Goal: Information Seeking & Learning: Compare options

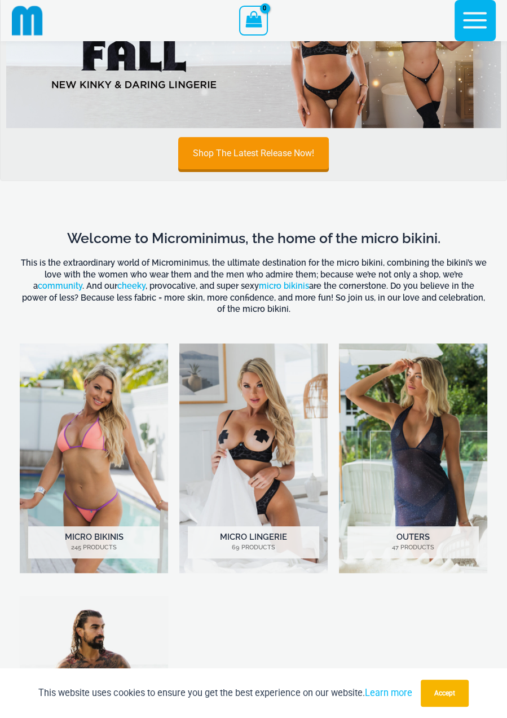
scroll to position [117, 0]
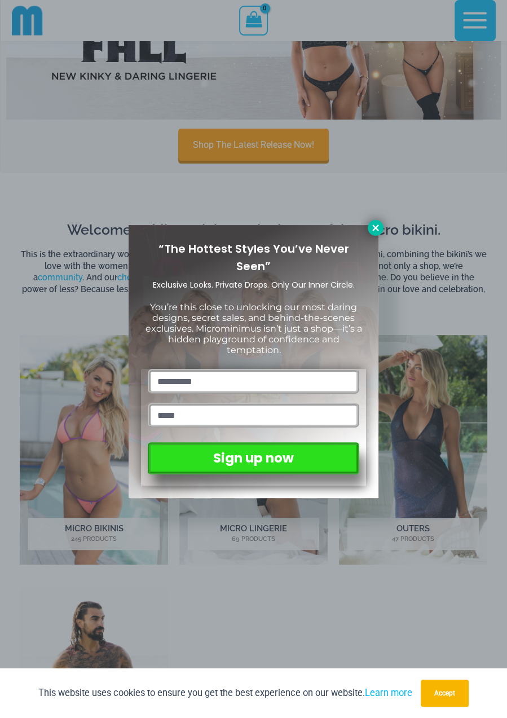
click at [375, 227] on icon at bounding box center [375, 227] width 6 height 6
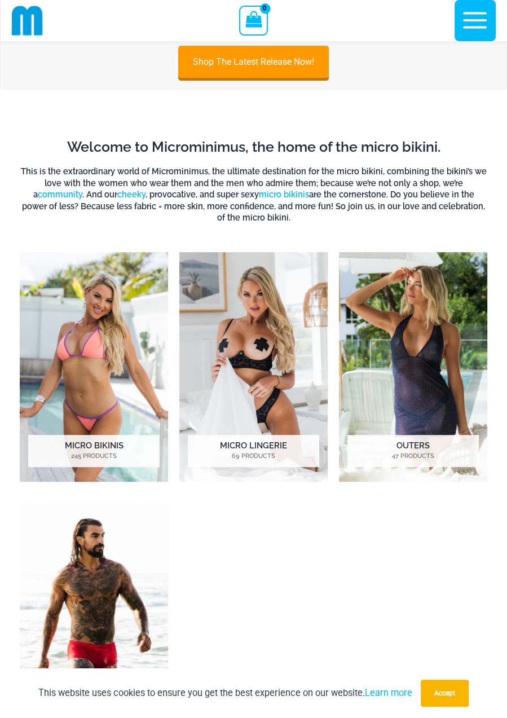
scroll to position [200, 0]
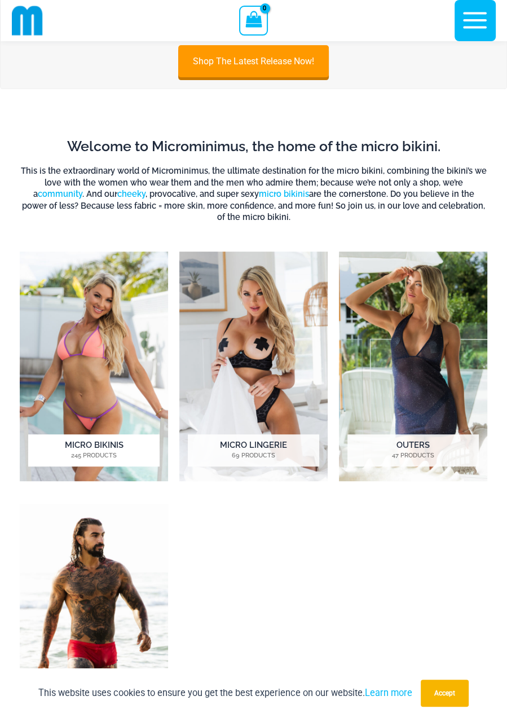
click at [127, 330] on img "Visit product category Micro Bikinis" at bounding box center [94, 366] width 148 height 230
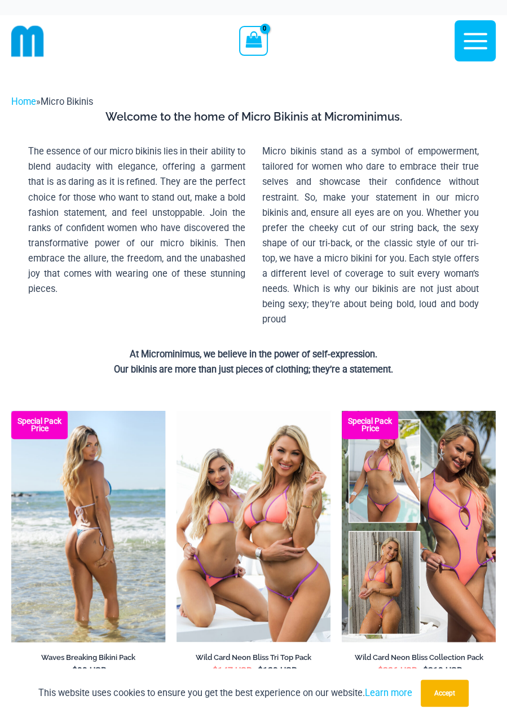
click at [90, 531] on img at bounding box center [88, 526] width 154 height 231
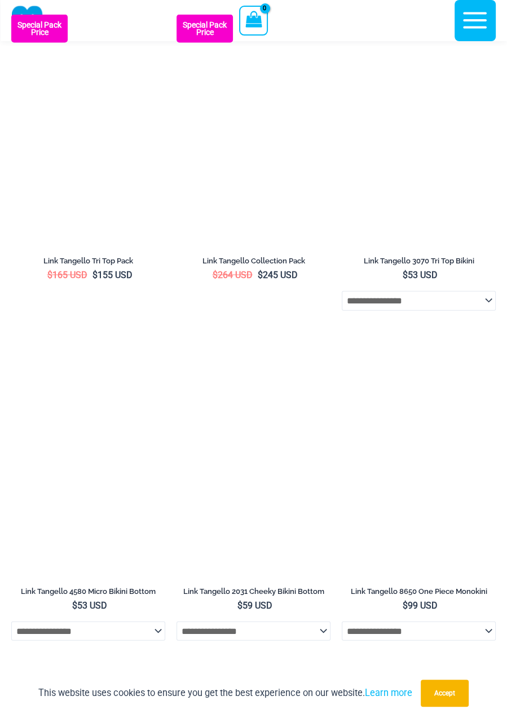
scroll to position [1365, 0]
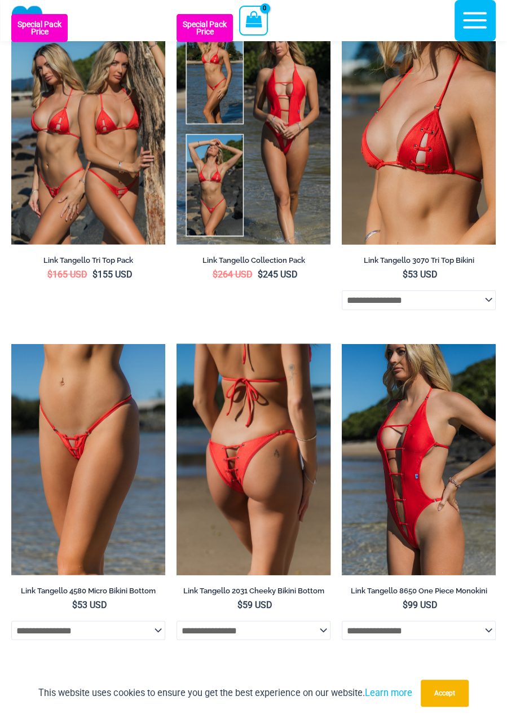
click at [244, 456] on img at bounding box center [253, 459] width 154 height 231
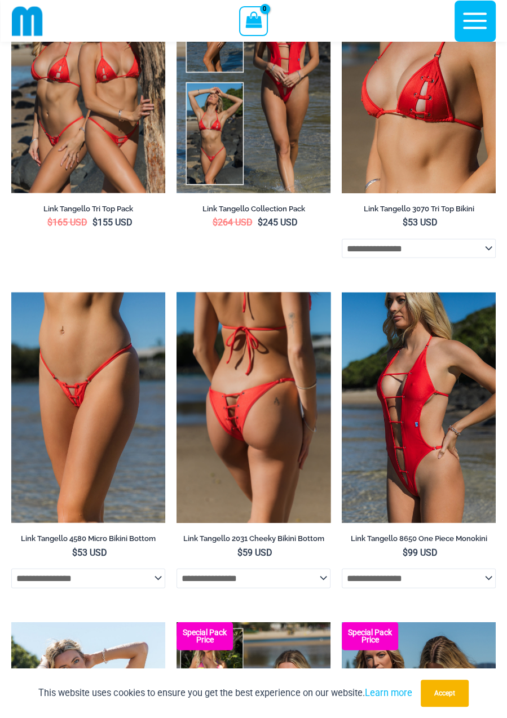
scroll to position [1429, 0]
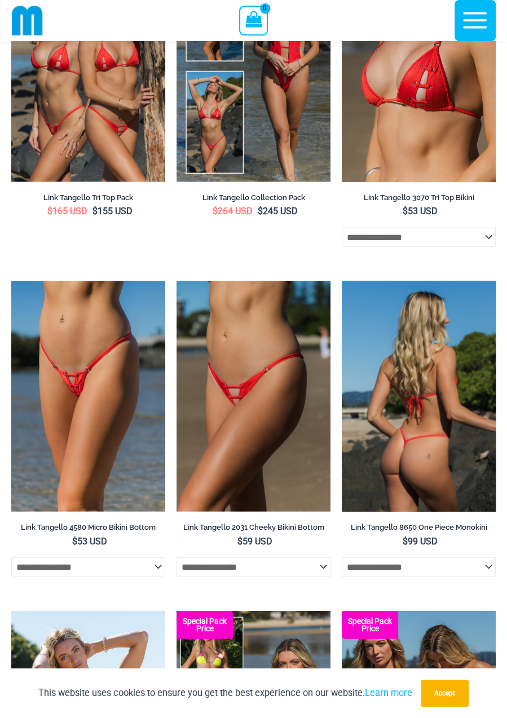
click at [437, 399] on img at bounding box center [419, 396] width 154 height 231
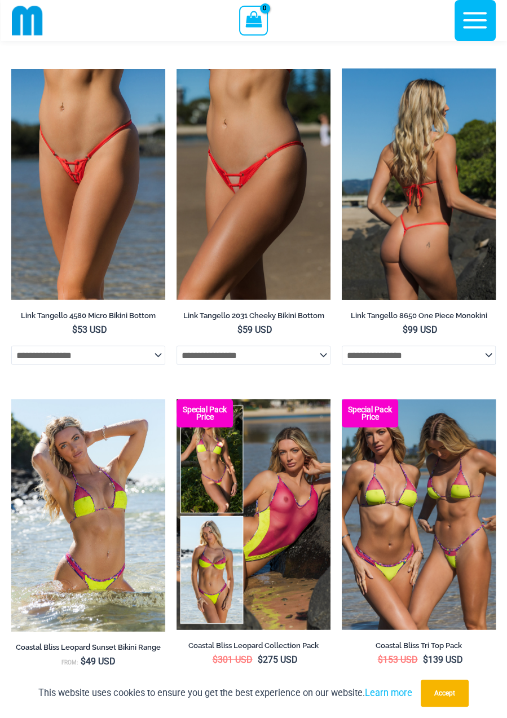
scroll to position [1641, 0]
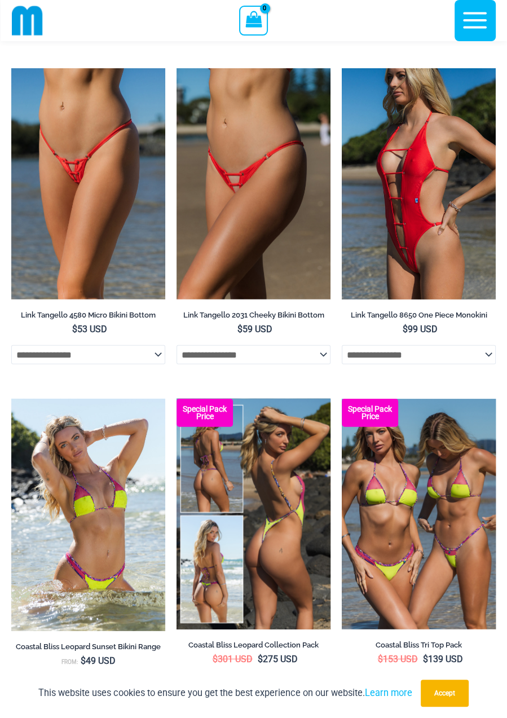
click at [275, 483] on img at bounding box center [253, 514] width 154 height 231
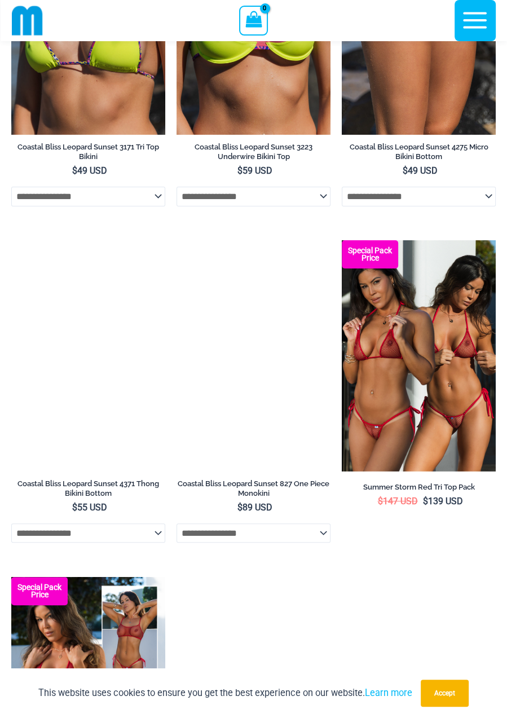
scroll to position [2442, 0]
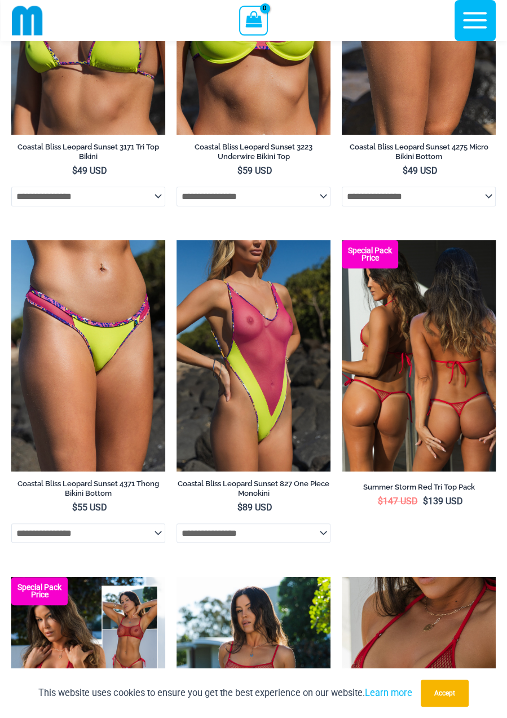
click at [449, 425] on img at bounding box center [419, 355] width 154 height 231
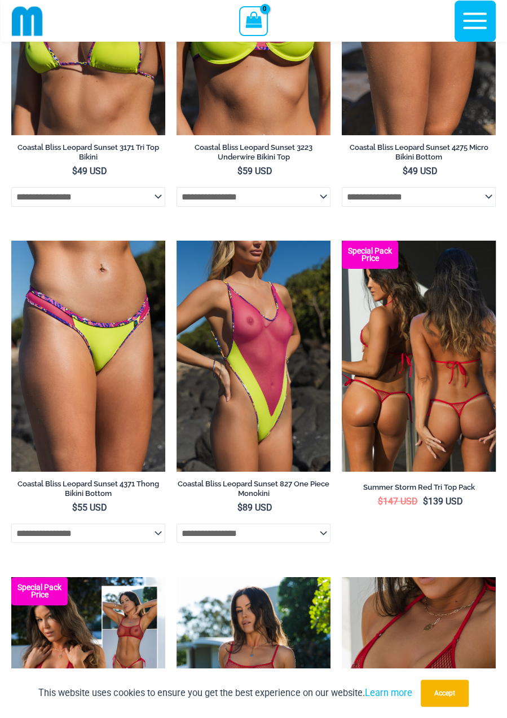
scroll to position [2505, 0]
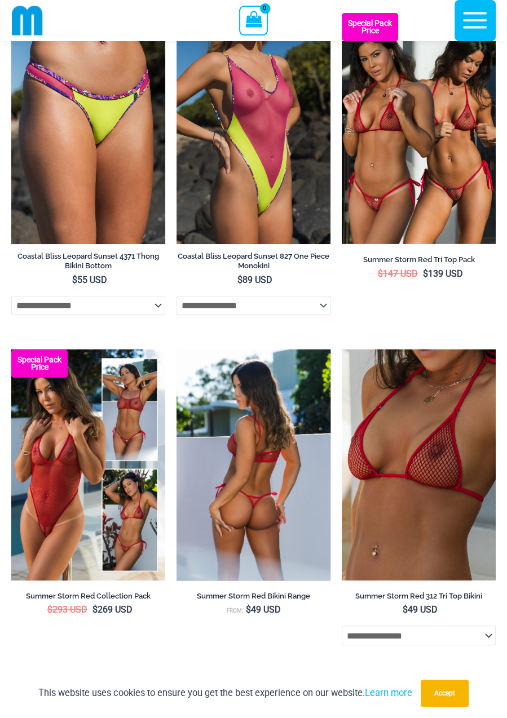
click at [257, 492] on img at bounding box center [253, 465] width 154 height 231
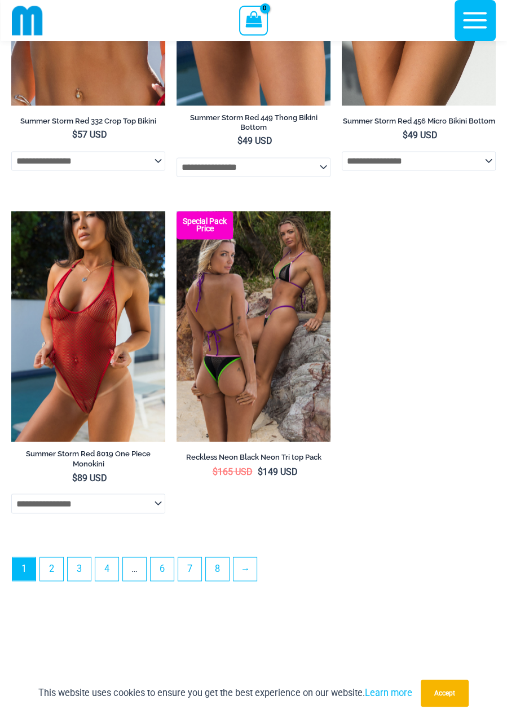
scroll to position [3475, 0]
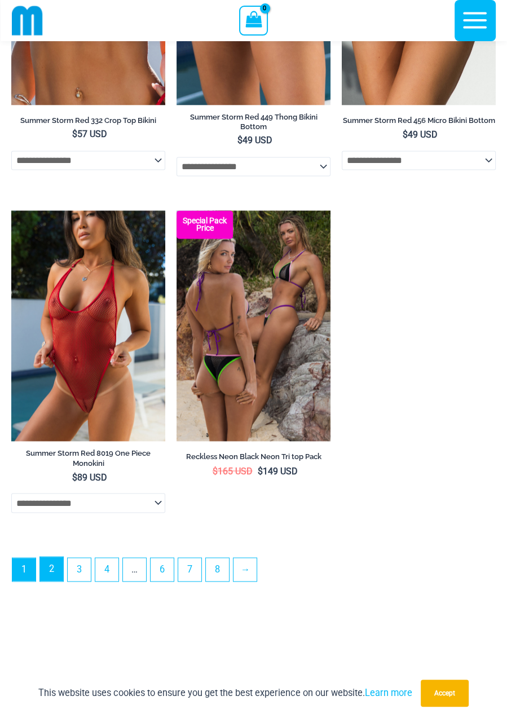
click at [52, 578] on link "2" at bounding box center [51, 568] width 23 height 24
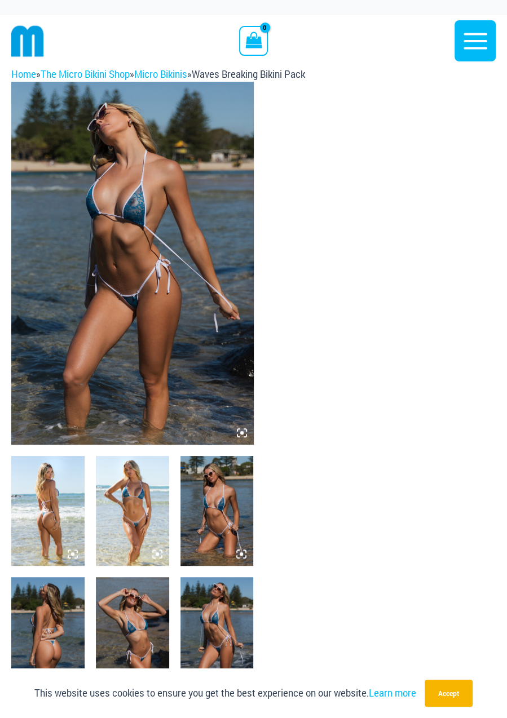
click at [180, 255] on img at bounding box center [132, 263] width 242 height 363
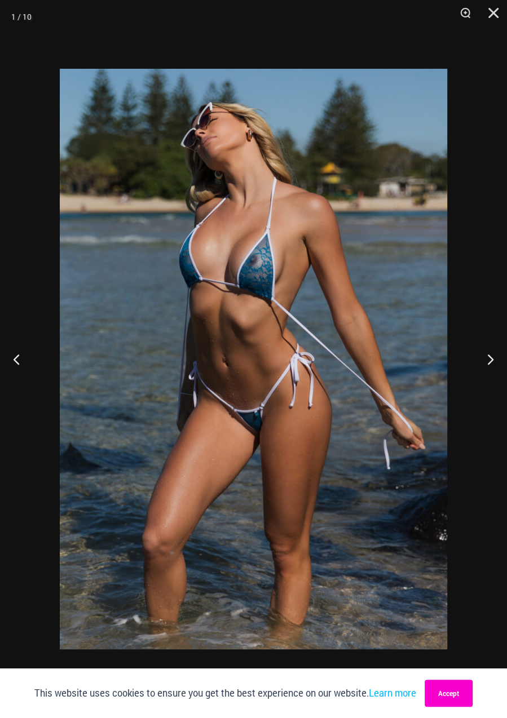
click at [449, 695] on button "Accept" at bounding box center [449, 693] width 48 height 27
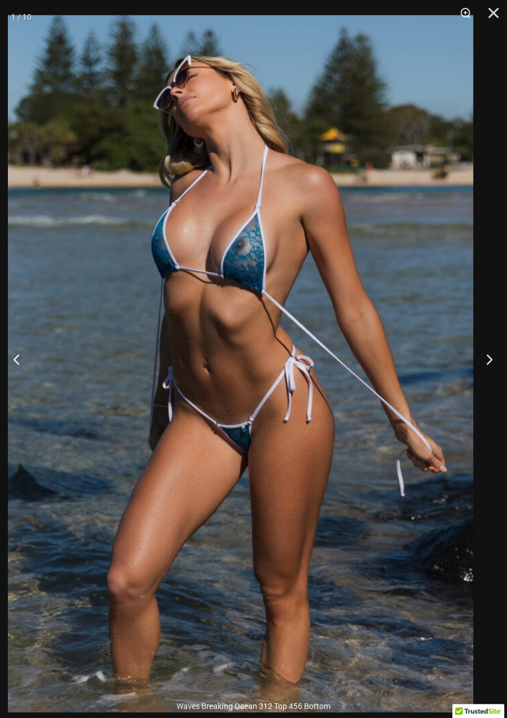
click at [490, 351] on button "Next" at bounding box center [486, 359] width 42 height 56
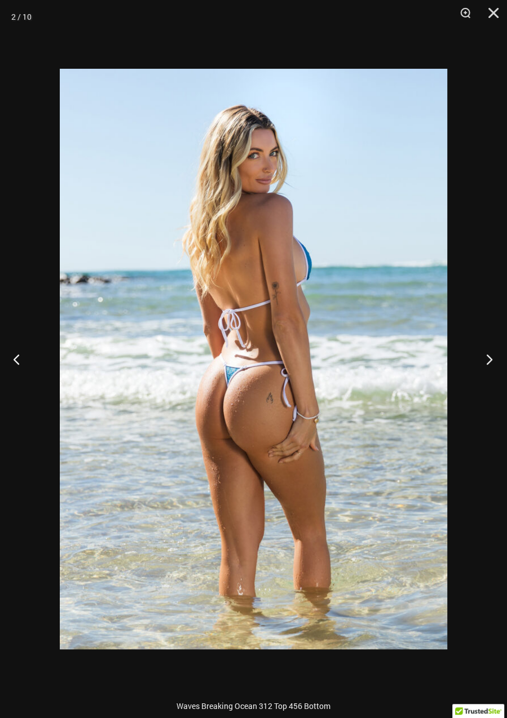
click at [482, 357] on button "Next" at bounding box center [486, 359] width 42 height 56
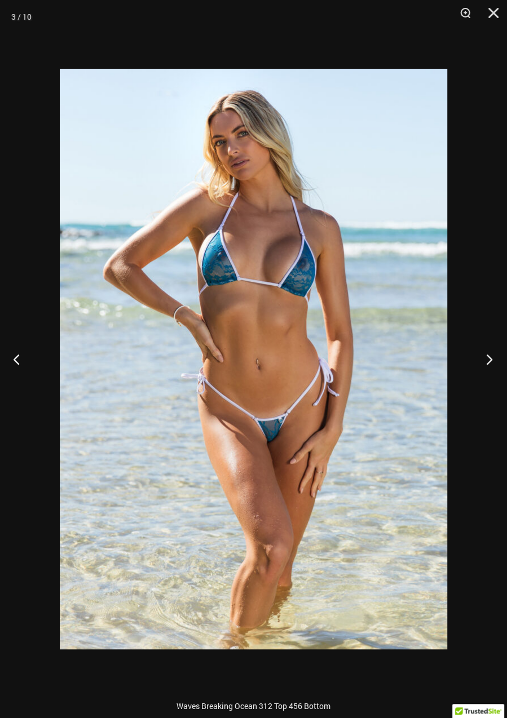
click at [486, 355] on button "Next" at bounding box center [486, 359] width 42 height 56
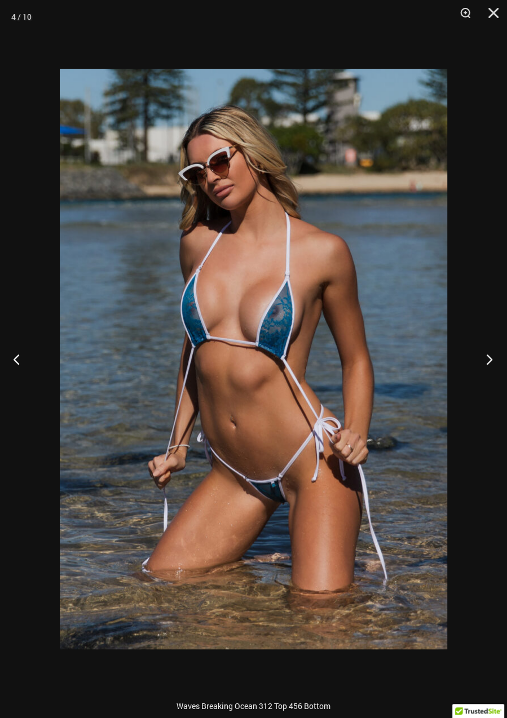
click at [486, 352] on button "Next" at bounding box center [486, 359] width 42 height 56
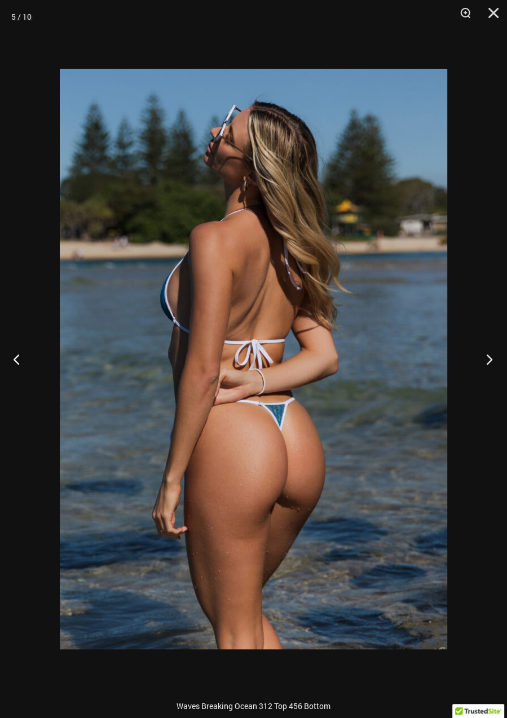
click at [489, 353] on button "Next" at bounding box center [486, 359] width 42 height 56
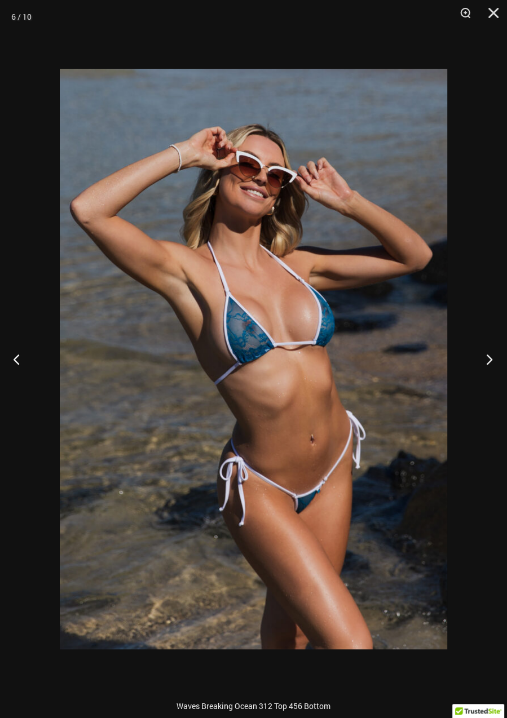
click at [489, 356] on button "Next" at bounding box center [486, 359] width 42 height 56
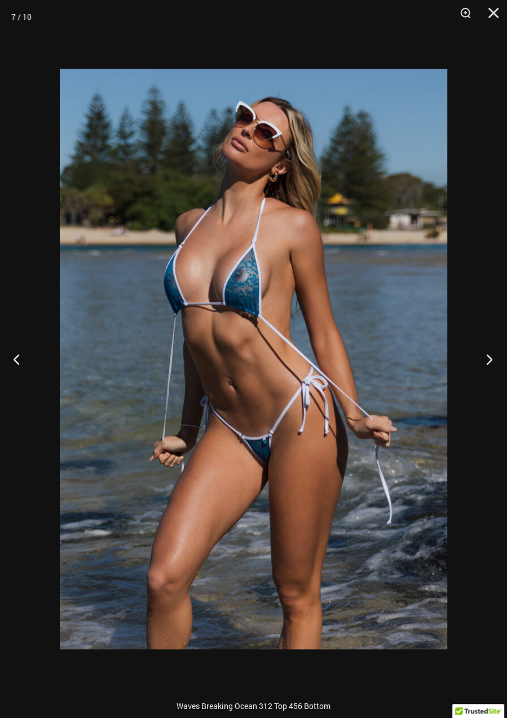
click at [493, 351] on button "Next" at bounding box center [486, 359] width 42 height 56
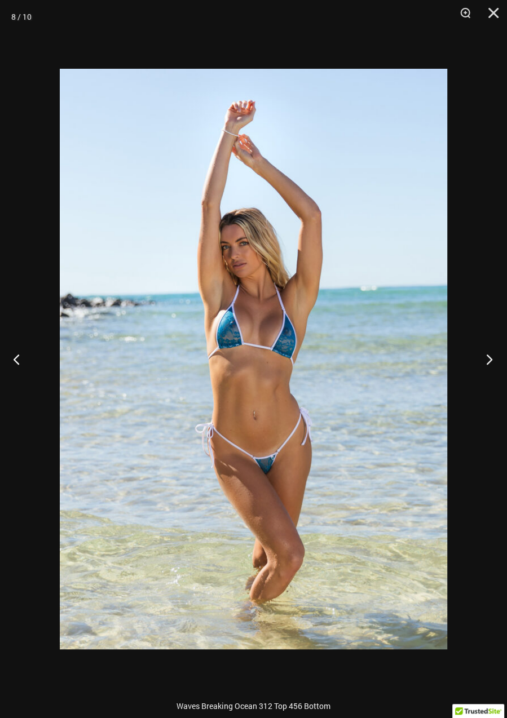
click at [488, 355] on button "Next" at bounding box center [486, 359] width 42 height 56
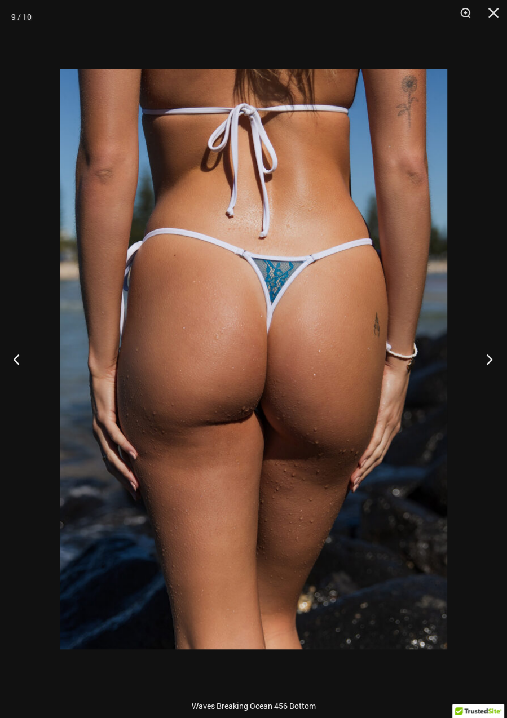
click at [491, 369] on button "Next" at bounding box center [486, 359] width 42 height 56
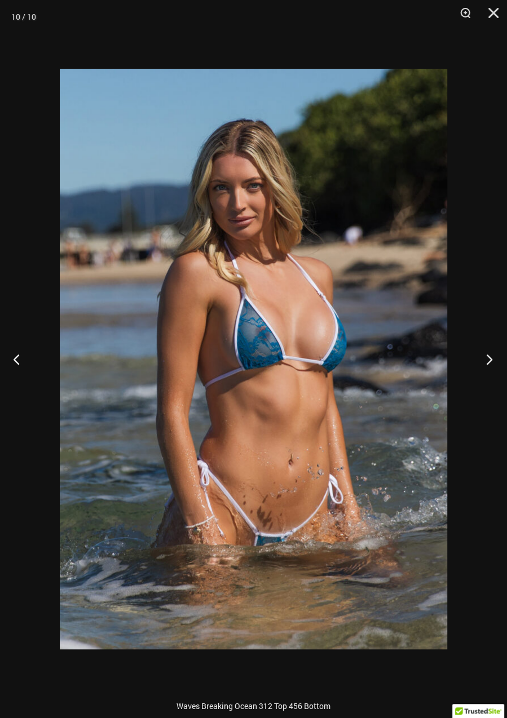
click at [483, 357] on button "Next" at bounding box center [486, 359] width 42 height 56
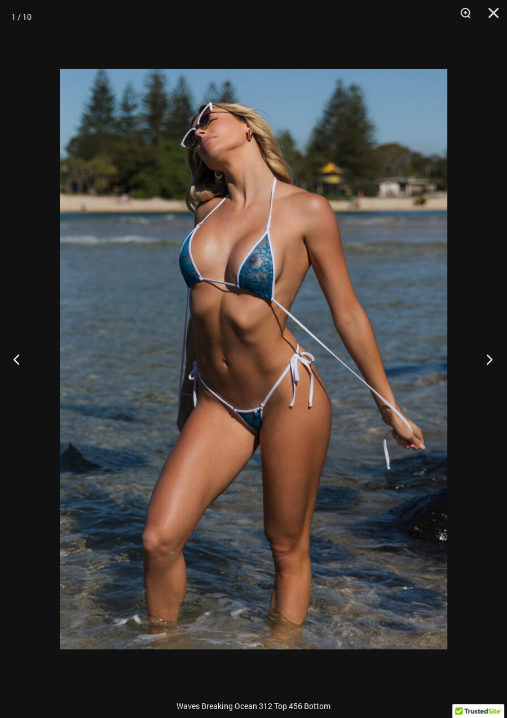
click at [485, 365] on button "Next" at bounding box center [486, 359] width 42 height 56
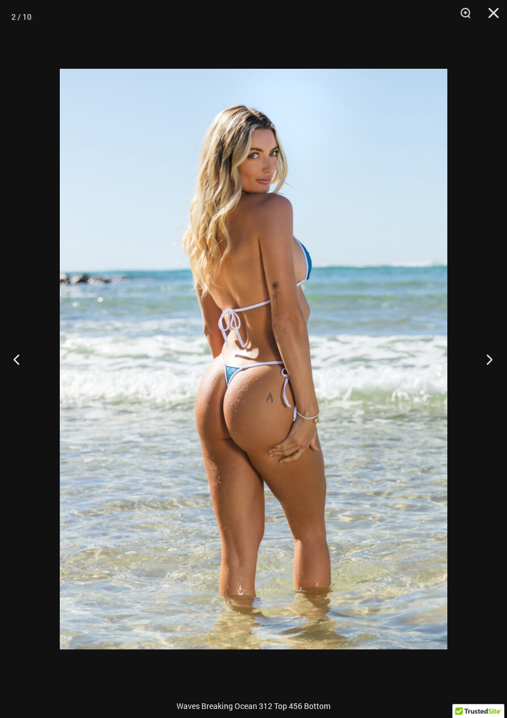
click at [485, 355] on button "Next" at bounding box center [486, 359] width 42 height 56
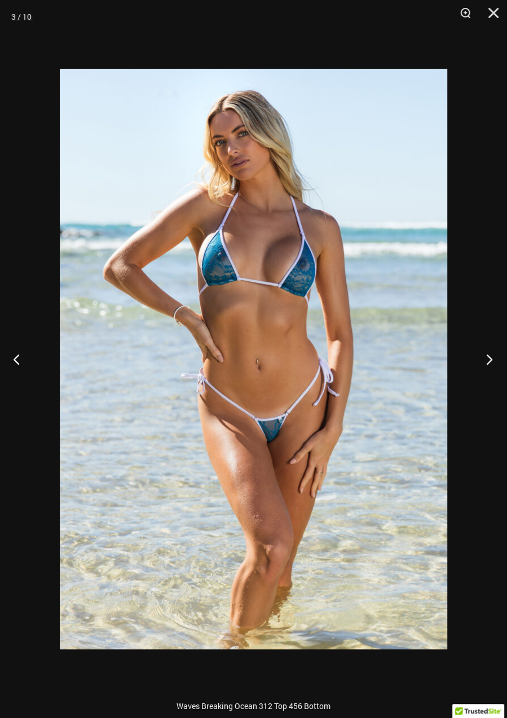
click at [489, 357] on button "Next" at bounding box center [486, 359] width 42 height 56
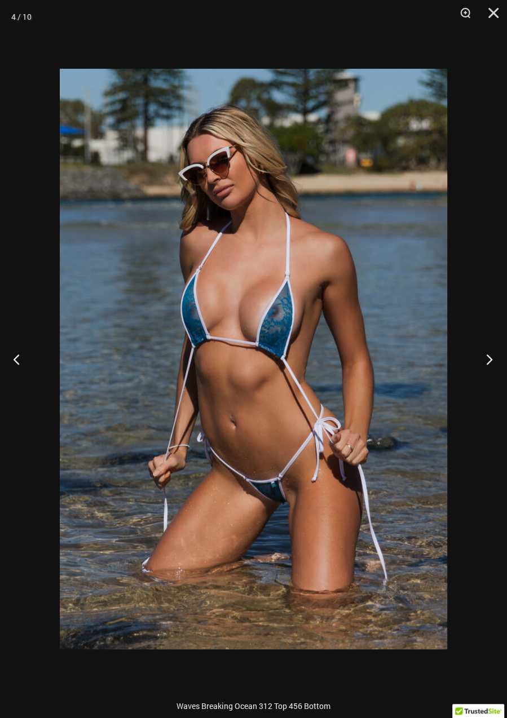
click at [483, 357] on button "Next" at bounding box center [486, 359] width 42 height 56
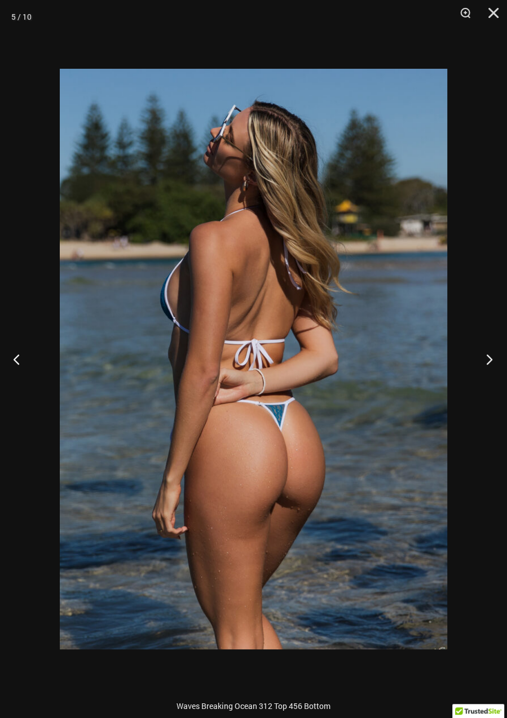
click at [492, 363] on button "Next" at bounding box center [486, 359] width 42 height 56
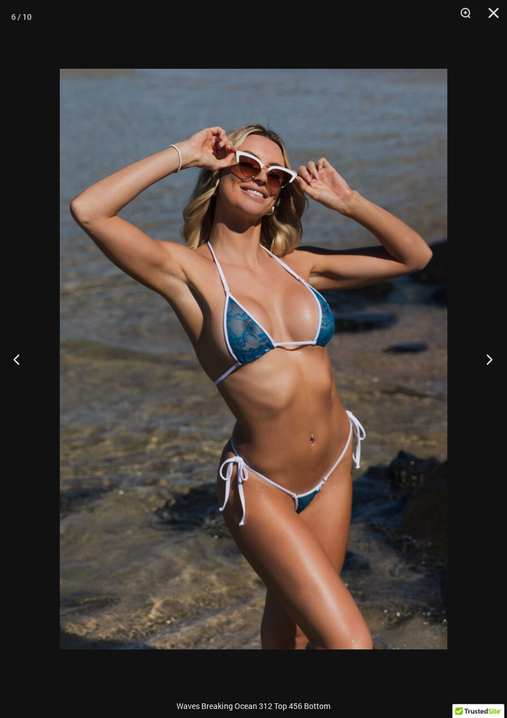
click at [483, 361] on button "Next" at bounding box center [486, 359] width 42 height 56
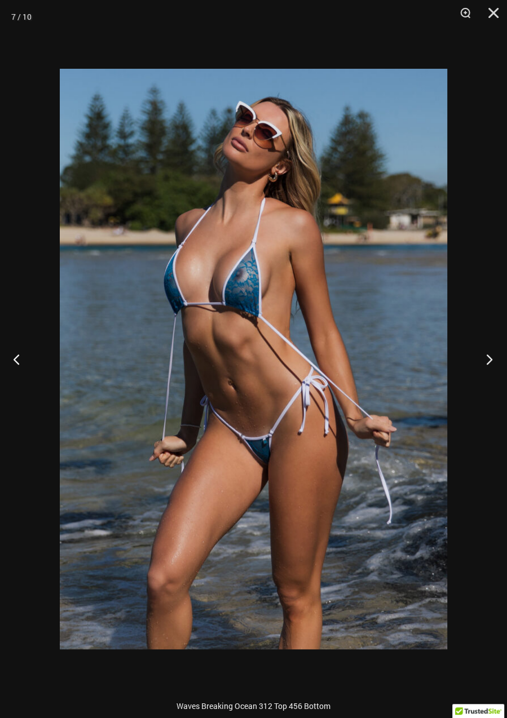
click at [490, 357] on button "Next" at bounding box center [486, 359] width 42 height 56
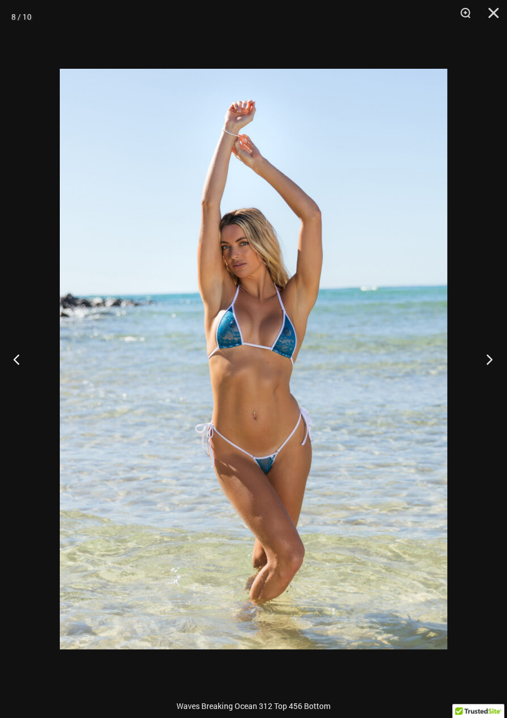
click at [489, 362] on button "Next" at bounding box center [486, 359] width 42 height 56
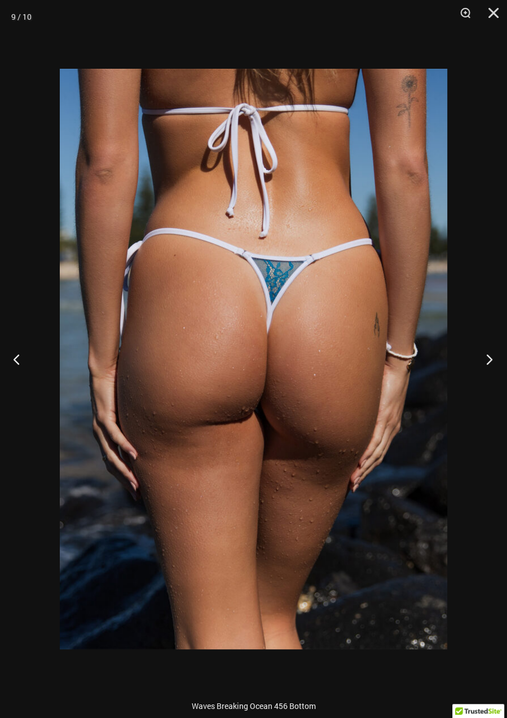
click at [488, 361] on button "Next" at bounding box center [486, 359] width 42 height 56
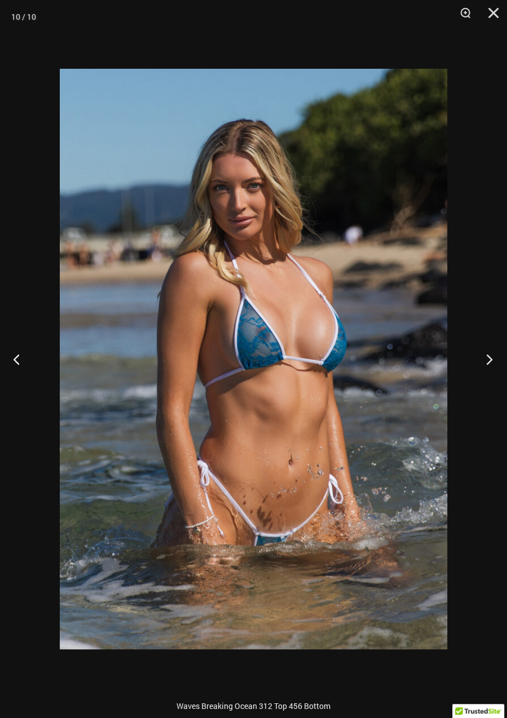
click at [491, 360] on button "Next" at bounding box center [486, 359] width 42 height 56
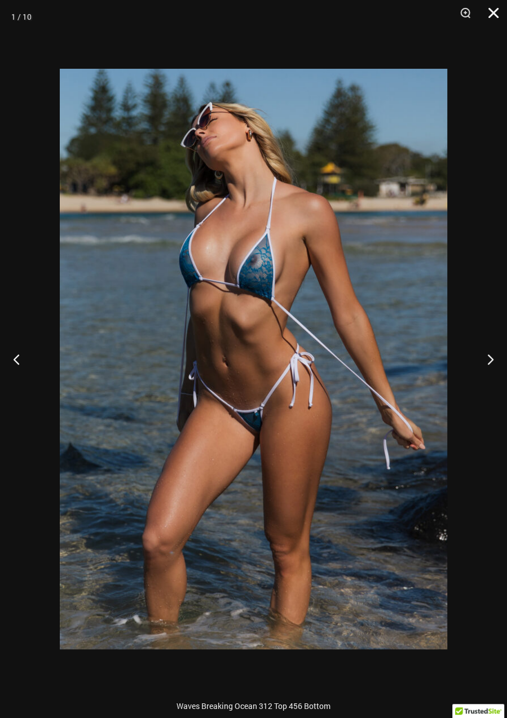
click at [490, 16] on button "Close" at bounding box center [489, 17] width 28 height 34
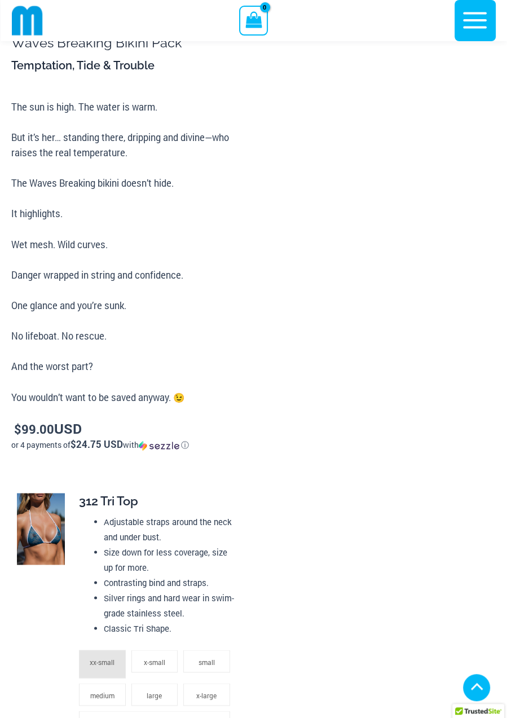
scroll to position [813, 0]
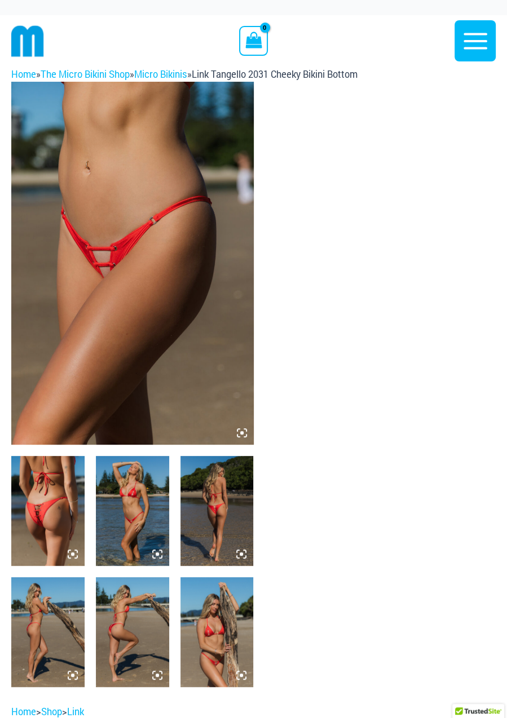
click at [172, 233] on img at bounding box center [132, 263] width 242 height 363
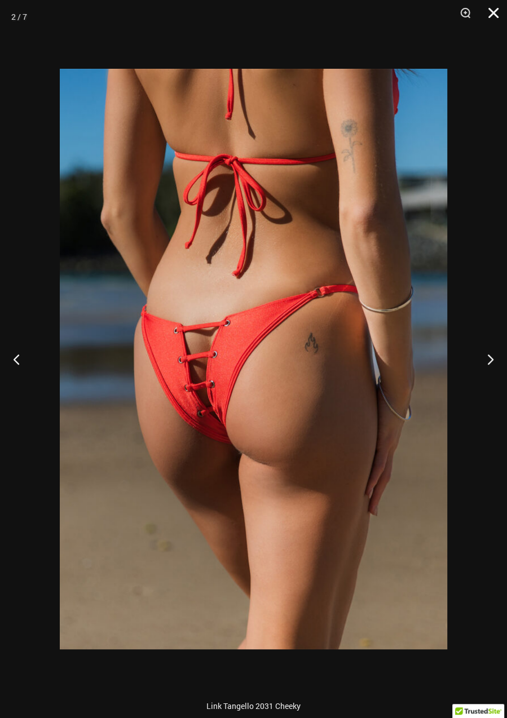
click at [501, 6] on button "Close" at bounding box center [489, 17] width 28 height 34
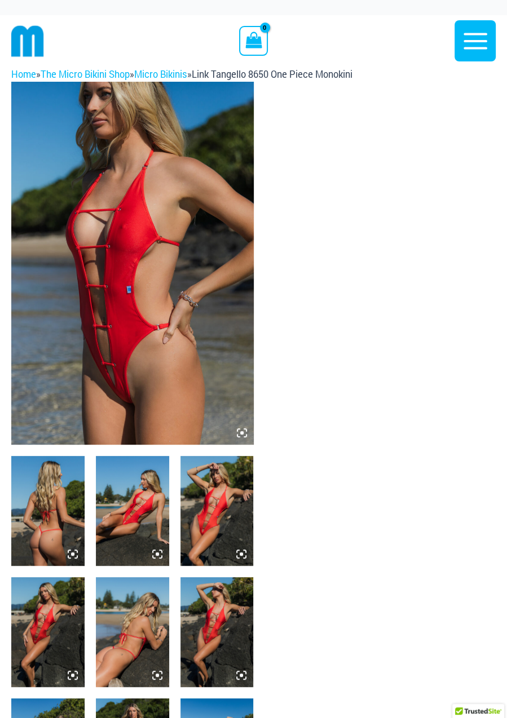
click at [144, 241] on img at bounding box center [132, 263] width 242 height 363
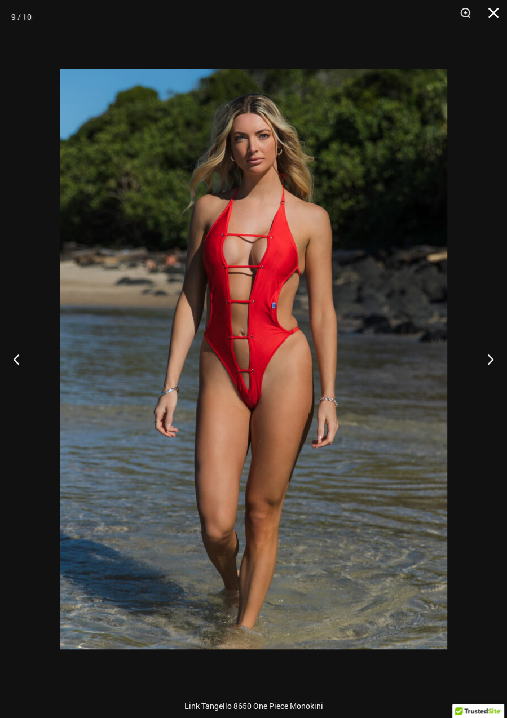
click at [485, 17] on button "Close" at bounding box center [489, 17] width 28 height 34
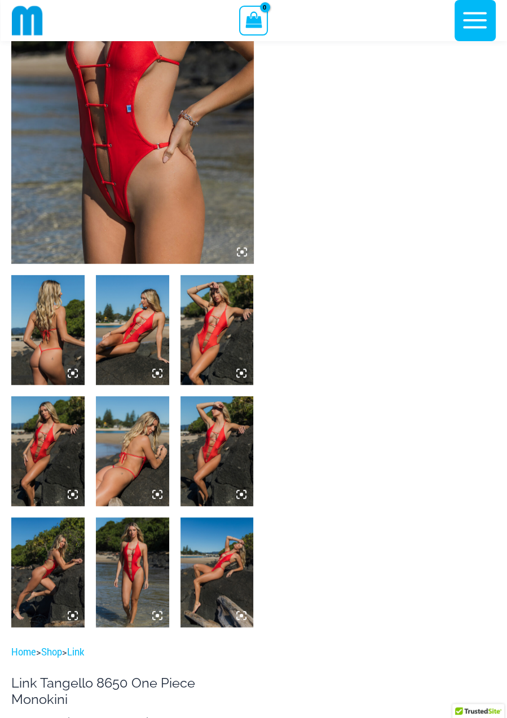
scroll to position [173, 0]
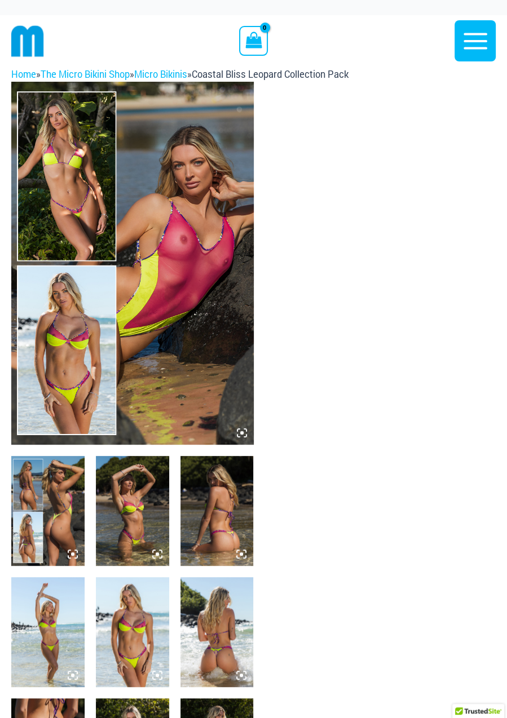
click at [161, 171] on img at bounding box center [132, 263] width 242 height 363
click at [223, 310] on img at bounding box center [132, 263] width 242 height 363
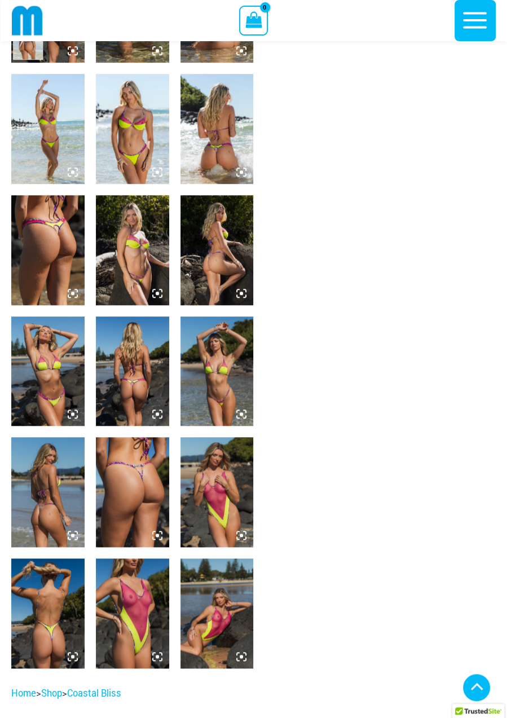
scroll to position [493, 0]
click at [226, 478] on img at bounding box center [216, 492] width 73 height 110
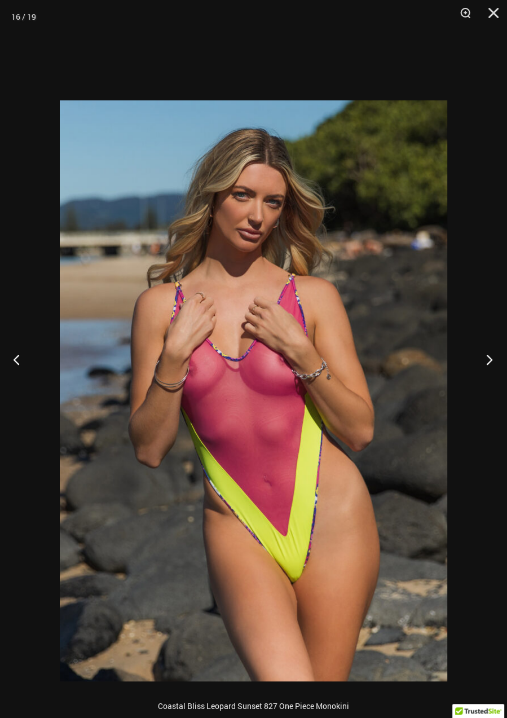
click at [486, 387] on button "Next" at bounding box center [486, 359] width 42 height 56
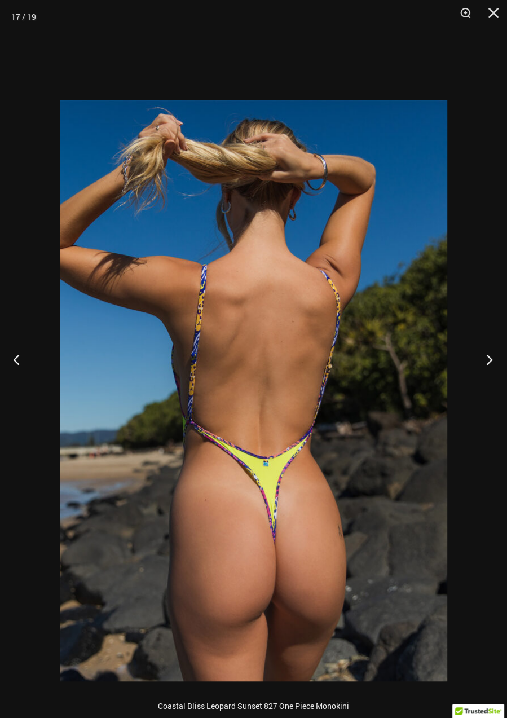
click at [477, 387] on button "Next" at bounding box center [486, 359] width 42 height 56
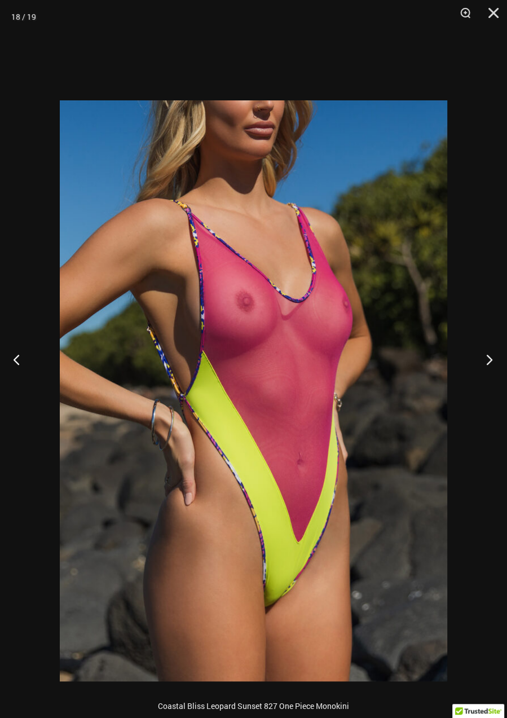
click at [474, 387] on button "Next" at bounding box center [486, 359] width 42 height 56
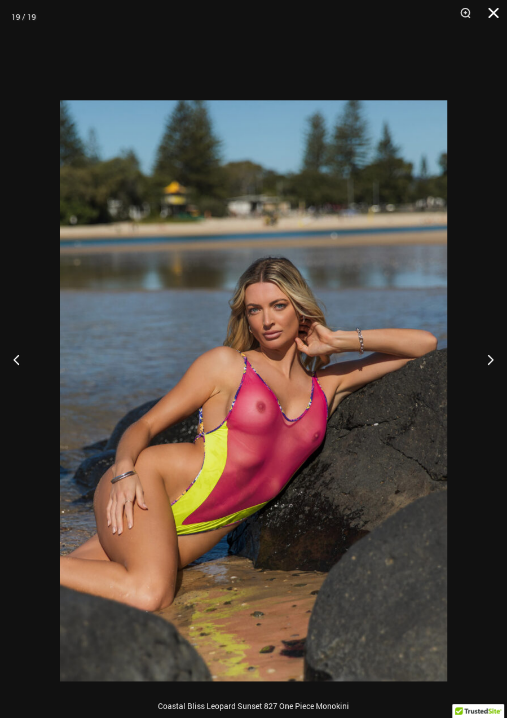
click at [492, 19] on button "Close" at bounding box center [489, 17] width 28 height 34
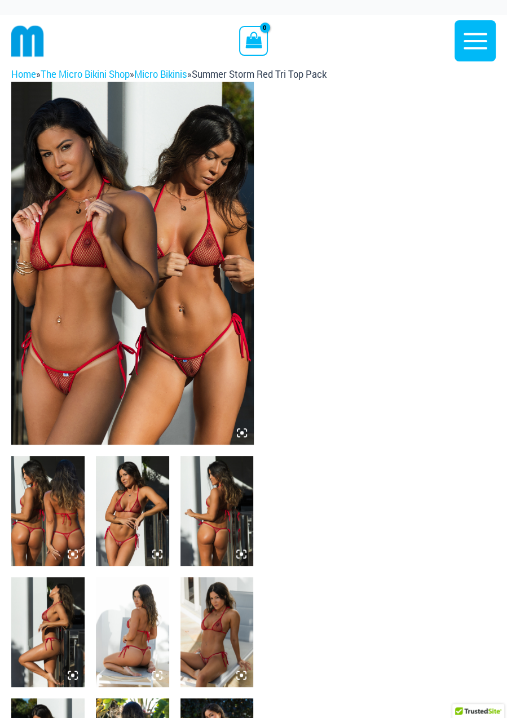
click at [175, 270] on img at bounding box center [132, 263] width 242 height 363
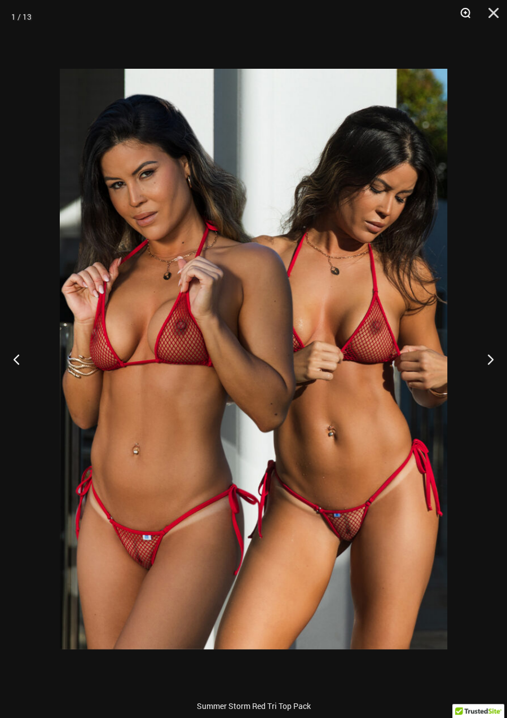
click at [462, 11] on button "Zoom" at bounding box center [461, 17] width 28 height 34
click at [463, 11] on button "Zoom" at bounding box center [461, 17] width 28 height 34
click at [471, 16] on button "Zoom" at bounding box center [461, 17] width 28 height 34
click at [344, 394] on img at bounding box center [253, 359] width 387 height 581
click at [346, 394] on img at bounding box center [253, 359] width 387 height 581
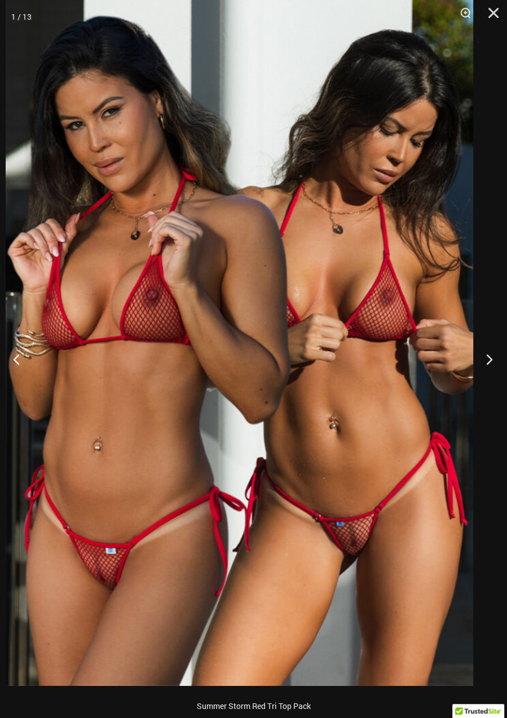
click at [485, 370] on button "Next" at bounding box center [486, 359] width 42 height 56
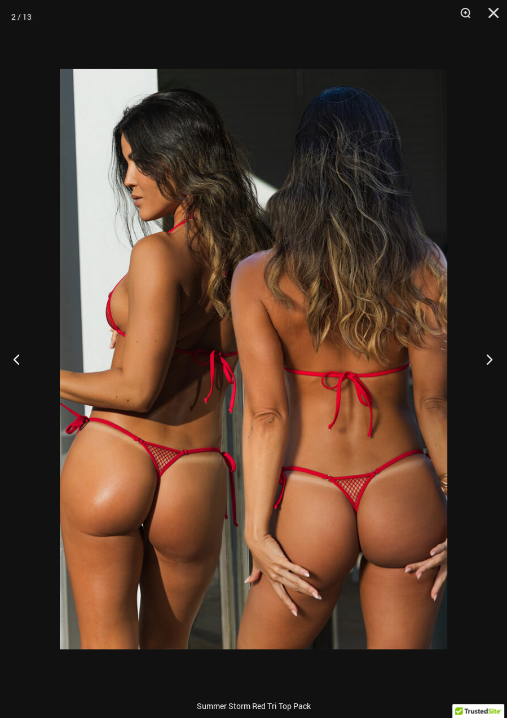
click at [476, 356] on button "Next" at bounding box center [486, 359] width 42 height 56
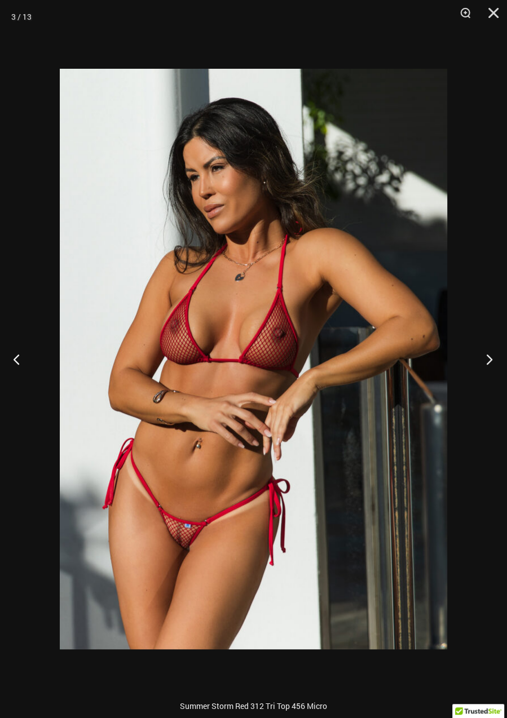
click at [476, 356] on button "Next" at bounding box center [486, 359] width 42 height 56
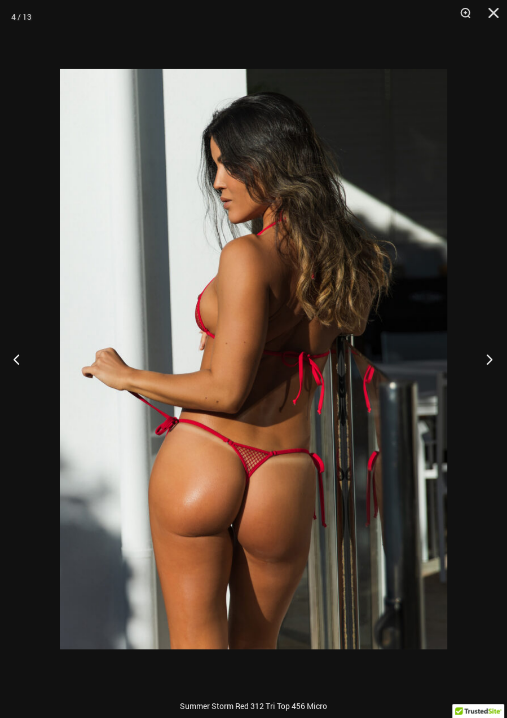
click at [472, 352] on button "Next" at bounding box center [486, 359] width 42 height 56
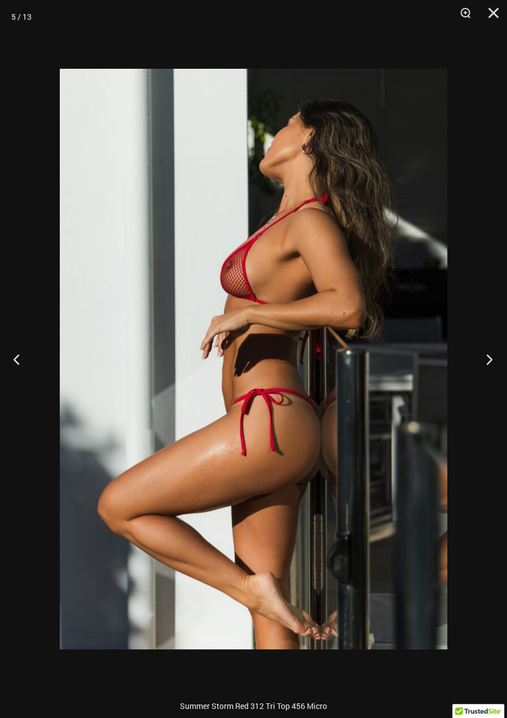
click at [480, 357] on button "Next" at bounding box center [486, 359] width 42 height 56
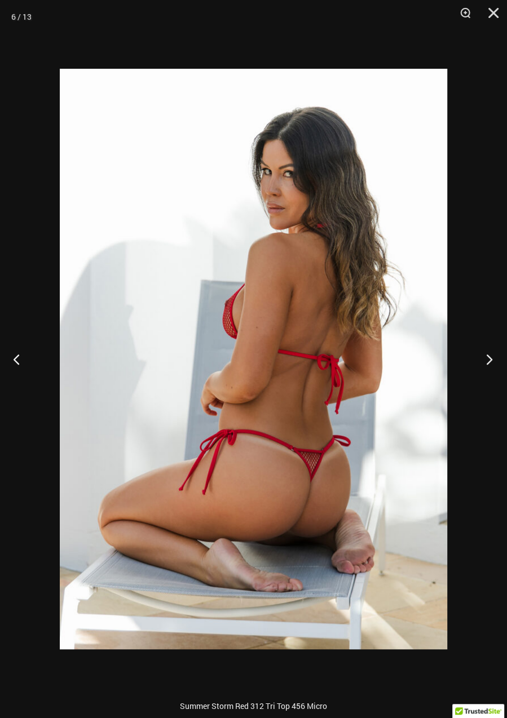
click at [474, 352] on button "Next" at bounding box center [486, 359] width 42 height 56
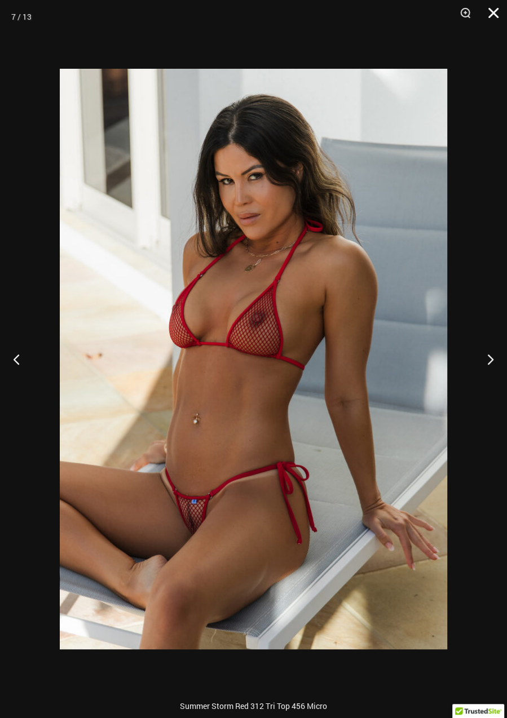
click at [485, 12] on button "Close" at bounding box center [489, 17] width 28 height 34
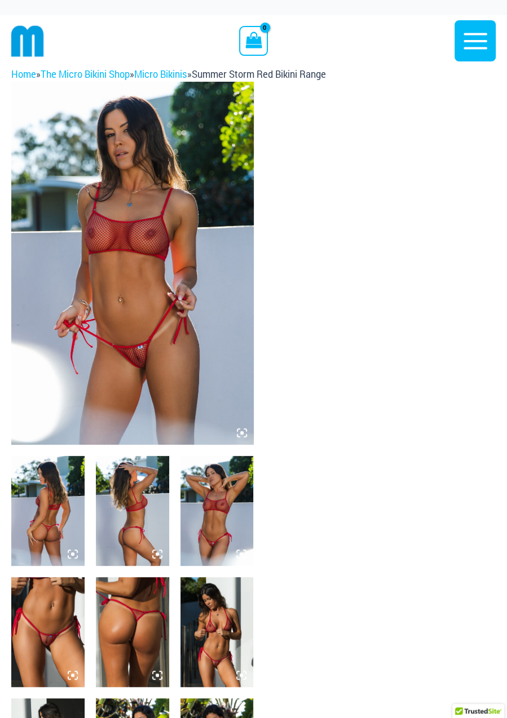
click at [185, 245] on img at bounding box center [132, 263] width 242 height 363
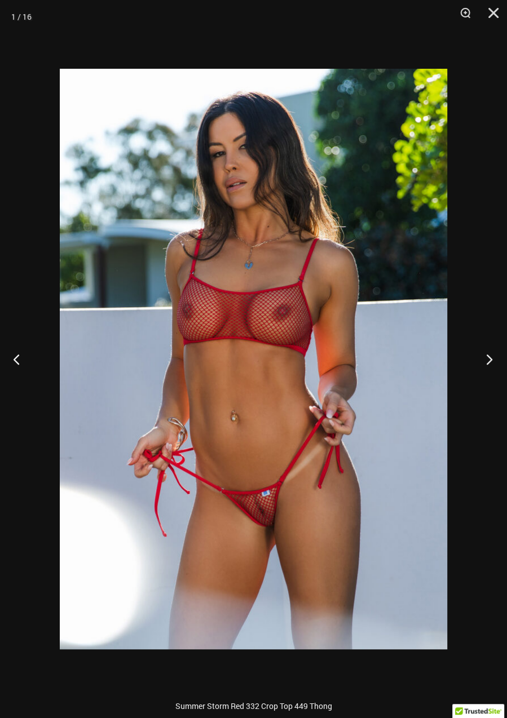
click at [484, 368] on button "Next" at bounding box center [486, 359] width 42 height 56
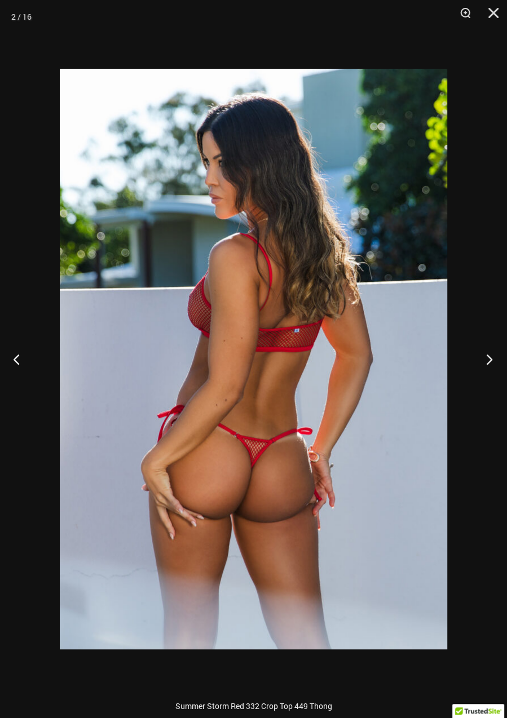
click at [500, 350] on button "Next" at bounding box center [486, 359] width 42 height 56
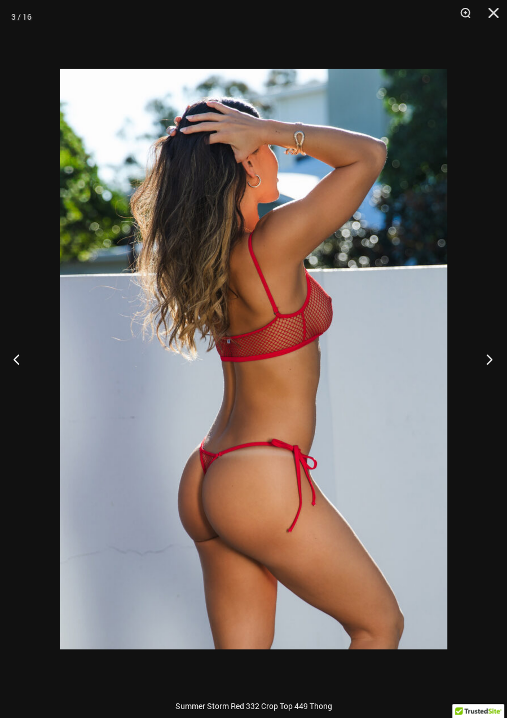
click at [495, 367] on button "Next" at bounding box center [486, 359] width 42 height 56
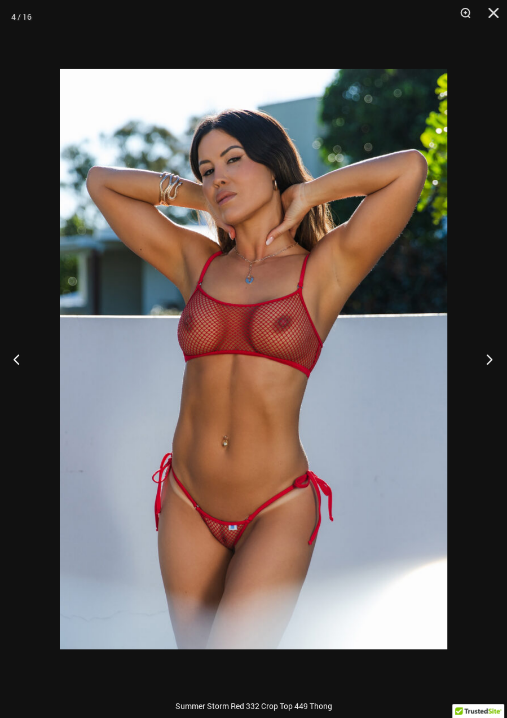
click at [485, 371] on button "Next" at bounding box center [486, 359] width 42 height 56
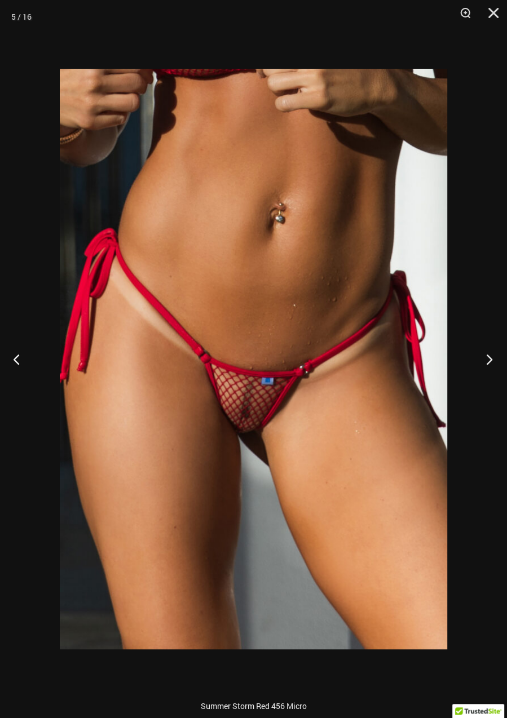
click at [494, 343] on button "Next" at bounding box center [486, 359] width 42 height 56
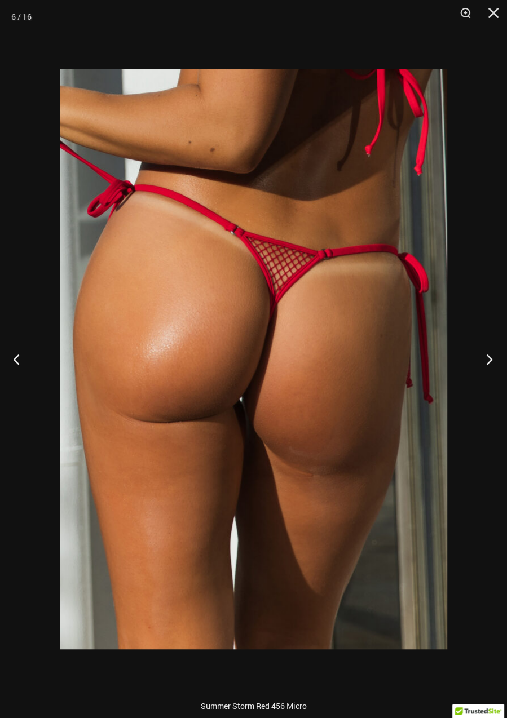
click at [480, 356] on button "Next" at bounding box center [486, 359] width 42 height 56
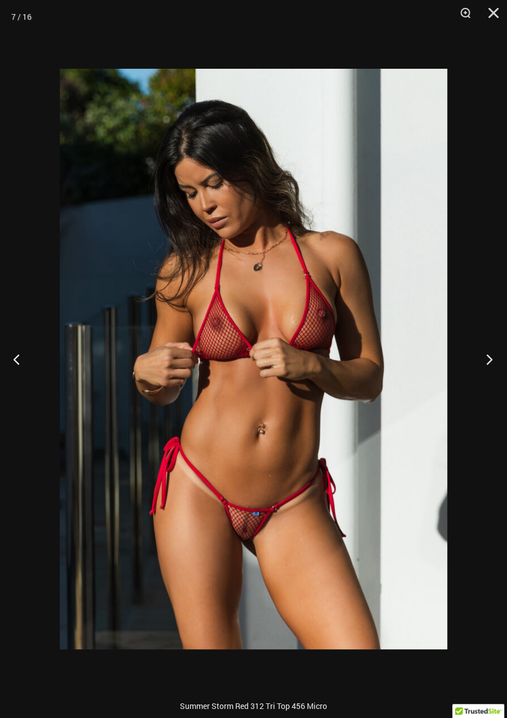
click at [490, 356] on button "Next" at bounding box center [486, 359] width 42 height 56
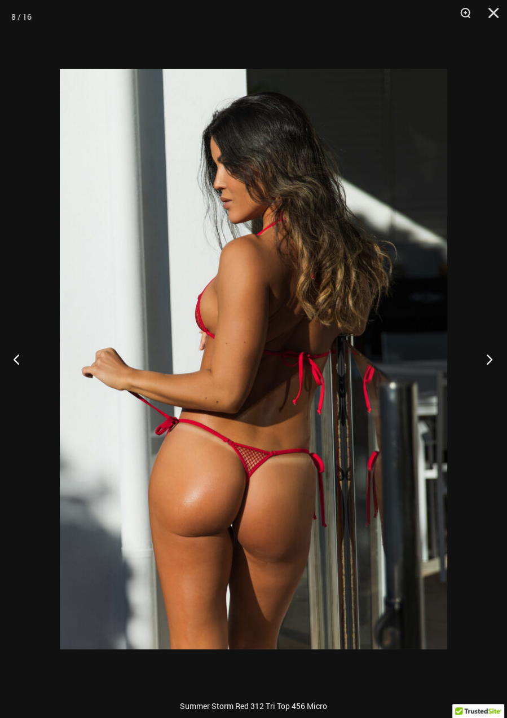
click at [485, 364] on button "Next" at bounding box center [486, 359] width 42 height 56
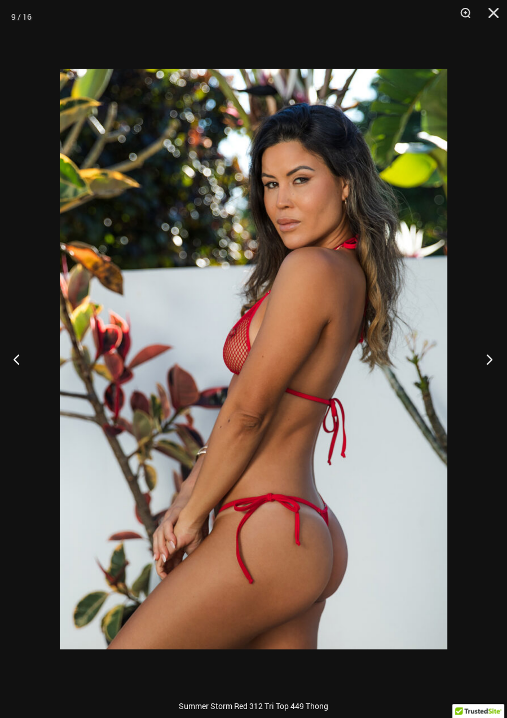
click at [488, 364] on button "Next" at bounding box center [486, 359] width 42 height 56
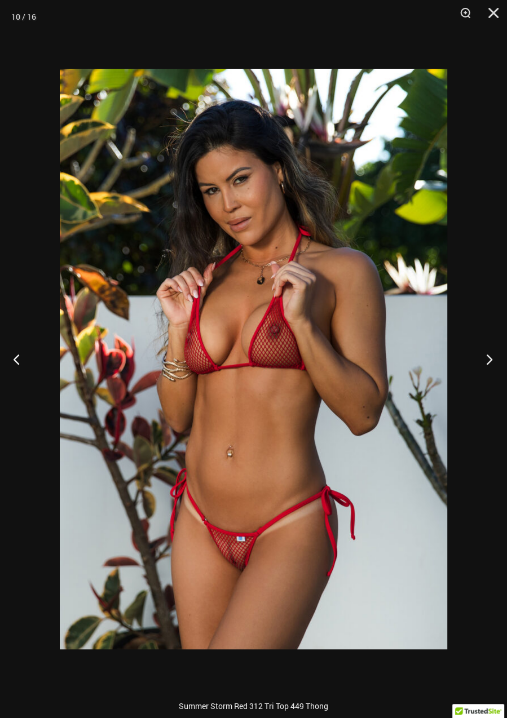
click at [489, 360] on button "Next" at bounding box center [486, 359] width 42 height 56
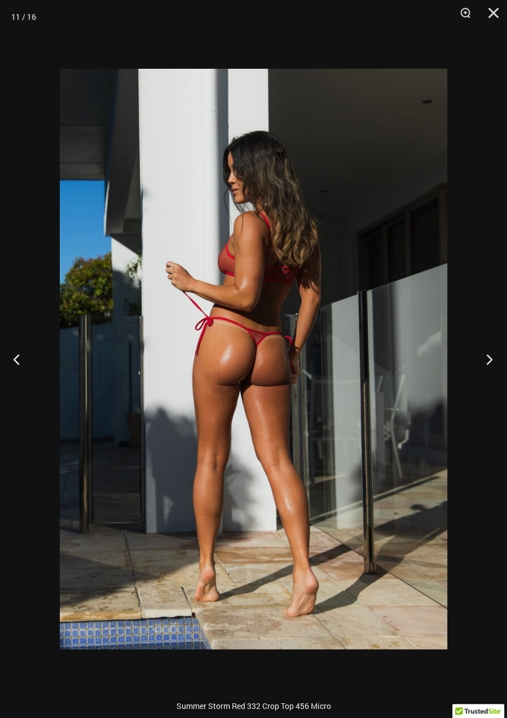
click at [489, 355] on button "Next" at bounding box center [486, 359] width 42 height 56
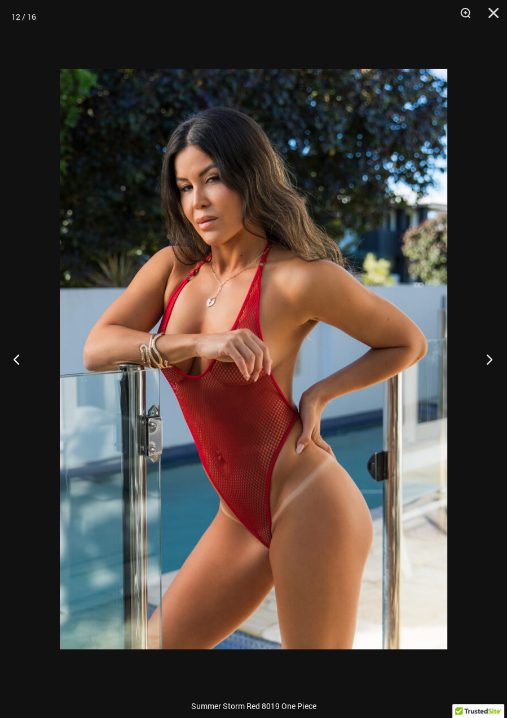
click at [490, 356] on button "Next" at bounding box center [486, 359] width 42 height 56
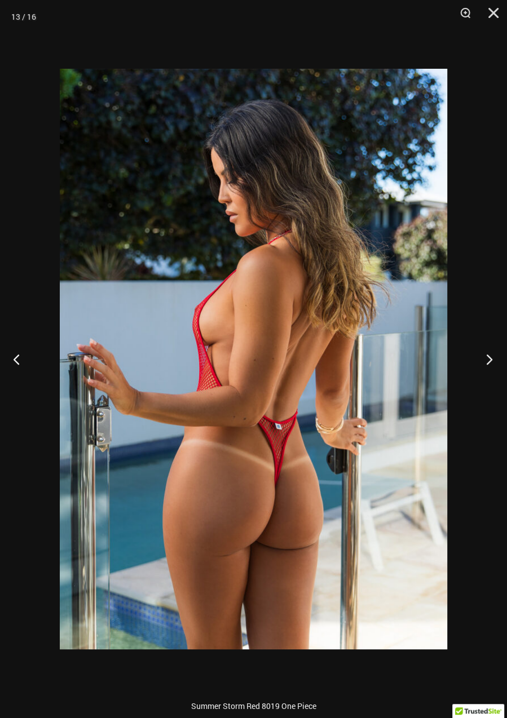
click at [490, 356] on button "Next" at bounding box center [486, 359] width 42 height 56
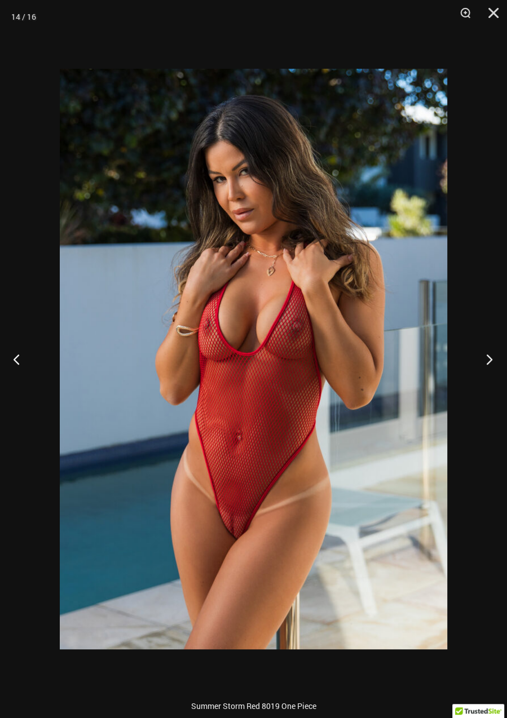
click at [493, 357] on button "Next" at bounding box center [486, 359] width 42 height 56
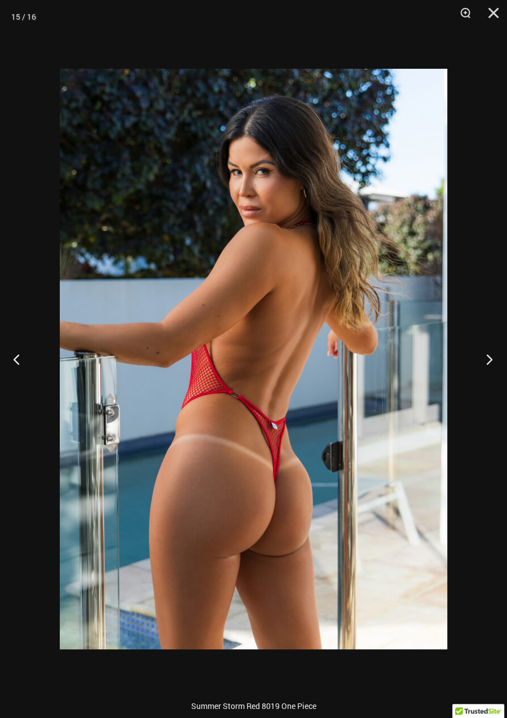
click at [489, 356] on button "Next" at bounding box center [486, 359] width 42 height 56
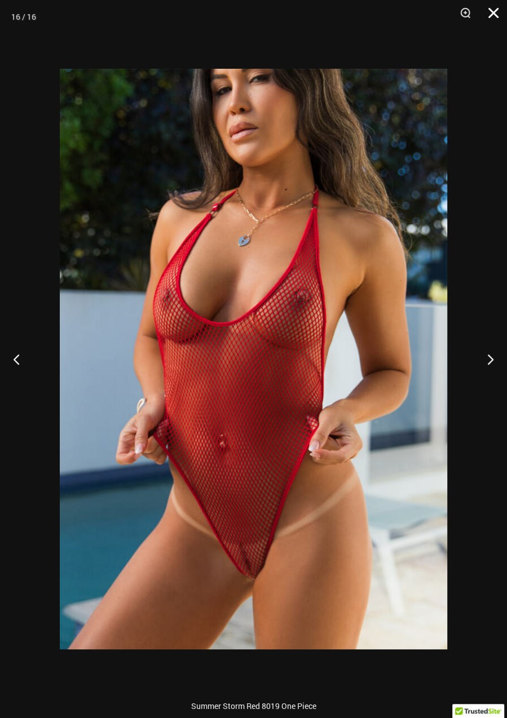
click at [495, 21] on button "Close" at bounding box center [489, 17] width 28 height 34
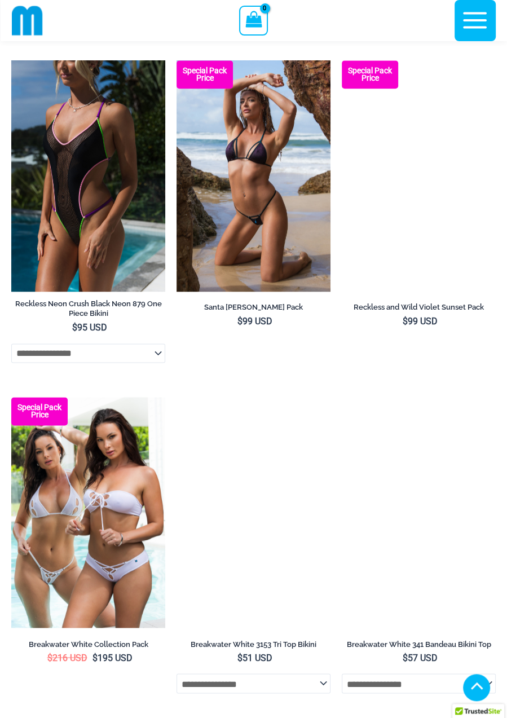
scroll to position [726, 0]
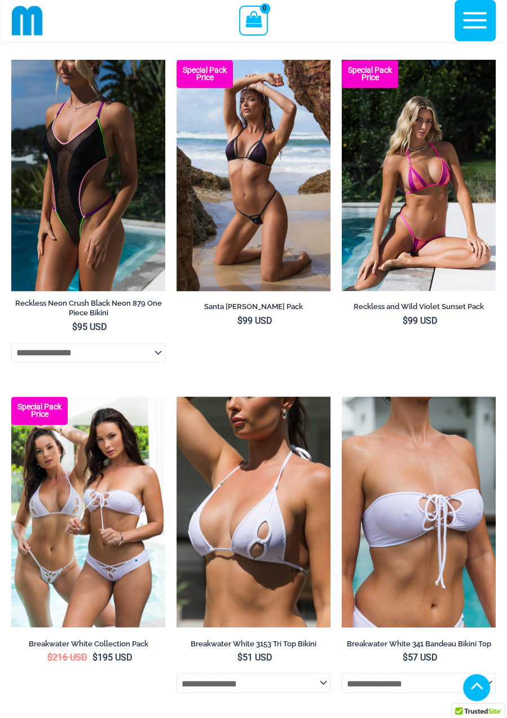
click at [262, 485] on img at bounding box center [253, 511] width 154 height 231
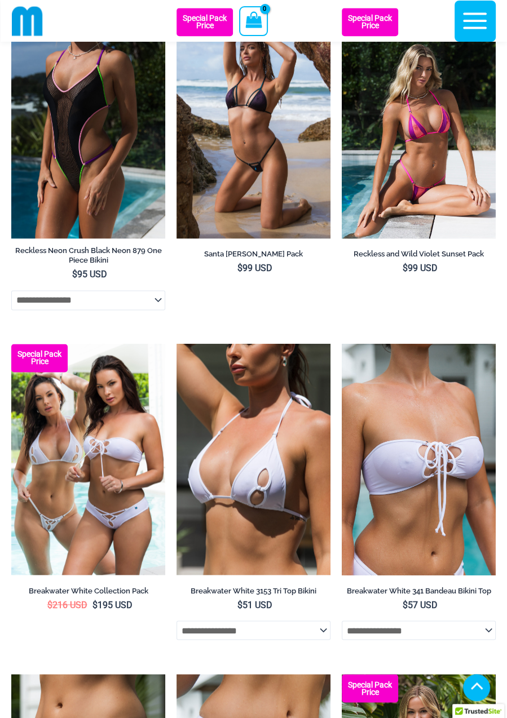
scroll to position [790, 0]
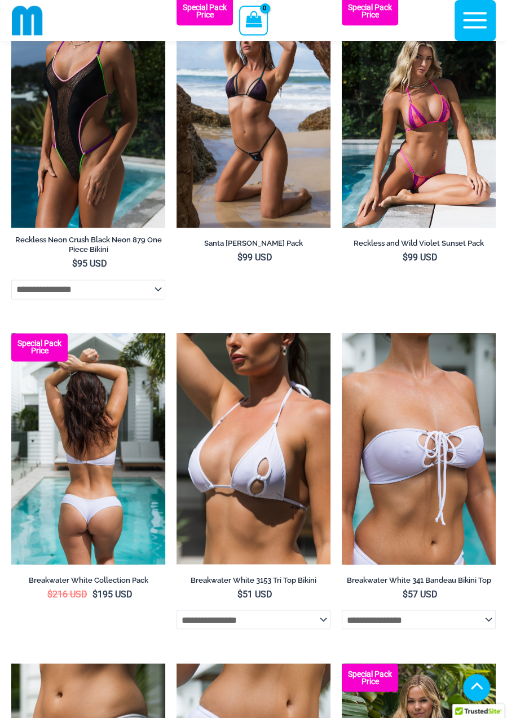
click at [101, 426] on img at bounding box center [88, 448] width 154 height 231
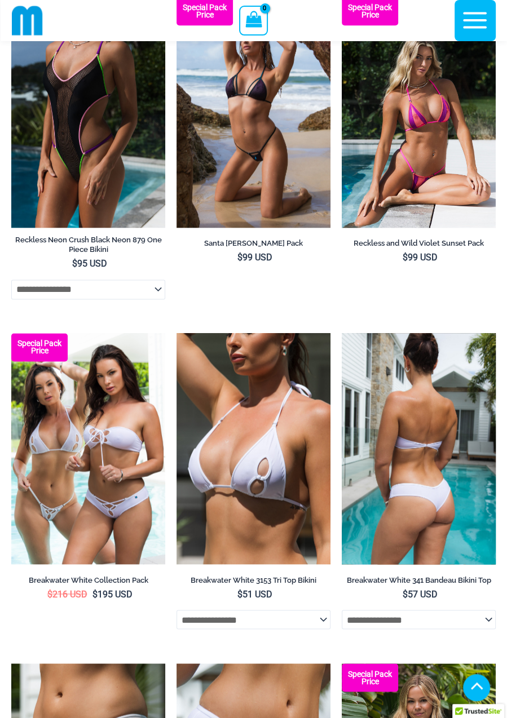
click at [451, 501] on img at bounding box center [419, 448] width 154 height 231
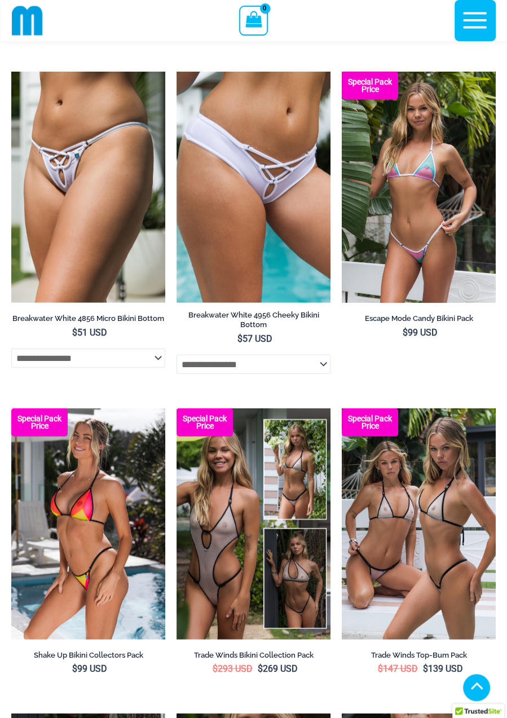
scroll to position [1381, 0]
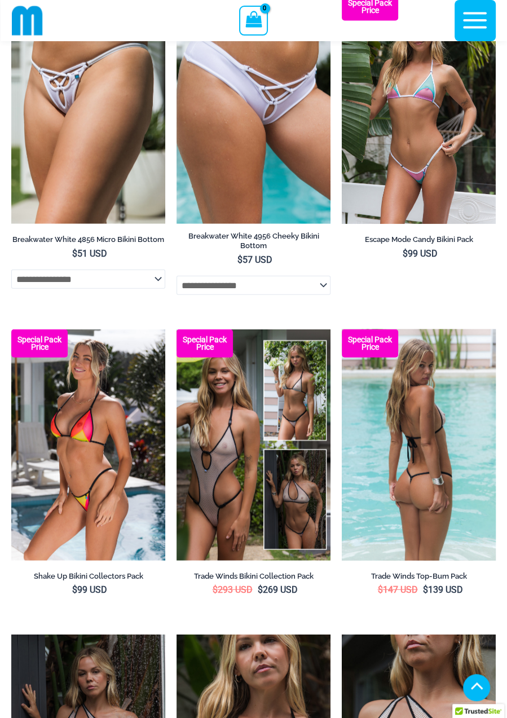
click at [423, 479] on img at bounding box center [419, 444] width 154 height 231
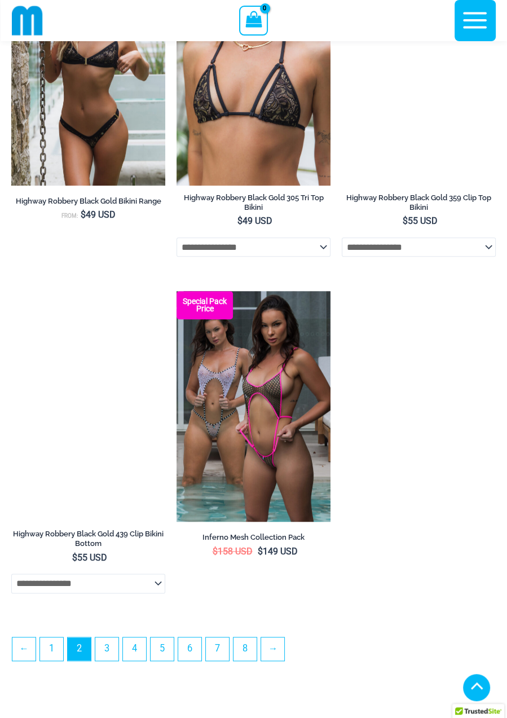
scroll to position [3146, 0]
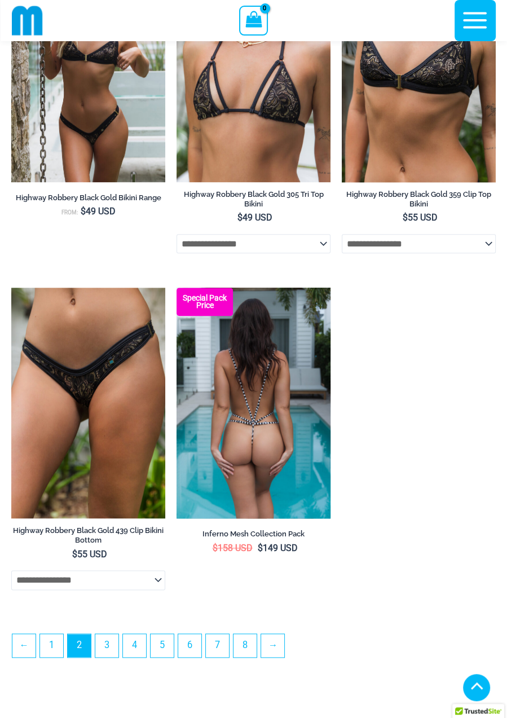
click at [285, 401] on img at bounding box center [253, 403] width 154 height 231
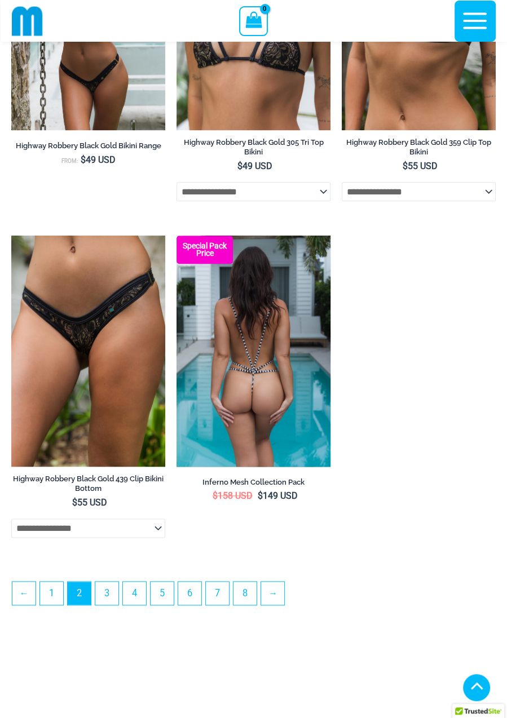
scroll to position [3209, 0]
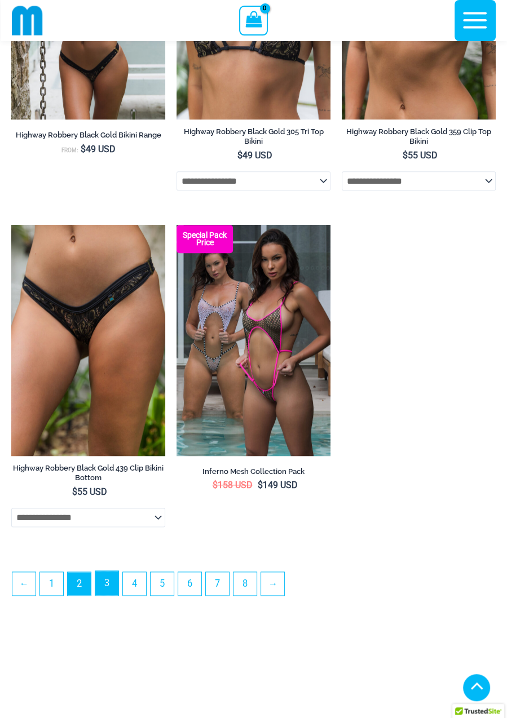
click at [107, 595] on link "3" at bounding box center [106, 583] width 23 height 24
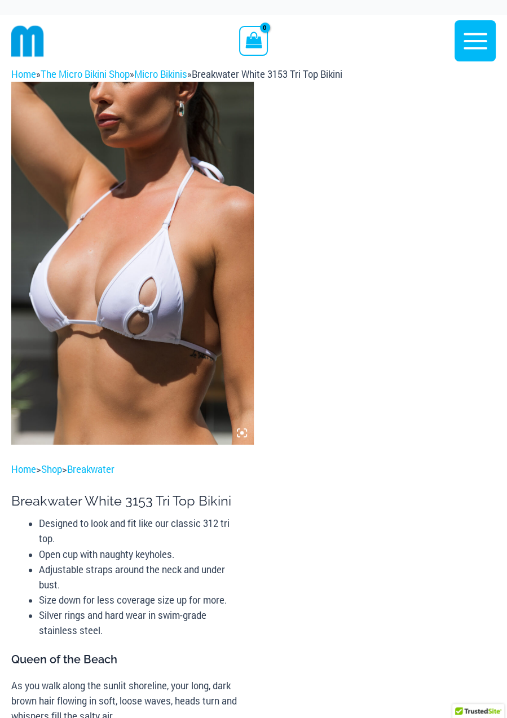
click at [193, 271] on img at bounding box center [132, 263] width 242 height 363
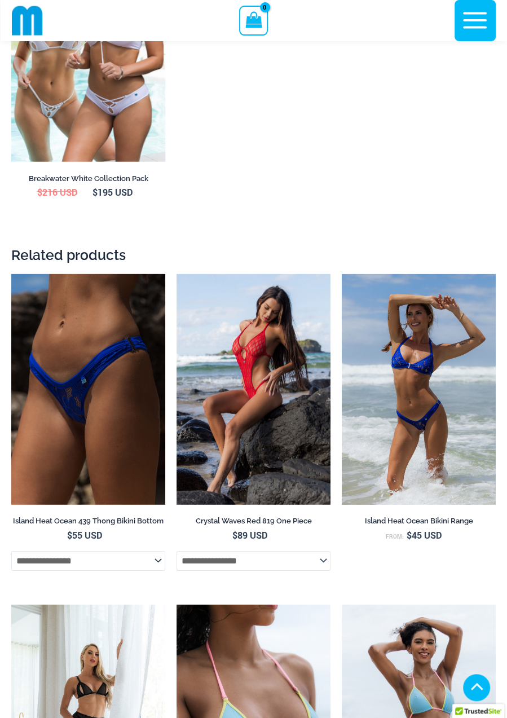
scroll to position [1755, 0]
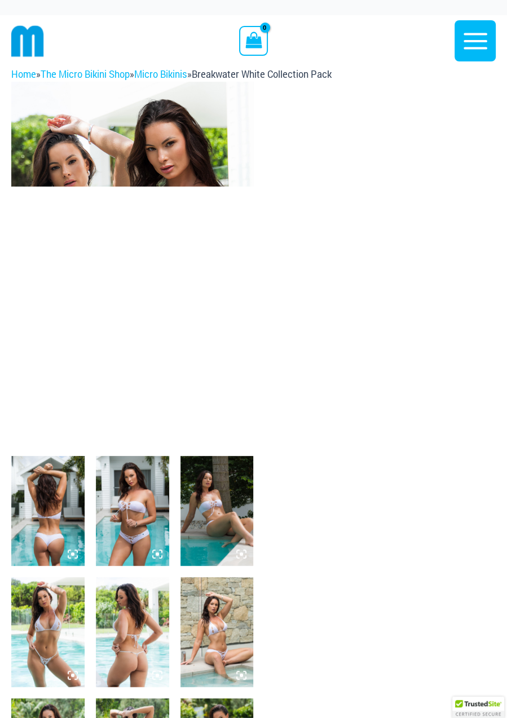
click at [180, 152] on img at bounding box center [132, 263] width 242 height 363
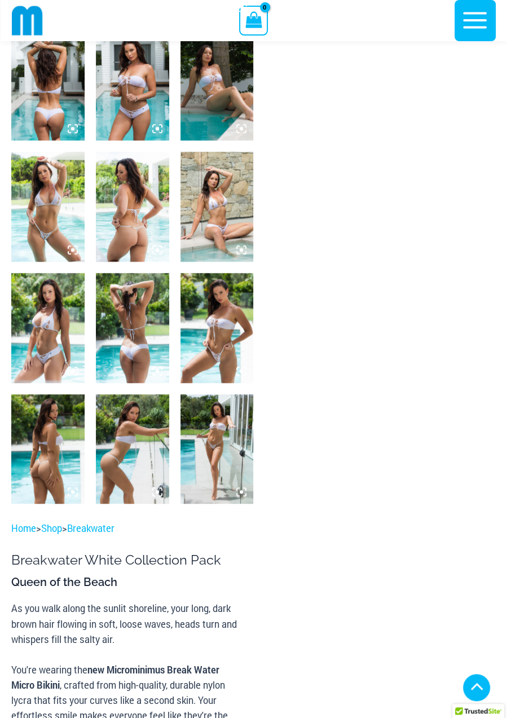
scroll to position [416, 0]
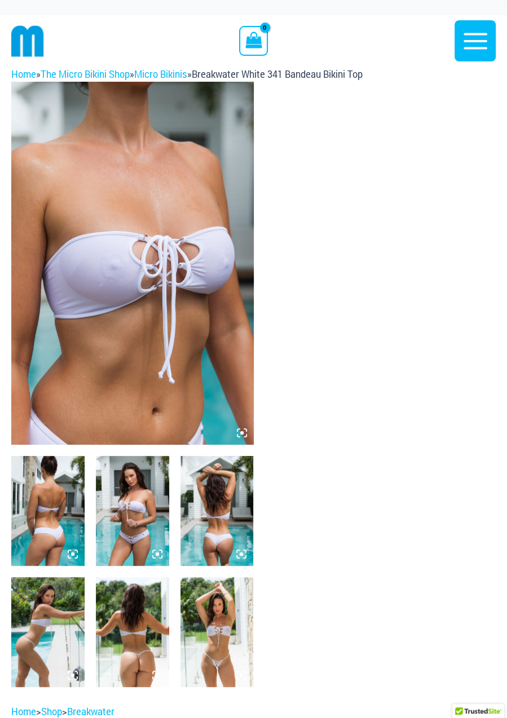
click at [213, 643] on img at bounding box center [216, 632] width 73 height 110
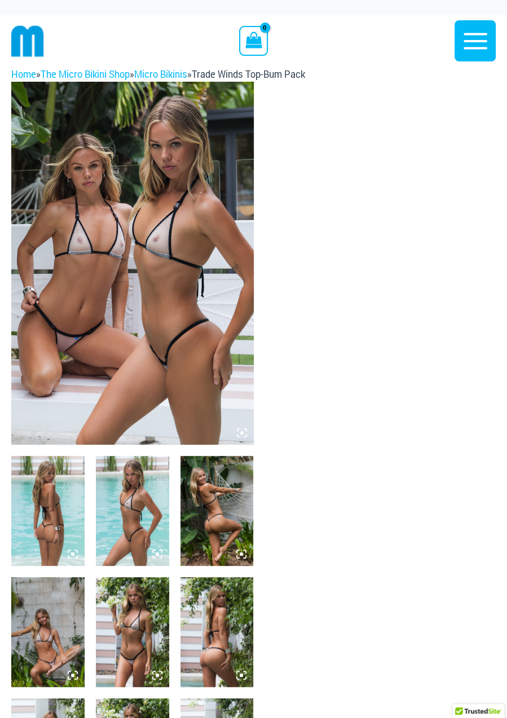
click at [151, 244] on img at bounding box center [132, 263] width 242 height 363
click at [206, 373] on img at bounding box center [132, 263] width 242 height 363
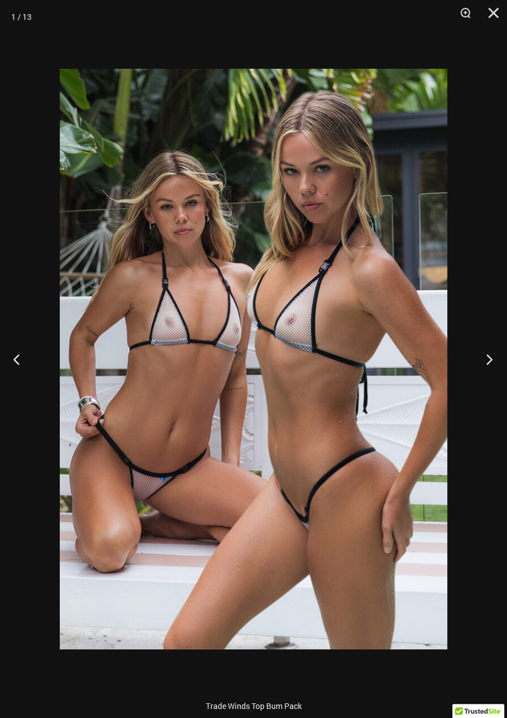
click at [483, 361] on button "Next" at bounding box center [486, 359] width 42 height 56
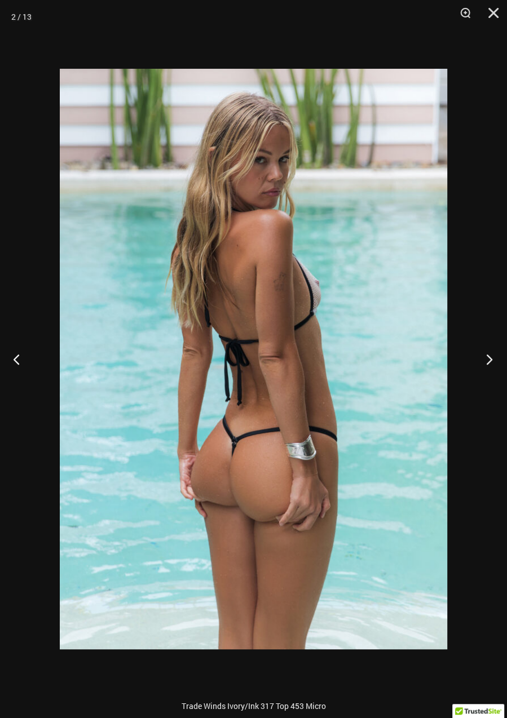
click at [489, 360] on button "Next" at bounding box center [486, 359] width 42 height 56
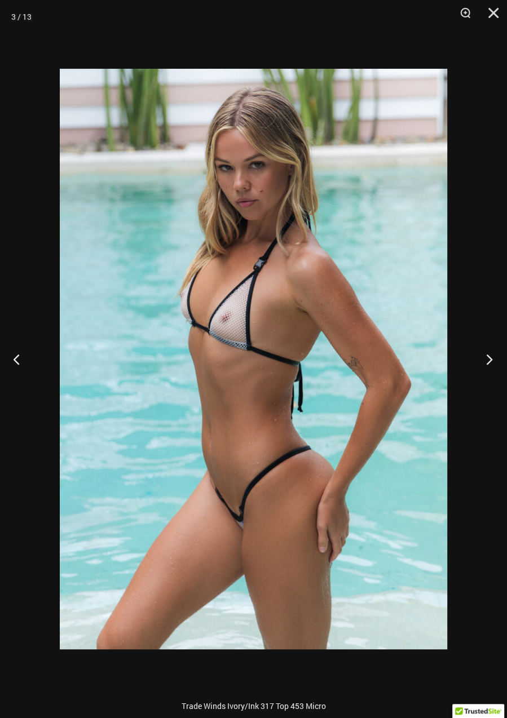
click at [484, 362] on button "Next" at bounding box center [486, 359] width 42 height 56
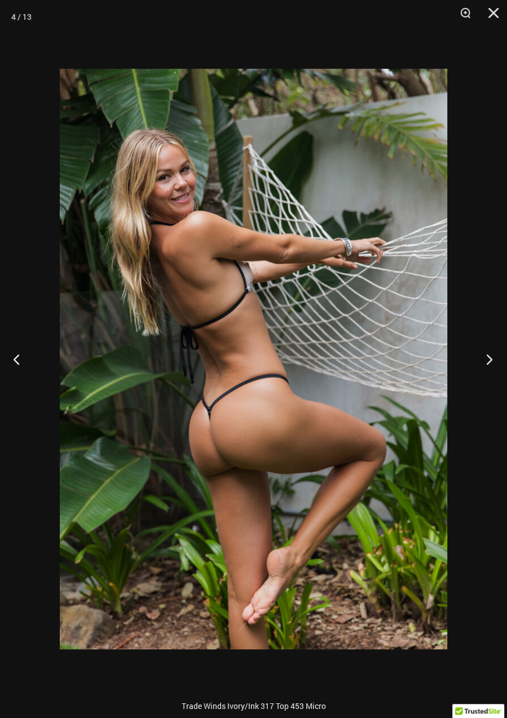
click at [483, 358] on button "Next" at bounding box center [486, 359] width 42 height 56
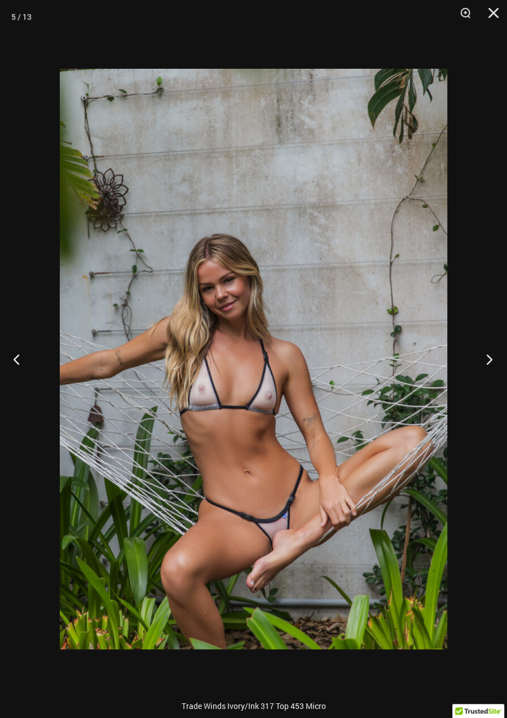
click at [481, 361] on button "Next" at bounding box center [486, 359] width 42 height 56
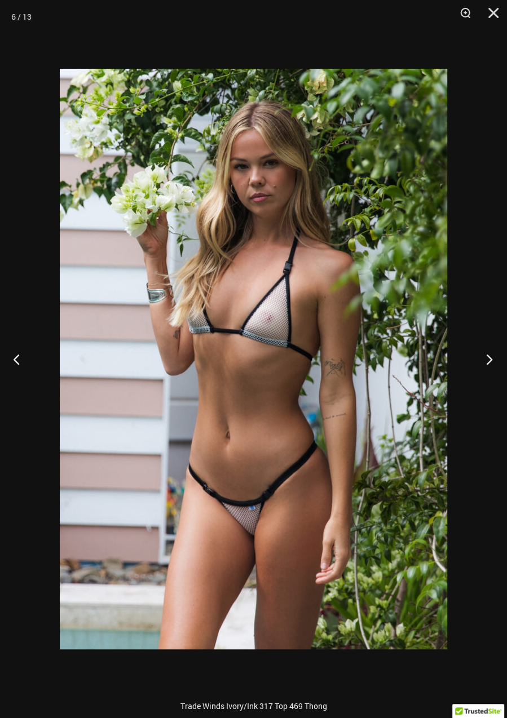
click at [482, 353] on button "Next" at bounding box center [486, 359] width 42 height 56
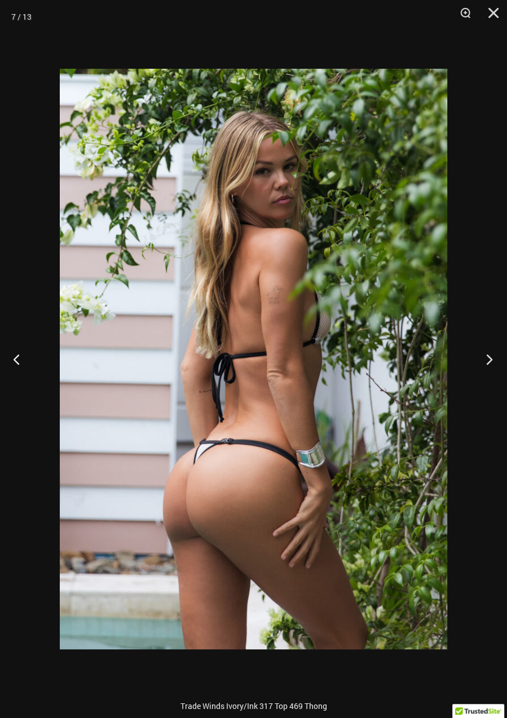
click at [488, 351] on button "Next" at bounding box center [486, 359] width 42 height 56
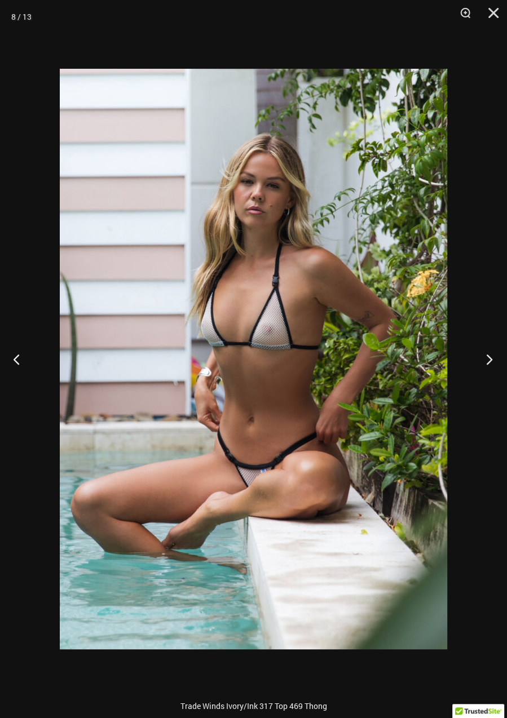
click at [490, 359] on button "Next" at bounding box center [486, 359] width 42 height 56
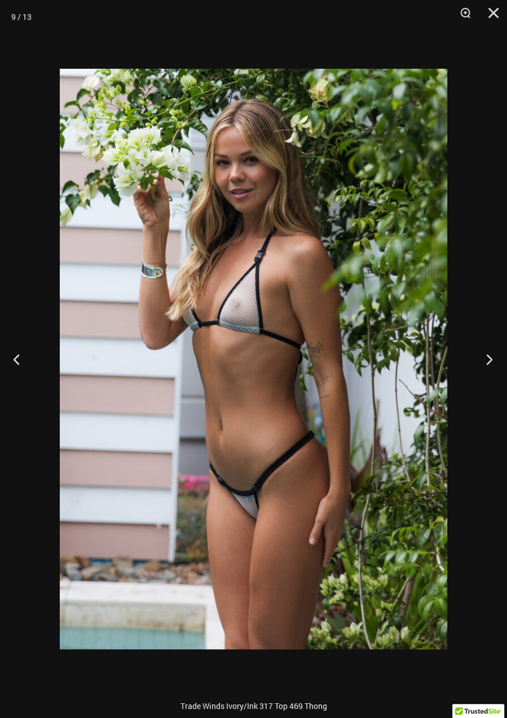
click at [492, 357] on button "Next" at bounding box center [486, 359] width 42 height 56
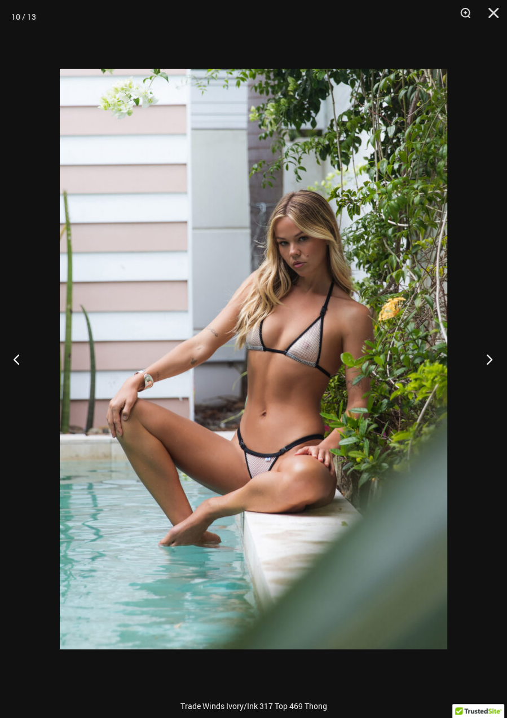
click at [489, 362] on button "Next" at bounding box center [486, 359] width 42 height 56
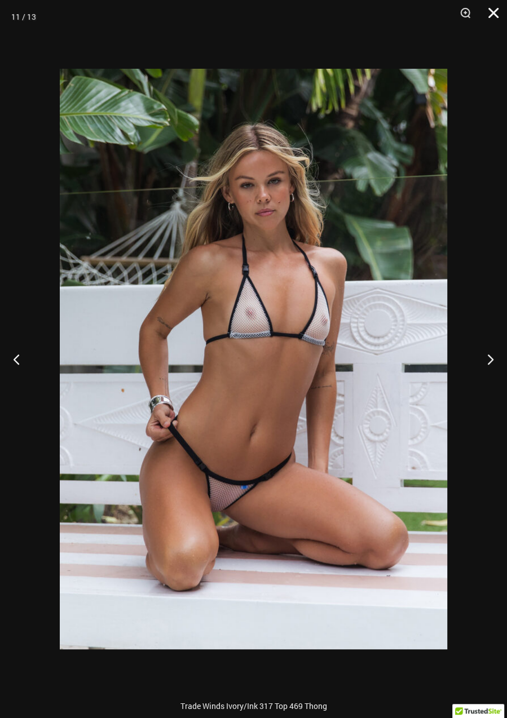
click at [488, 19] on button "Close" at bounding box center [489, 17] width 28 height 34
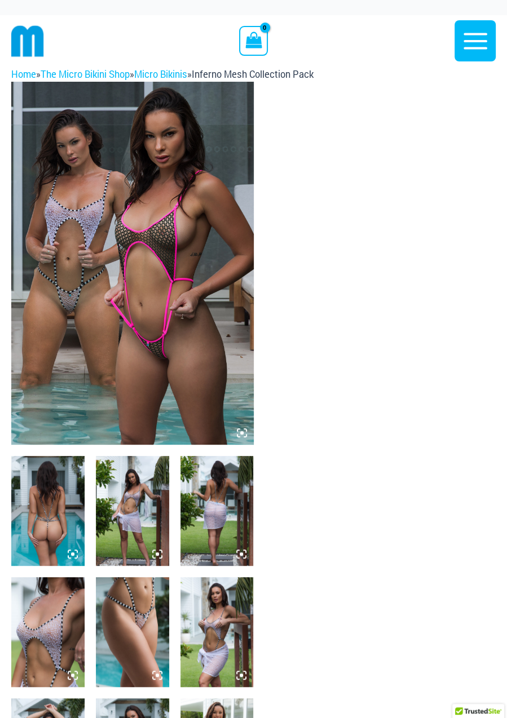
click at [190, 210] on img at bounding box center [132, 263] width 242 height 363
click at [145, 231] on img at bounding box center [132, 263] width 242 height 363
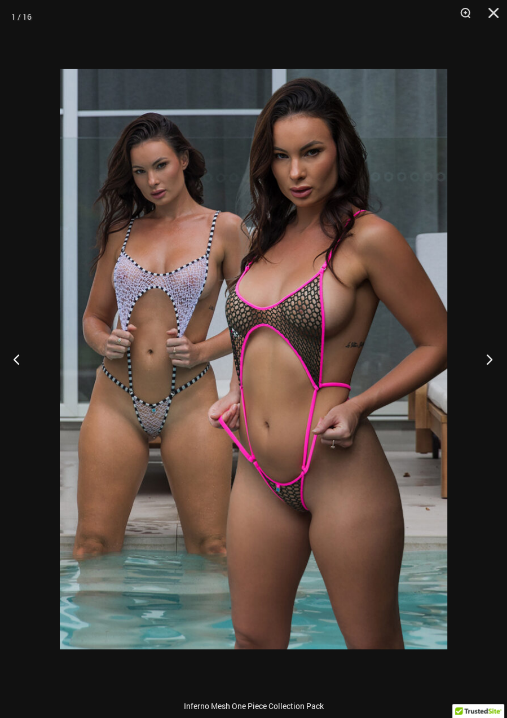
click at [489, 364] on button "Next" at bounding box center [486, 359] width 42 height 56
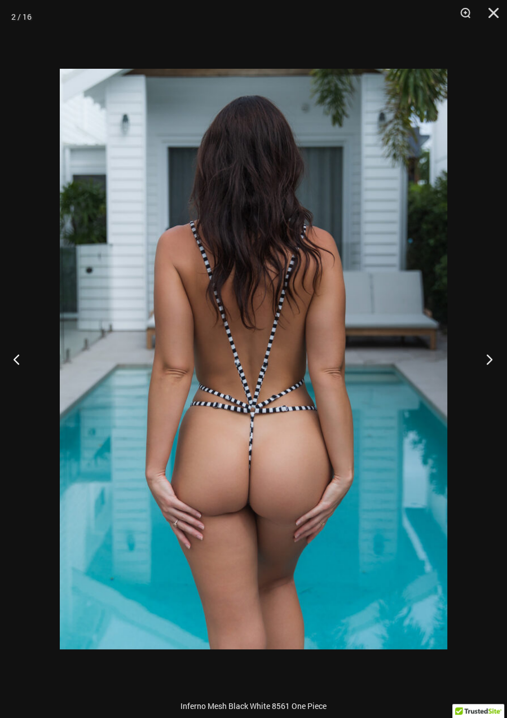
click at [484, 357] on button "Next" at bounding box center [486, 359] width 42 height 56
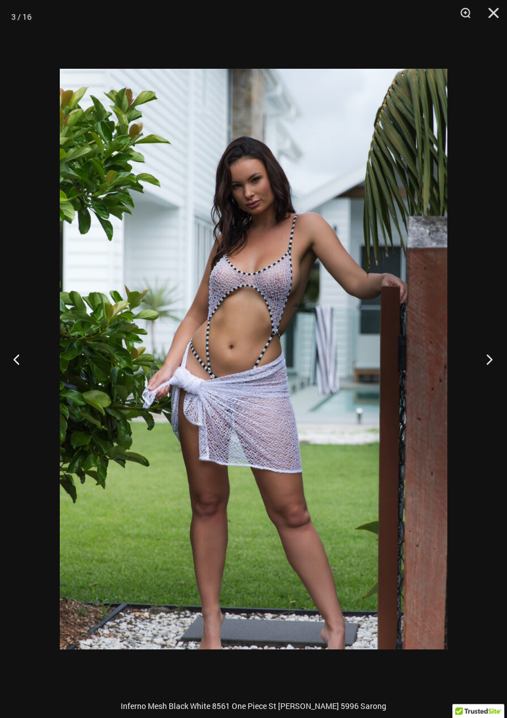
click at [486, 359] on button "Next" at bounding box center [486, 359] width 42 height 56
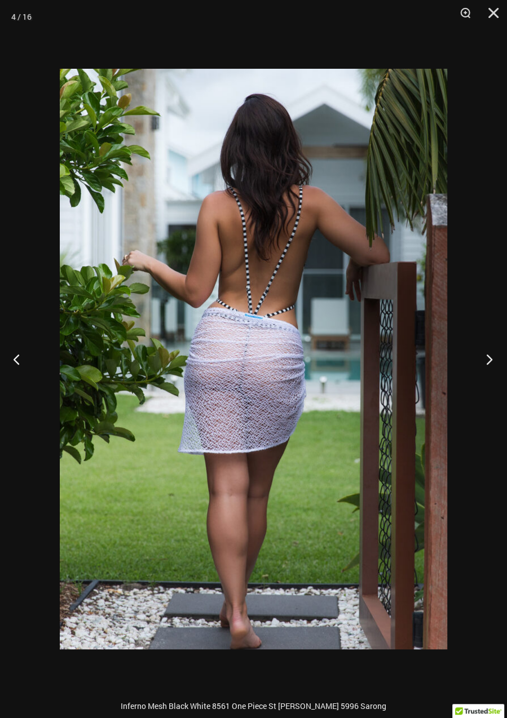
click at [483, 359] on button "Next" at bounding box center [486, 359] width 42 height 56
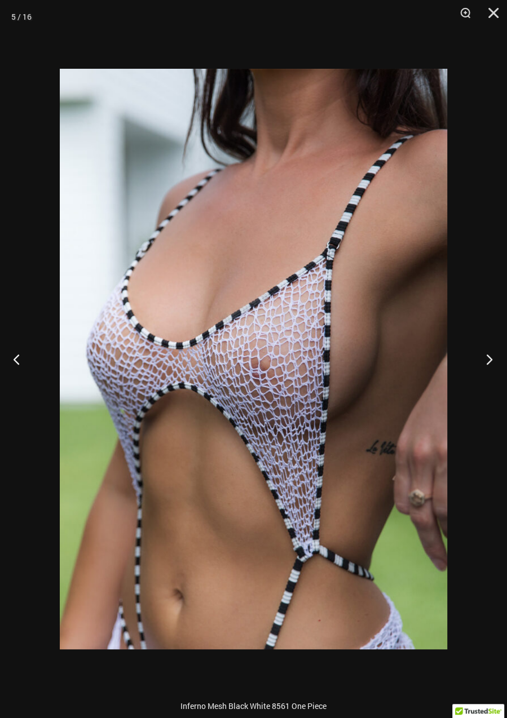
click at [470, 365] on button "Next" at bounding box center [486, 359] width 42 height 56
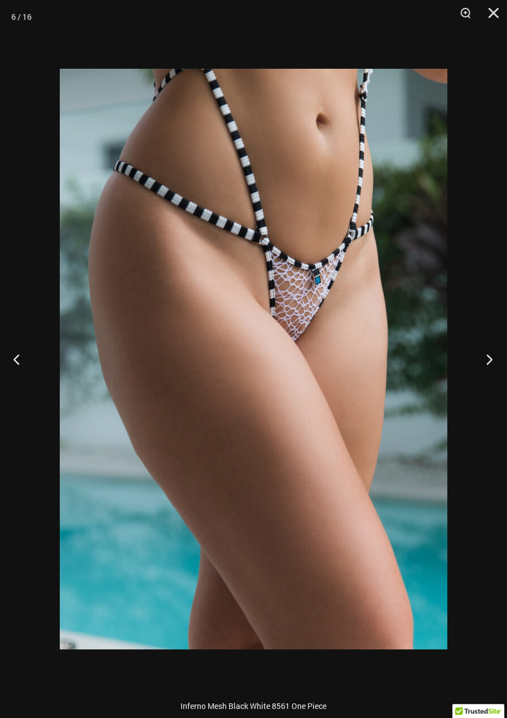
click at [487, 370] on button "Next" at bounding box center [486, 359] width 42 height 56
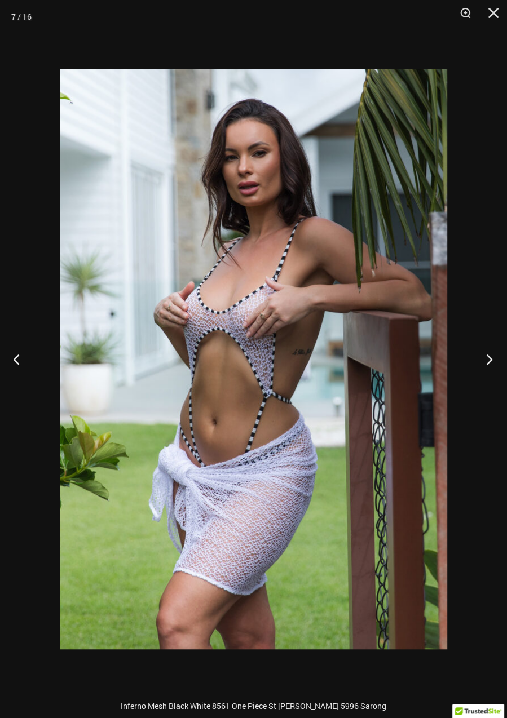
click at [483, 374] on button "Next" at bounding box center [486, 359] width 42 height 56
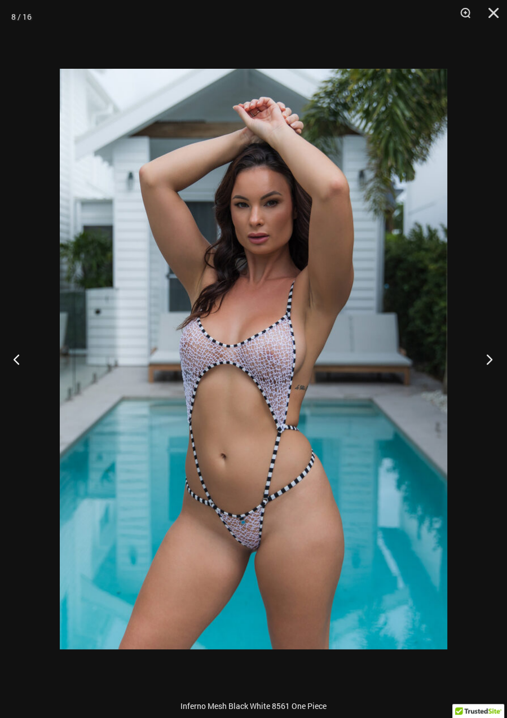
click at [490, 356] on button "Next" at bounding box center [486, 359] width 42 height 56
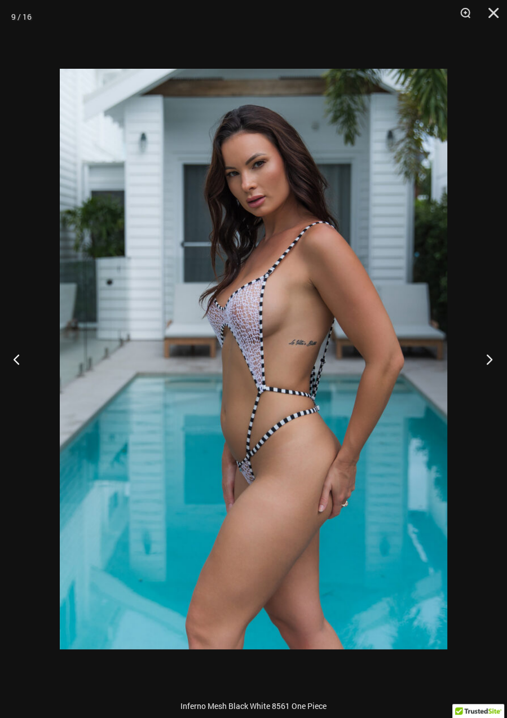
click at [498, 361] on button "Next" at bounding box center [486, 359] width 42 height 56
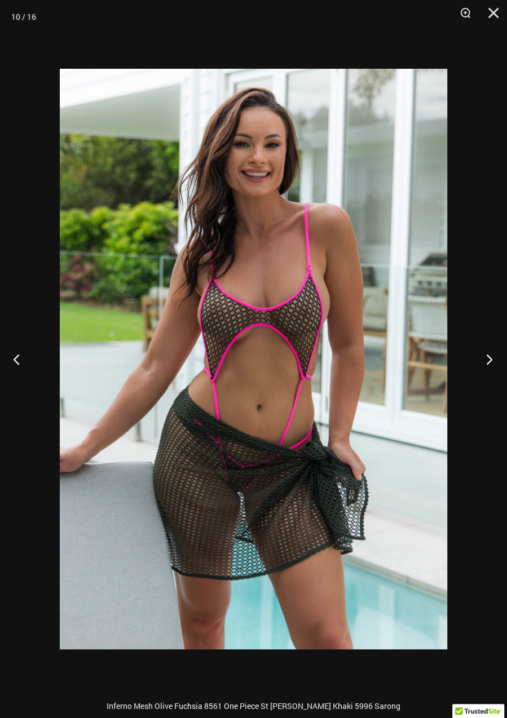
click at [483, 357] on button "Next" at bounding box center [486, 359] width 42 height 56
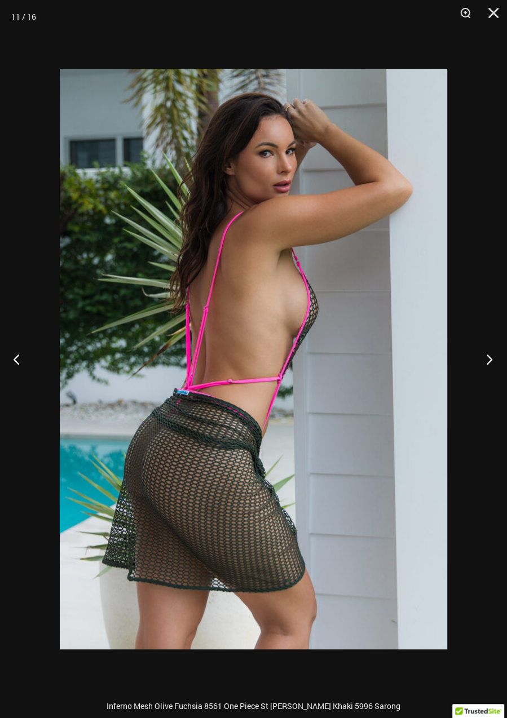
click at [479, 358] on button "Next" at bounding box center [486, 359] width 42 height 56
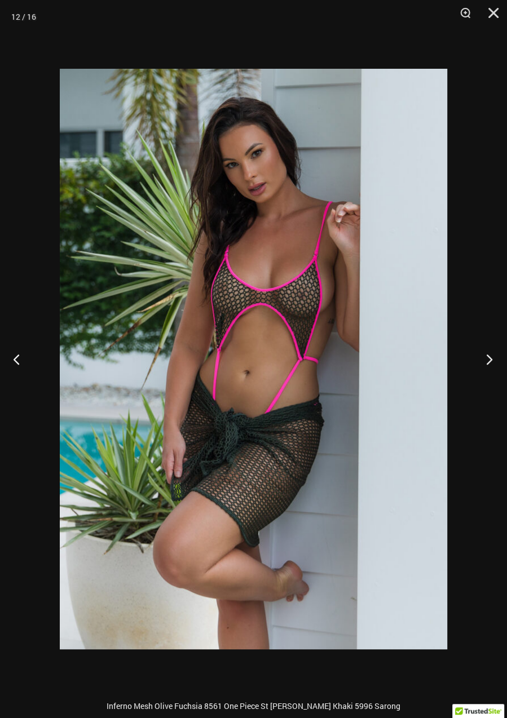
click at [481, 361] on button "Next" at bounding box center [486, 359] width 42 height 56
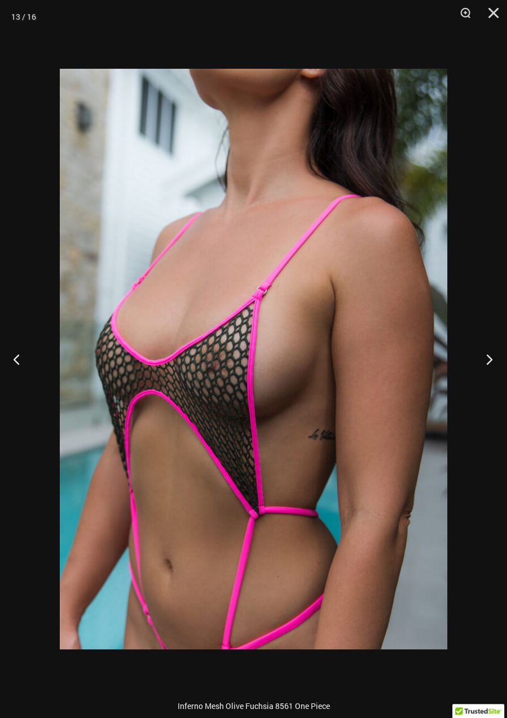
click at [483, 357] on button "Next" at bounding box center [486, 359] width 42 height 56
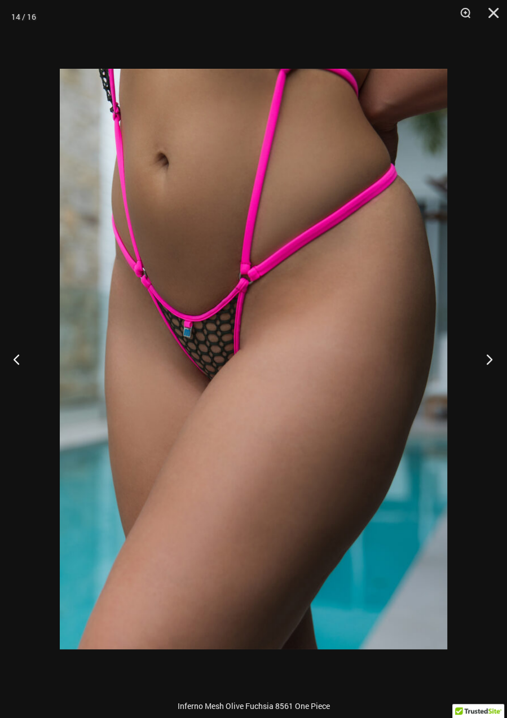
click at [487, 362] on button "Next" at bounding box center [486, 359] width 42 height 56
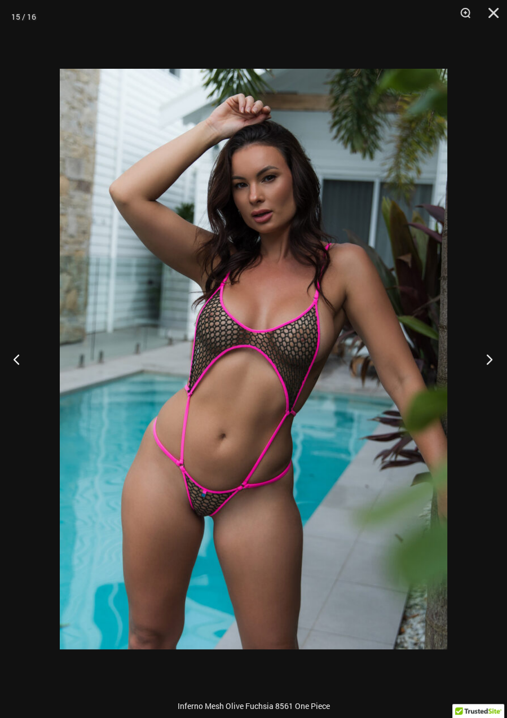
click at [486, 362] on button "Next" at bounding box center [486, 359] width 42 height 56
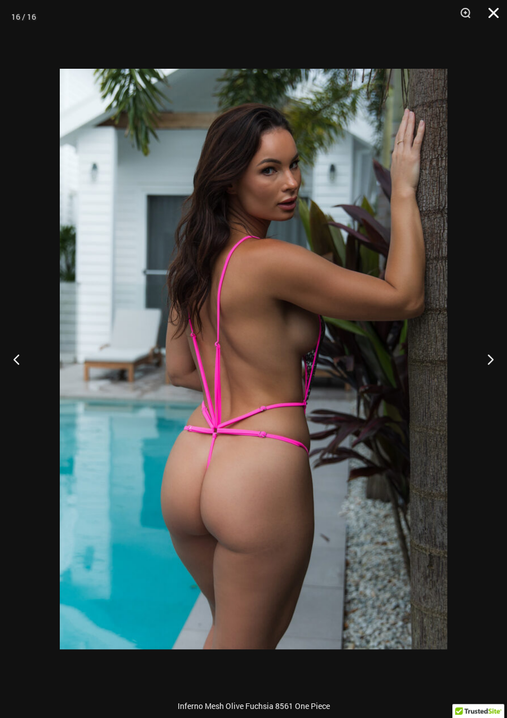
click at [497, 11] on button "Close" at bounding box center [489, 17] width 28 height 34
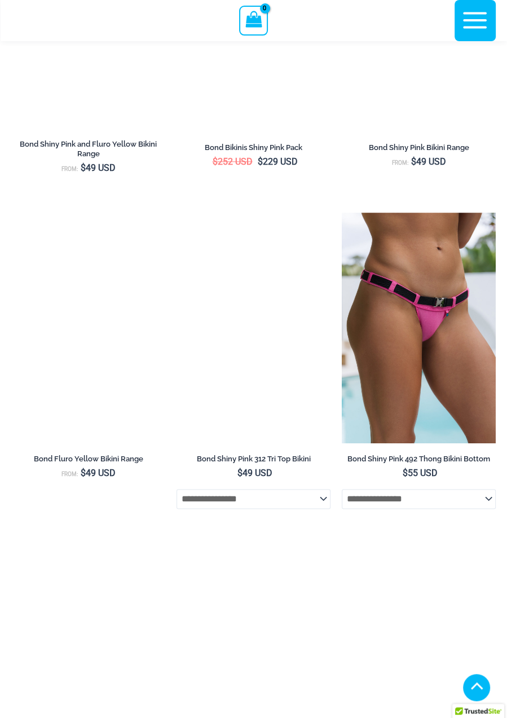
scroll to position [545, 0]
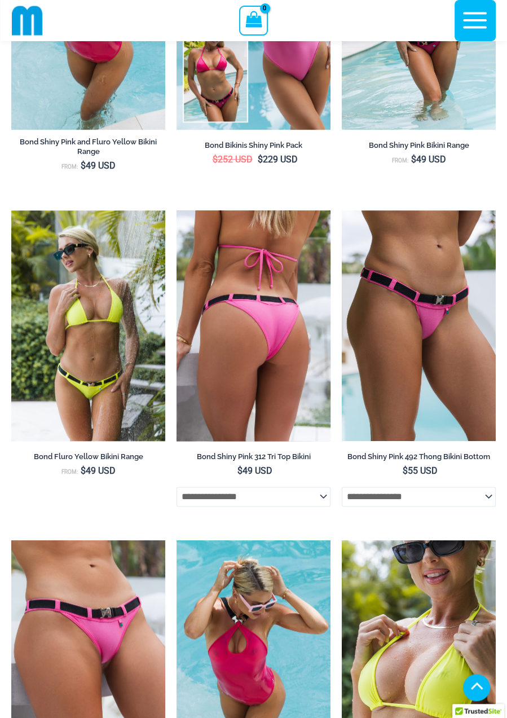
click at [268, 335] on img at bounding box center [253, 325] width 154 height 231
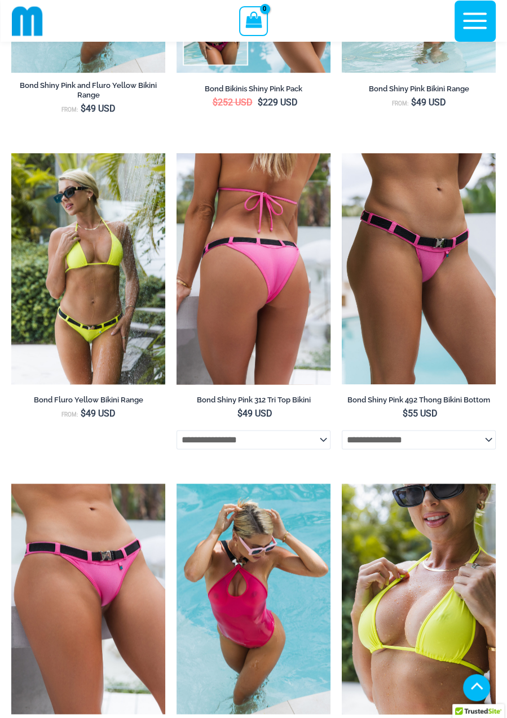
scroll to position [608, 0]
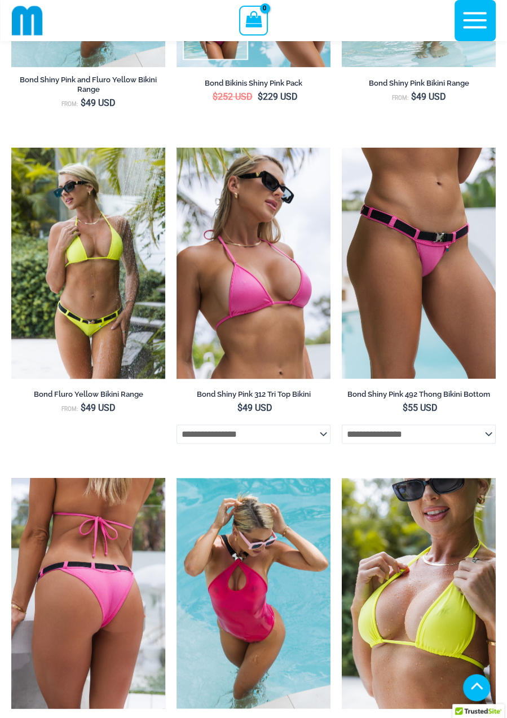
click at [112, 609] on img at bounding box center [88, 593] width 154 height 231
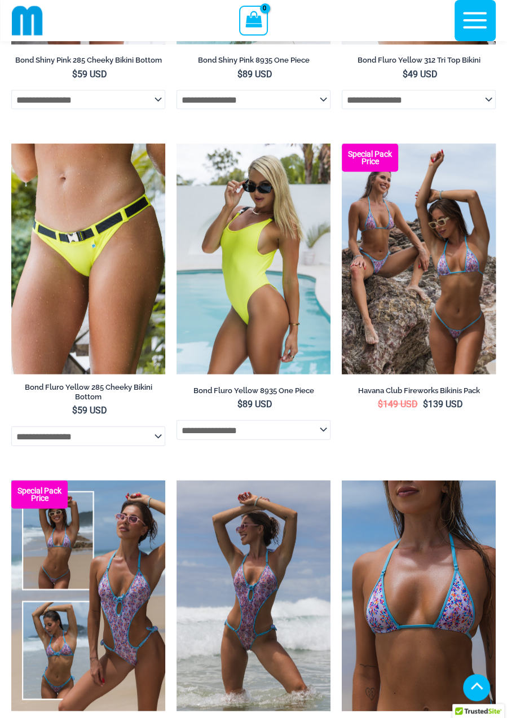
scroll to position [1274, 0]
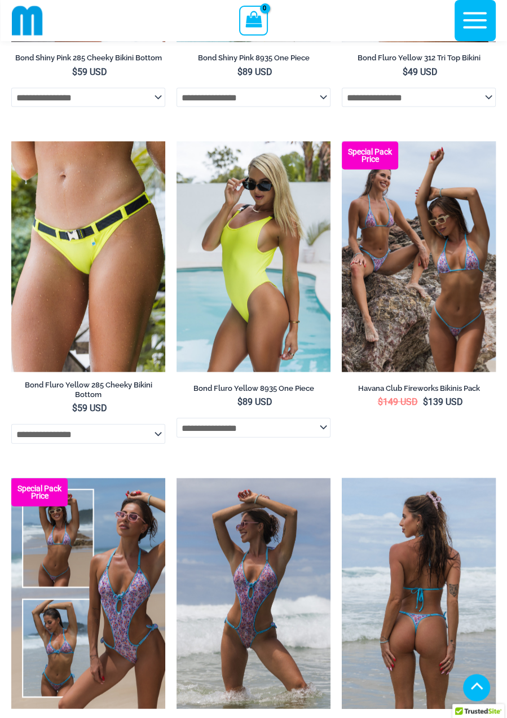
click at [444, 606] on img at bounding box center [419, 593] width 154 height 231
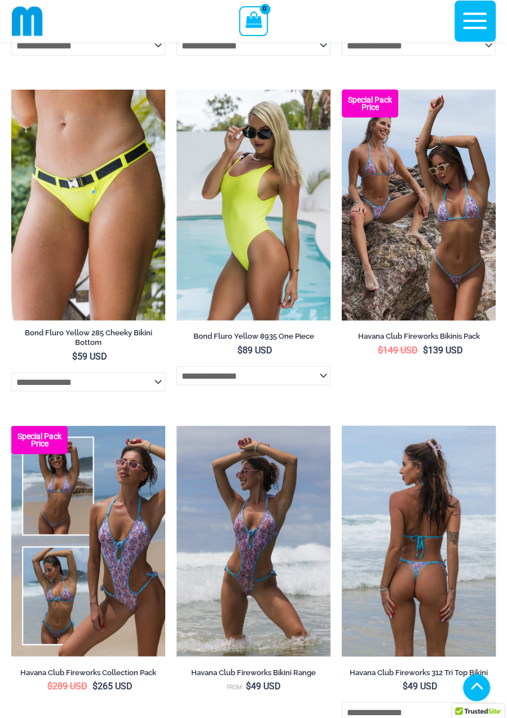
scroll to position [1337, 0]
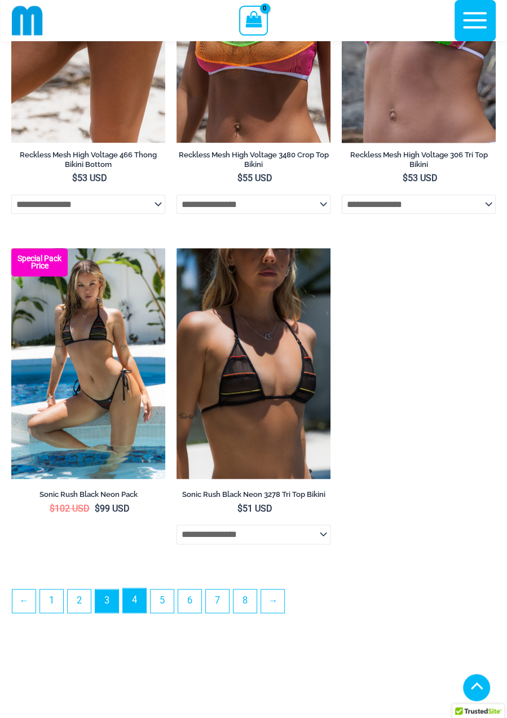
click at [132, 612] on link "4" at bounding box center [134, 600] width 23 height 24
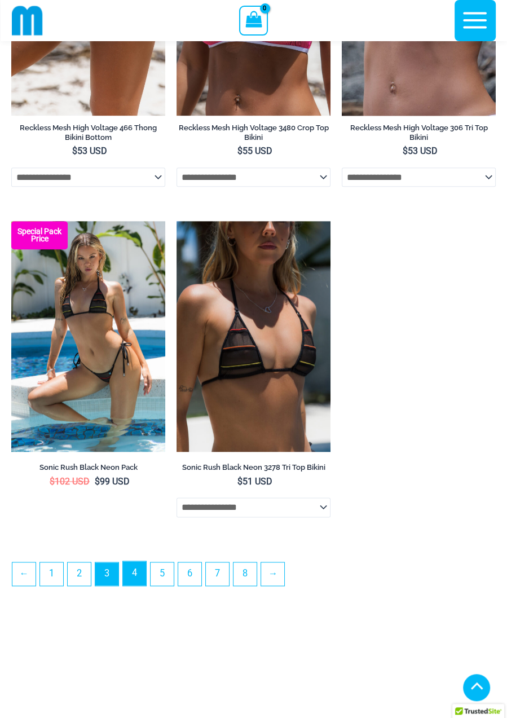
scroll to position [3233, 0]
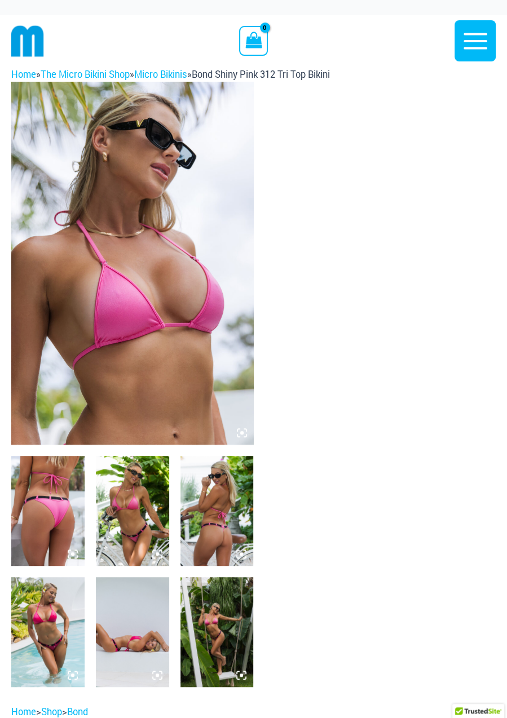
click at [181, 252] on img at bounding box center [132, 263] width 242 height 363
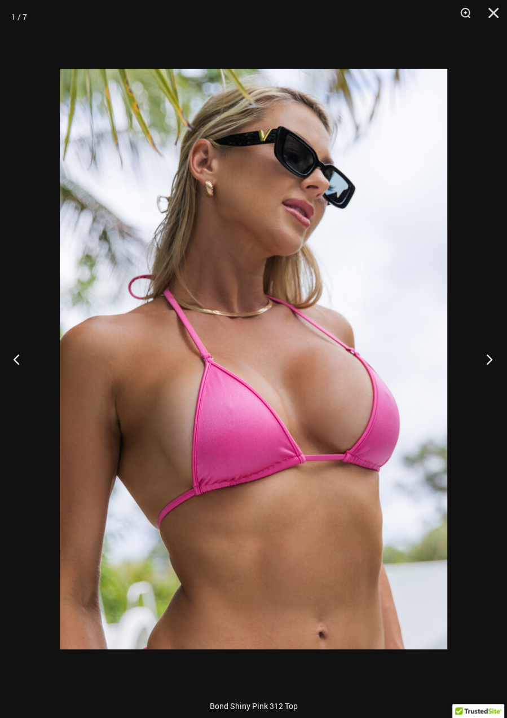
click at [500, 362] on button "Next" at bounding box center [486, 359] width 42 height 56
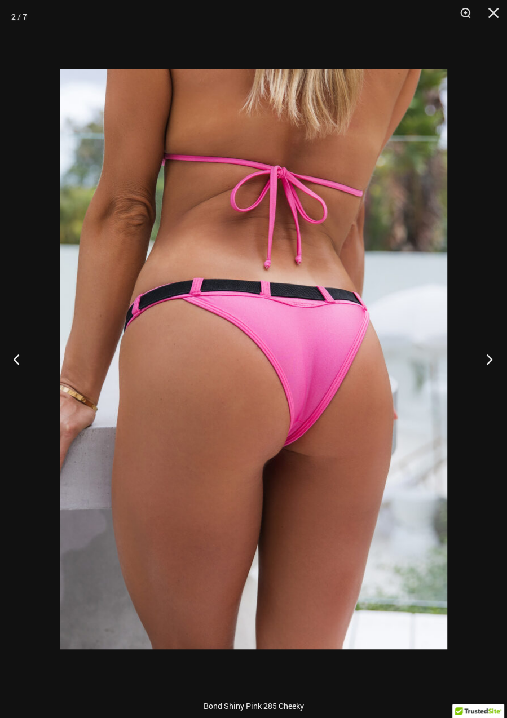
click at [494, 358] on button "Next" at bounding box center [486, 359] width 42 height 56
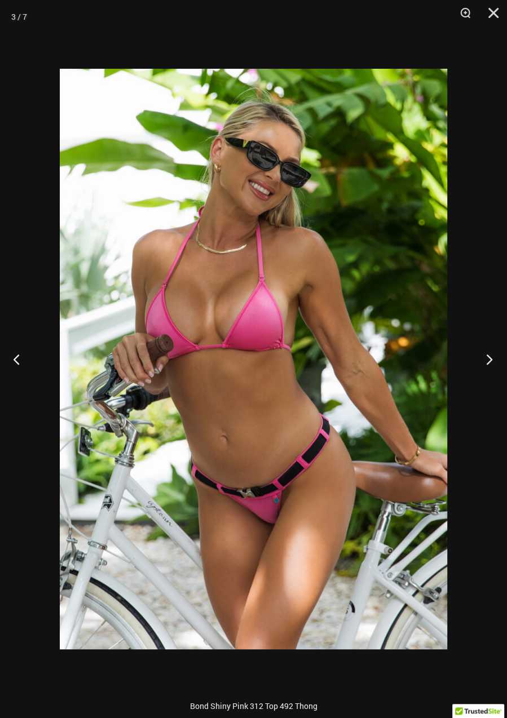
click at [501, 353] on button "Next" at bounding box center [486, 359] width 42 height 56
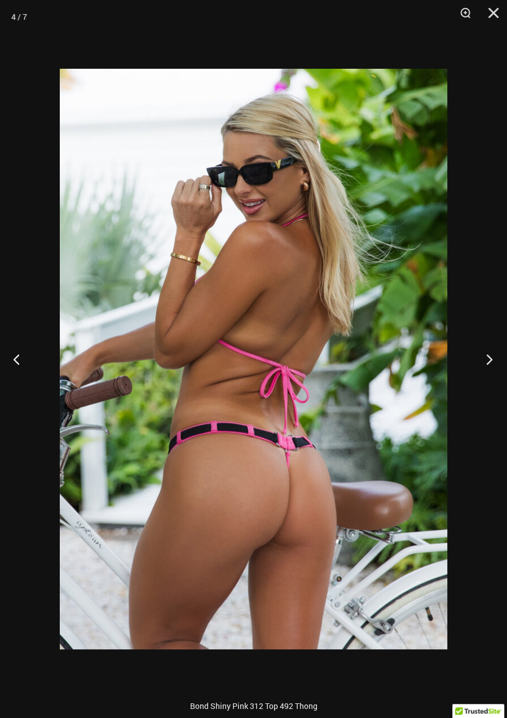
click at [483, 365] on button "Next" at bounding box center [486, 359] width 42 height 56
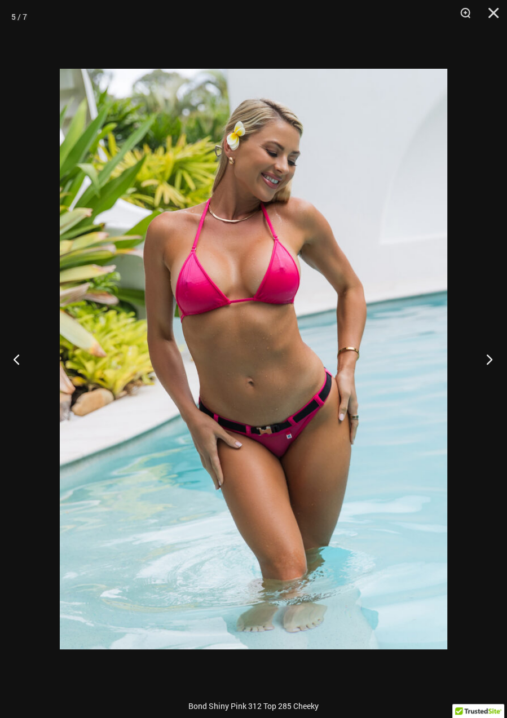
click at [484, 368] on button "Next" at bounding box center [486, 359] width 42 height 56
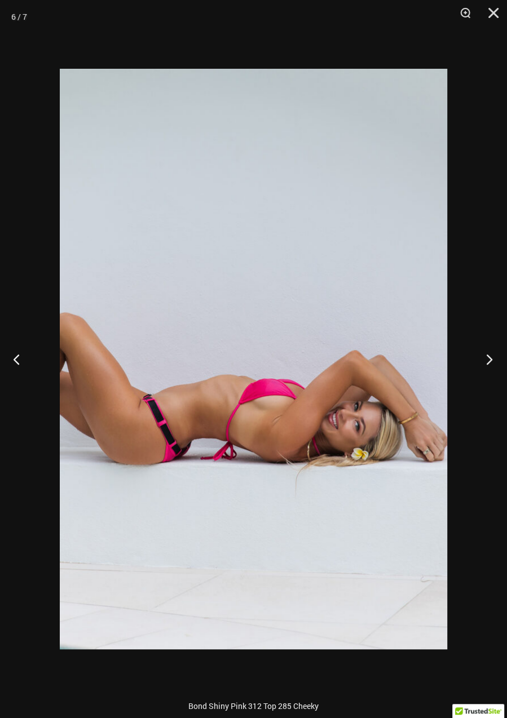
click at [479, 370] on button "Next" at bounding box center [486, 359] width 42 height 56
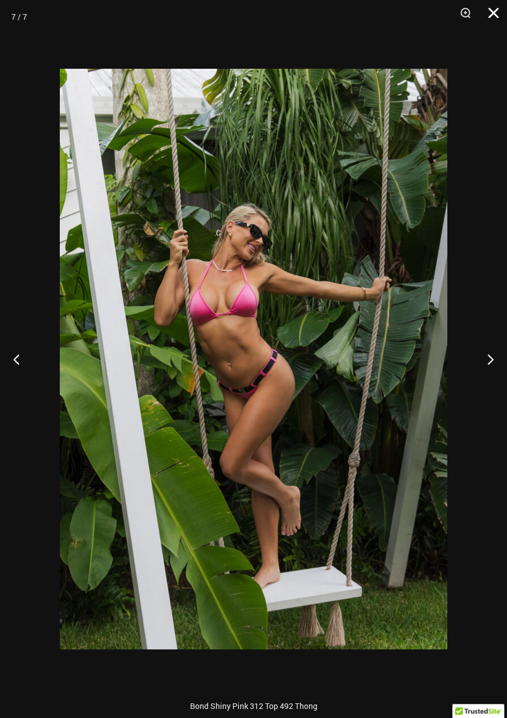
click at [494, 15] on button "Close" at bounding box center [489, 17] width 28 height 34
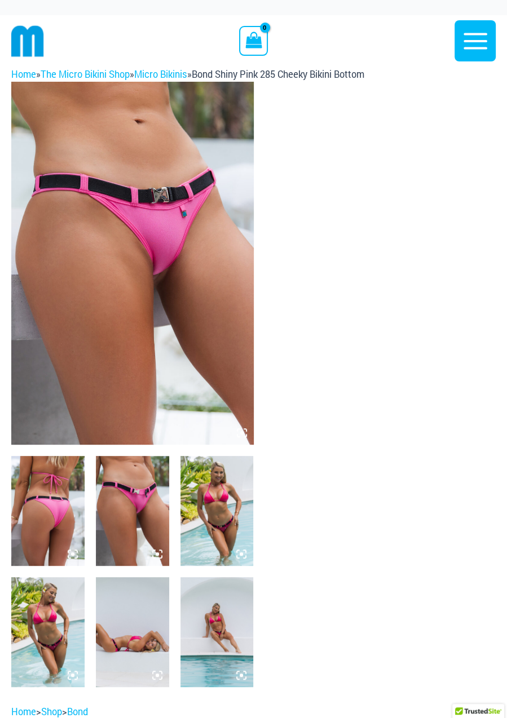
click at [195, 267] on img at bounding box center [132, 263] width 242 height 363
click at [176, 254] on img at bounding box center [132, 263] width 242 height 363
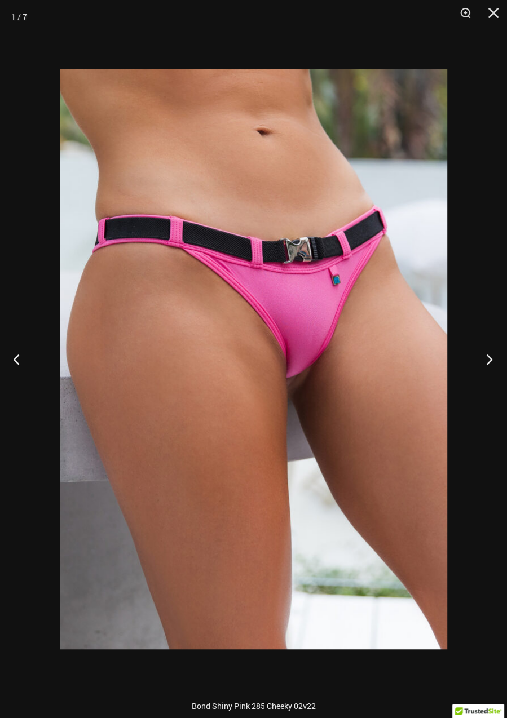
click at [485, 357] on button "Next" at bounding box center [486, 359] width 42 height 56
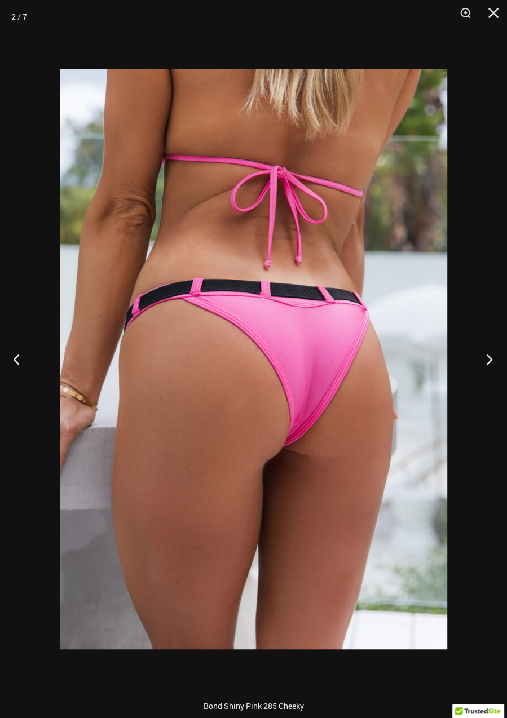
click at [478, 368] on button "Next" at bounding box center [486, 359] width 42 height 56
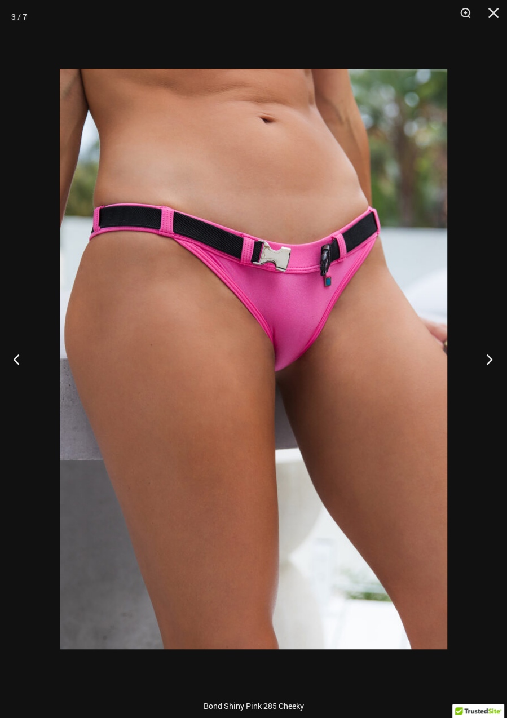
click at [474, 362] on button "Next" at bounding box center [486, 359] width 42 height 56
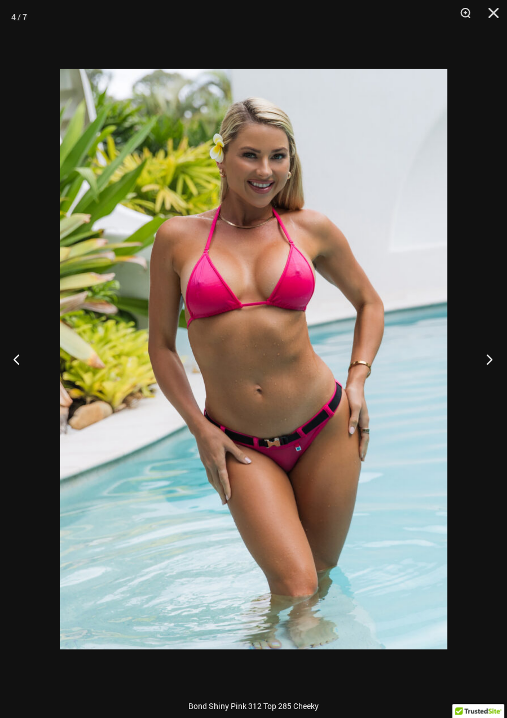
click at [474, 361] on button "Next" at bounding box center [486, 359] width 42 height 56
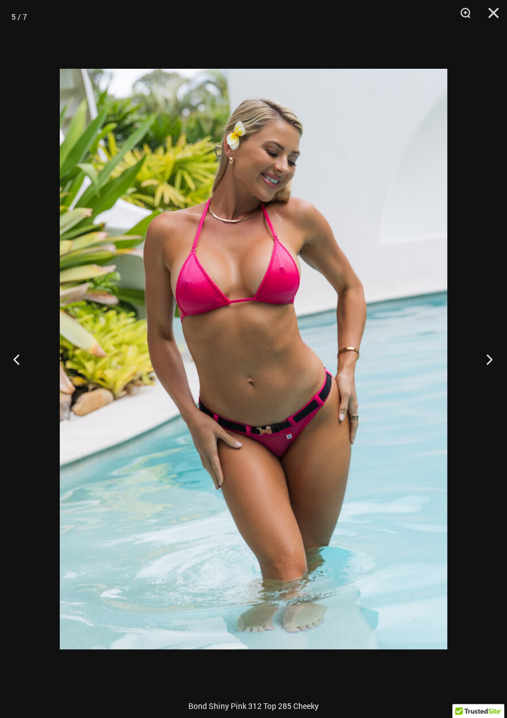
click at [477, 357] on button "Next" at bounding box center [486, 359] width 42 height 56
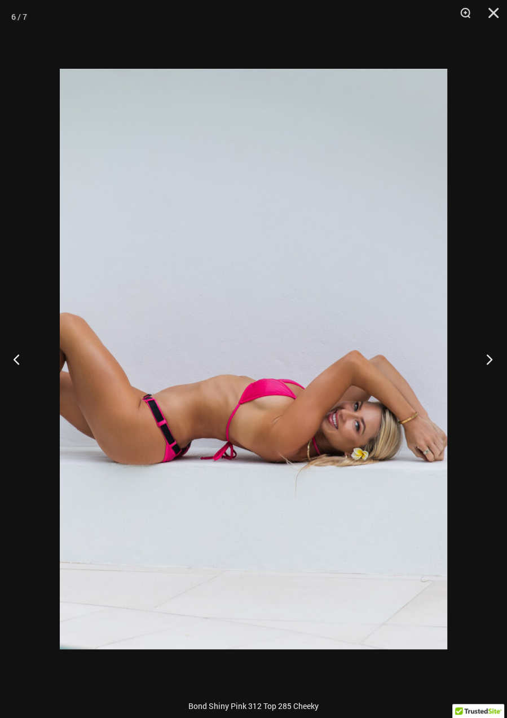
click at [484, 362] on button "Next" at bounding box center [486, 359] width 42 height 56
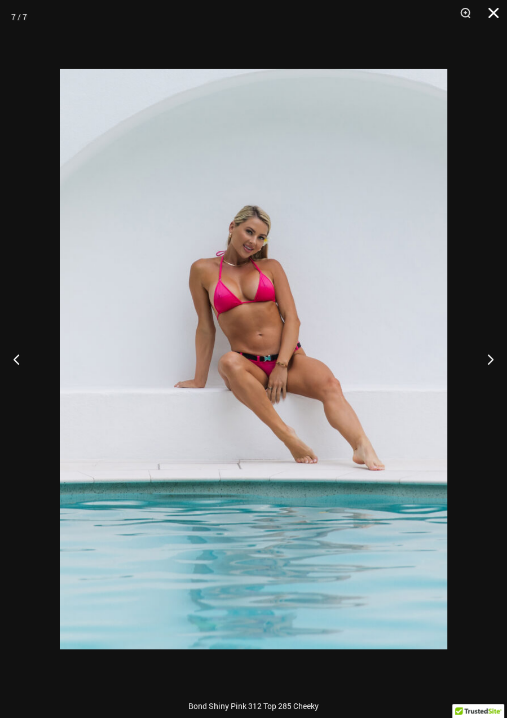
click at [494, 17] on button "Close" at bounding box center [489, 17] width 28 height 34
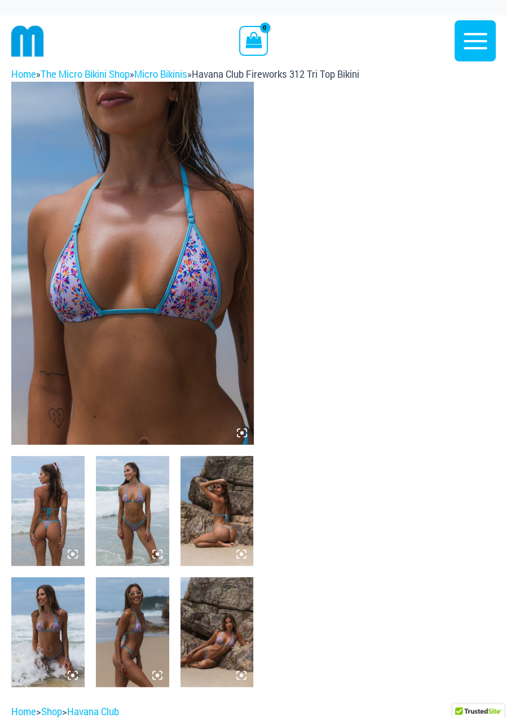
click at [176, 242] on img at bounding box center [132, 263] width 242 height 363
click at [238, 430] on icon at bounding box center [242, 433] width 10 height 10
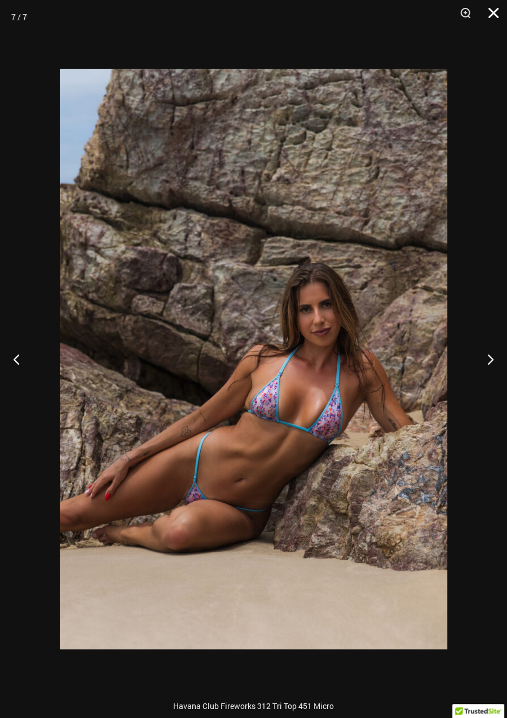
click at [500, 14] on button "Close" at bounding box center [489, 17] width 28 height 34
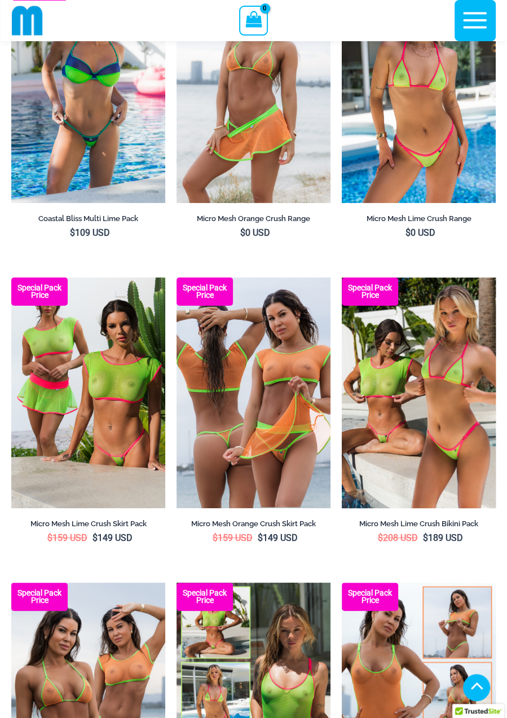
scroll to position [2428, 0]
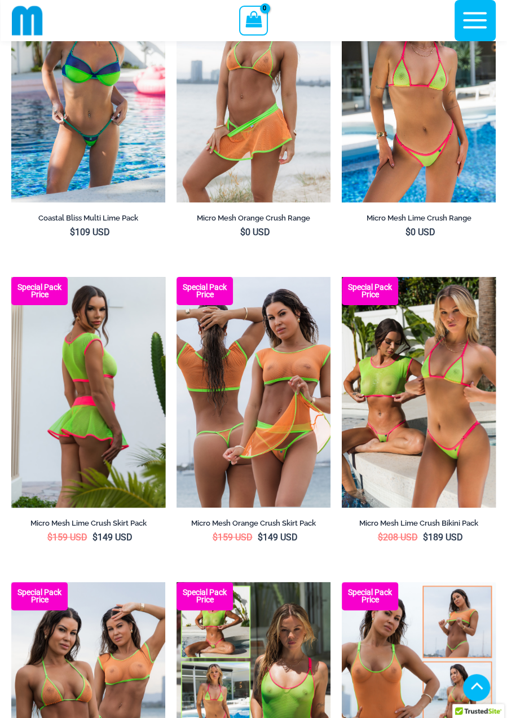
click at [96, 403] on img at bounding box center [88, 392] width 154 height 231
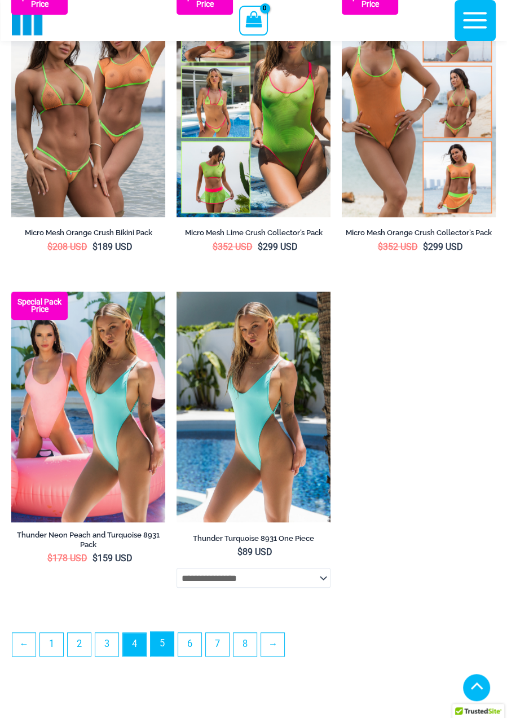
click at [160, 652] on link "5" at bounding box center [162, 643] width 23 height 24
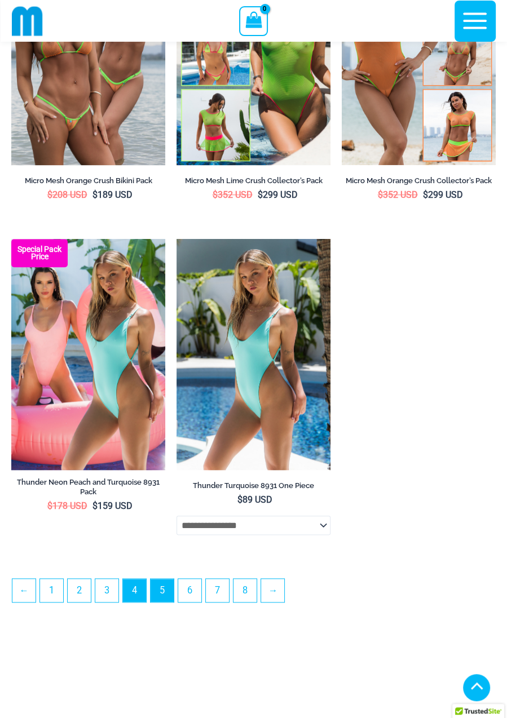
scroll to position [3086, 0]
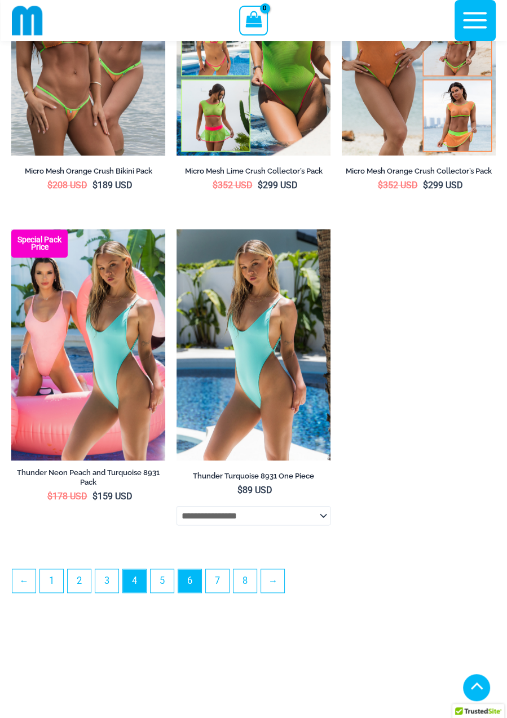
click at [187, 592] on link "6" at bounding box center [189, 580] width 23 height 23
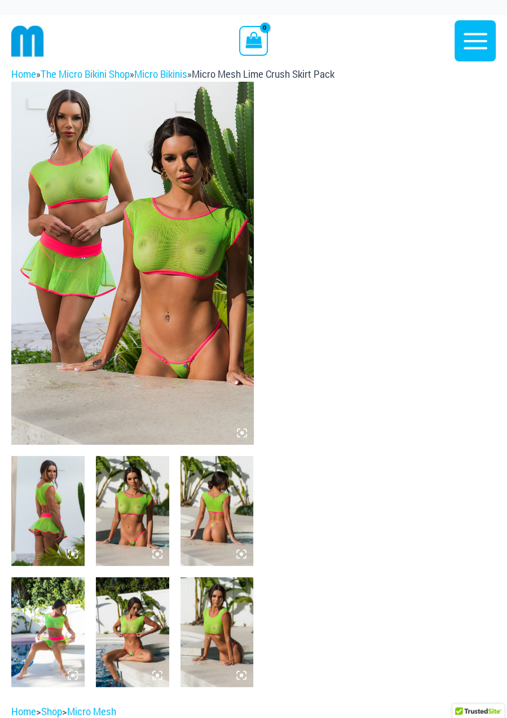
click at [177, 282] on img at bounding box center [132, 263] width 242 height 363
click at [193, 282] on img at bounding box center [132, 263] width 242 height 363
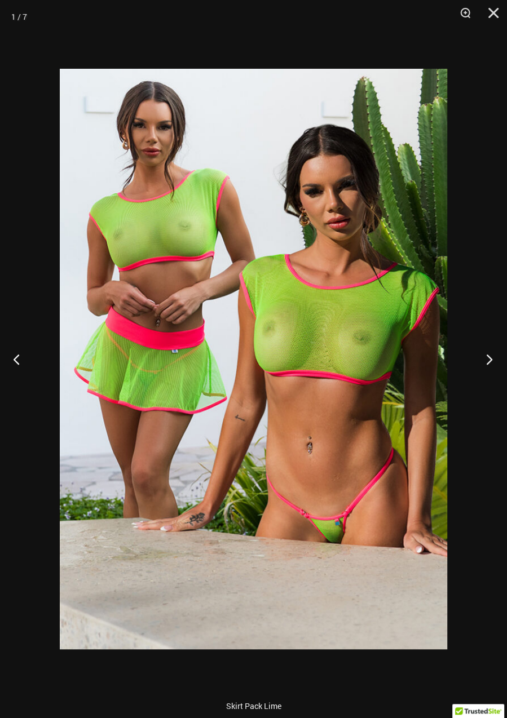
click at [487, 357] on button "Next" at bounding box center [486, 359] width 42 height 56
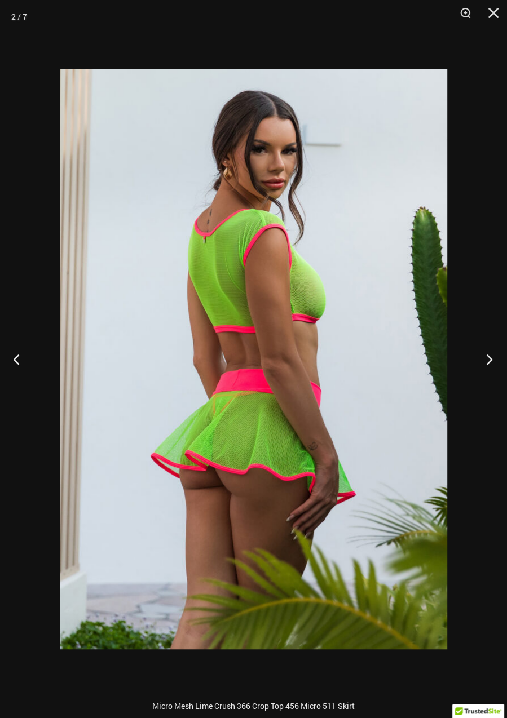
click at [487, 368] on button "Next" at bounding box center [486, 359] width 42 height 56
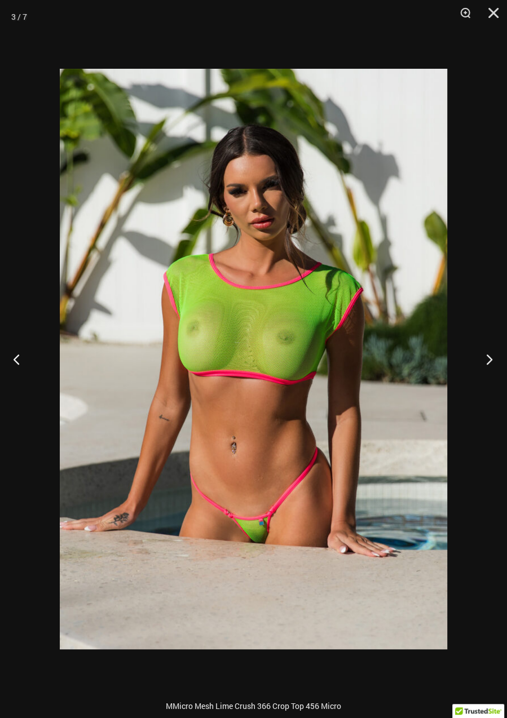
click at [485, 364] on button "Next" at bounding box center [486, 359] width 42 height 56
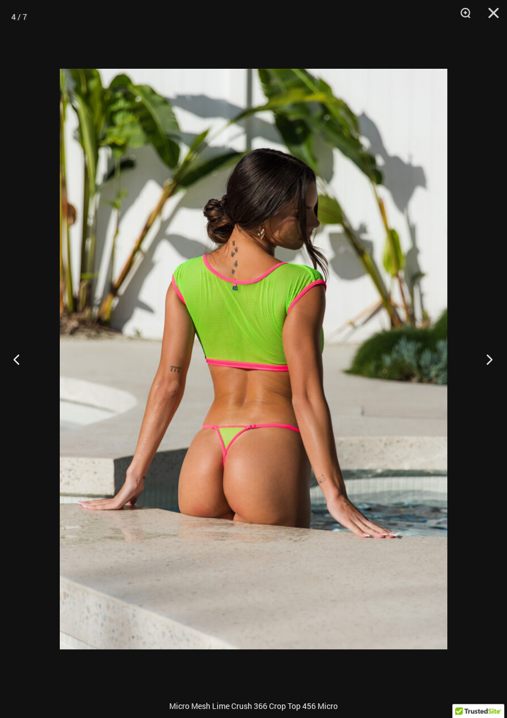
click at [486, 364] on button "Next" at bounding box center [486, 359] width 42 height 56
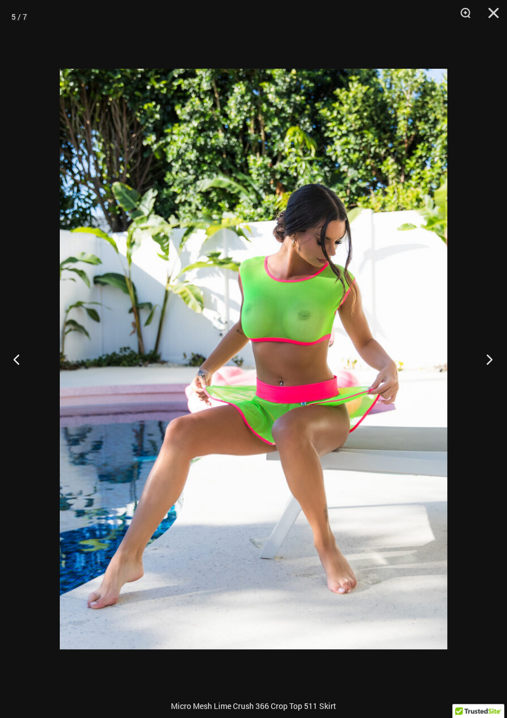
click at [486, 356] on button "Next" at bounding box center [486, 359] width 42 height 56
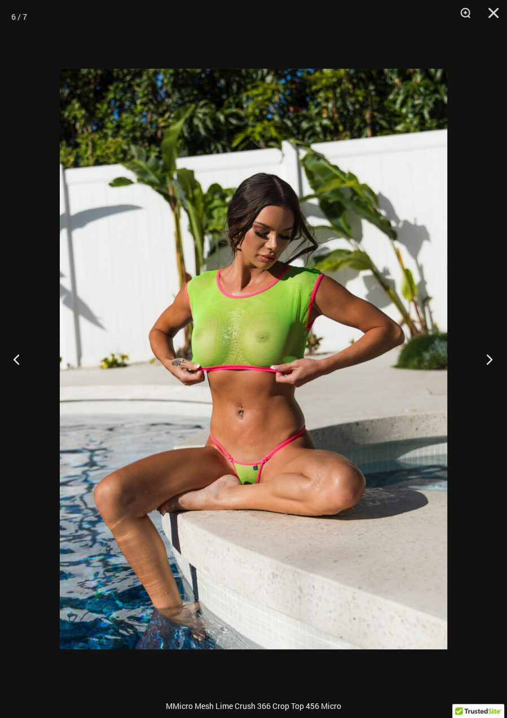
click at [477, 366] on button "Next" at bounding box center [486, 359] width 42 height 56
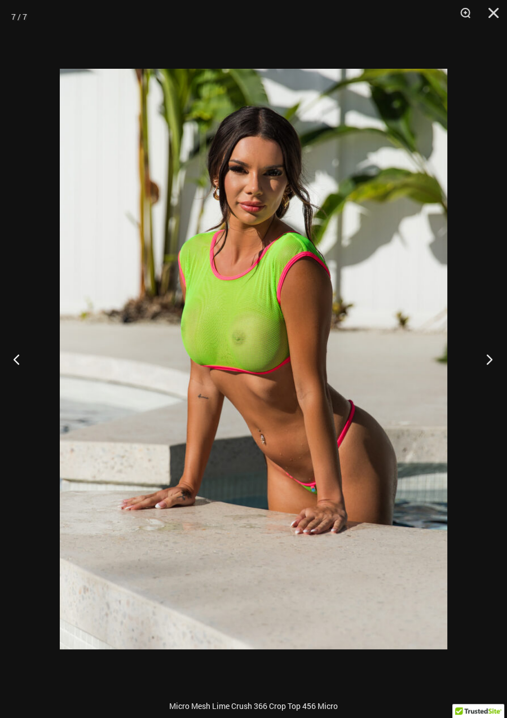
click at [486, 355] on button "Next" at bounding box center [486, 359] width 42 height 56
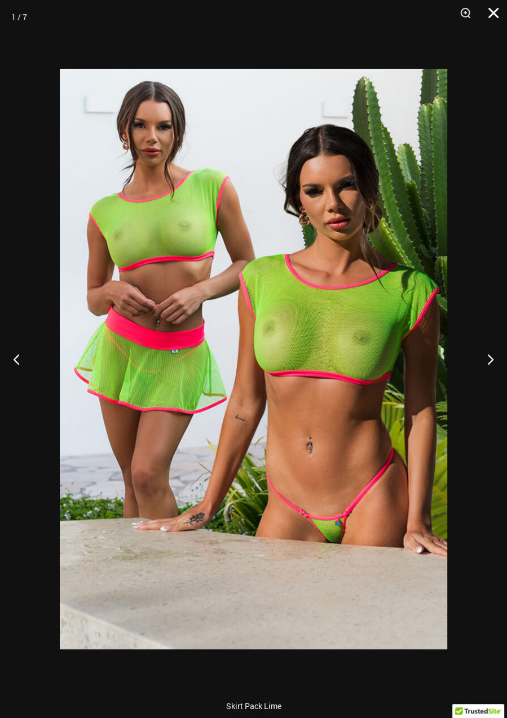
click at [492, 18] on button "Close" at bounding box center [489, 17] width 28 height 34
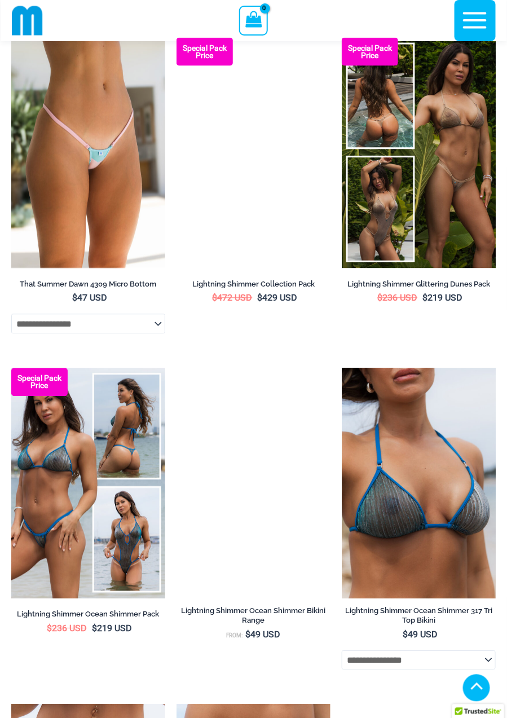
scroll to position [405, 0]
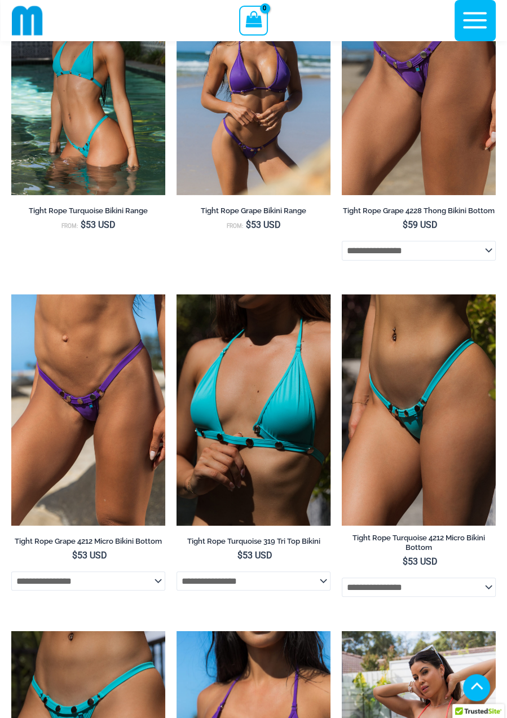
click at [276, 421] on img at bounding box center [253, 409] width 154 height 231
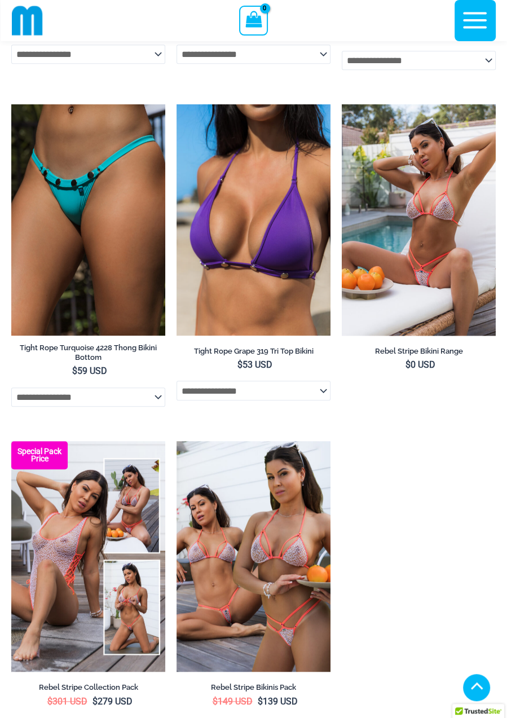
scroll to position [2988, 0]
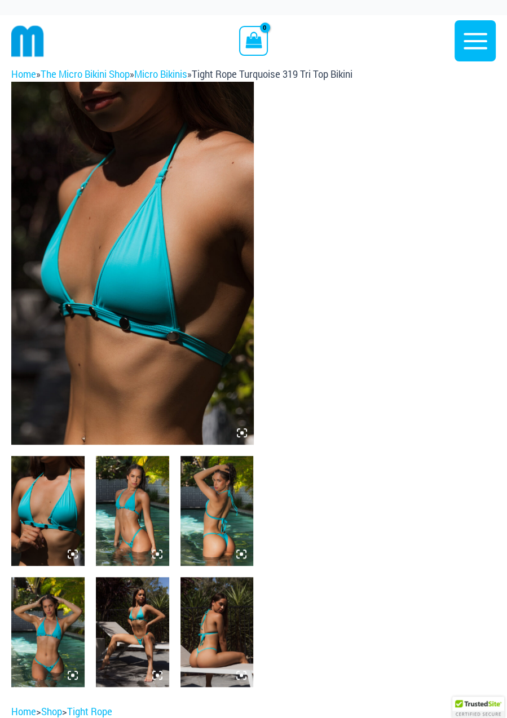
click at [172, 308] on img at bounding box center [132, 263] width 242 height 363
click at [193, 344] on img at bounding box center [132, 263] width 242 height 363
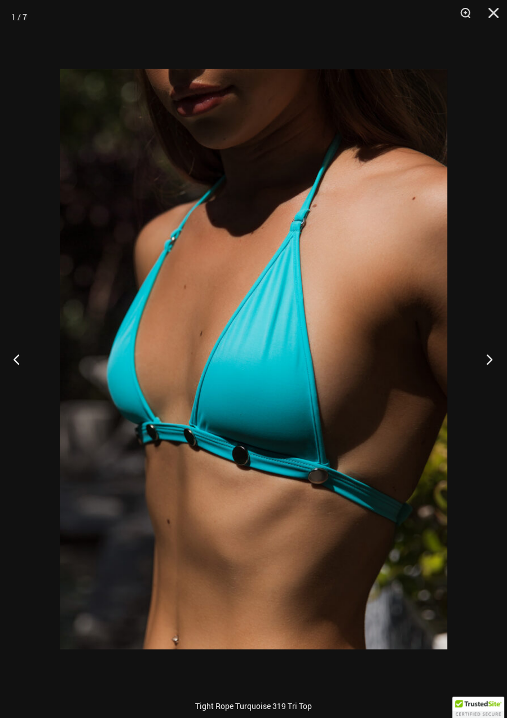
click at [491, 359] on button "Next" at bounding box center [486, 359] width 42 height 56
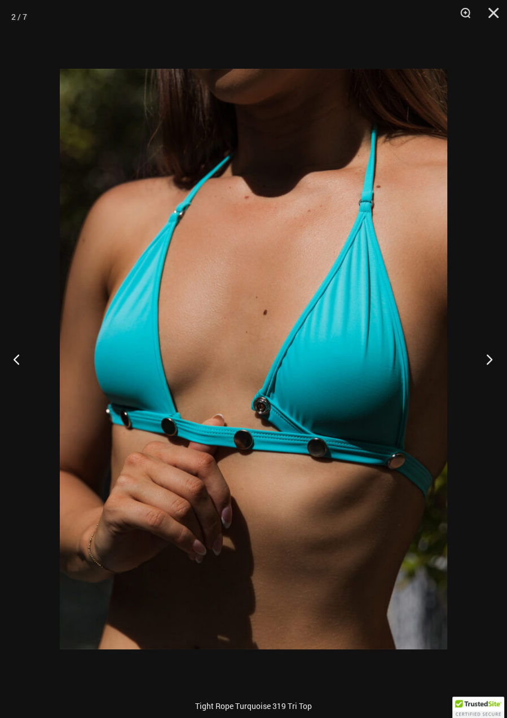
click at [485, 365] on button "Next" at bounding box center [486, 359] width 42 height 56
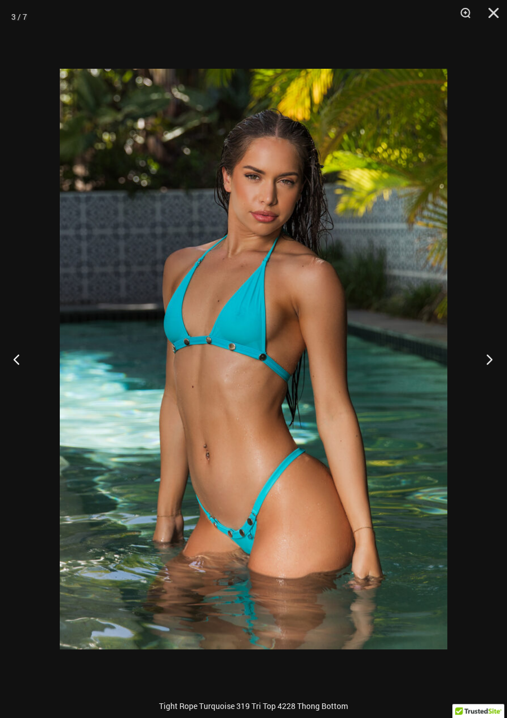
click at [485, 360] on button "Next" at bounding box center [486, 359] width 42 height 56
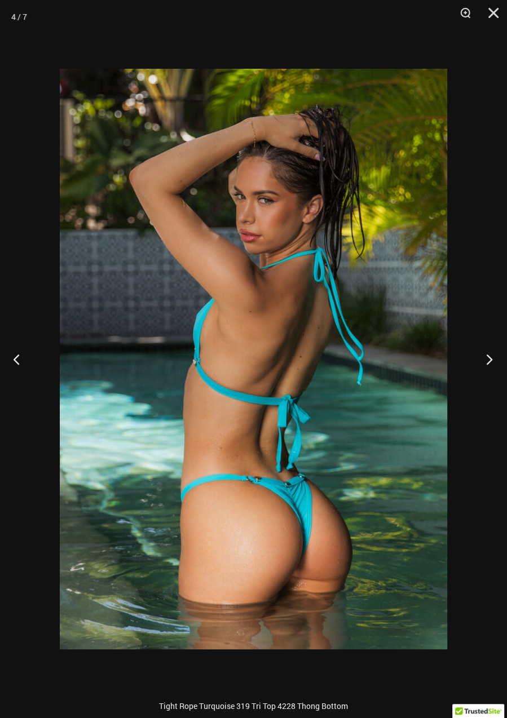
click at [488, 351] on button "Next" at bounding box center [486, 359] width 42 height 56
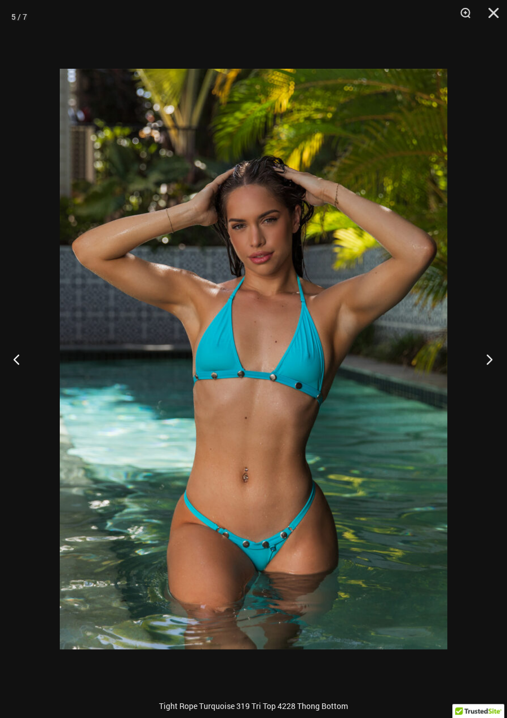
click at [482, 359] on button "Next" at bounding box center [486, 359] width 42 height 56
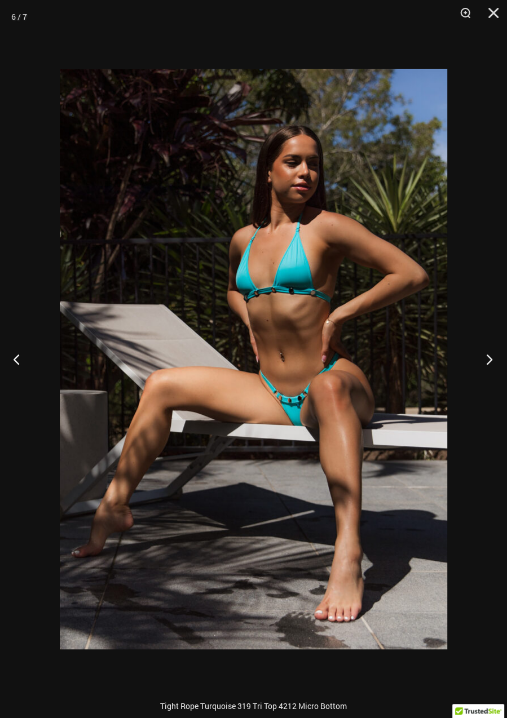
click at [487, 370] on button "Next" at bounding box center [486, 359] width 42 height 56
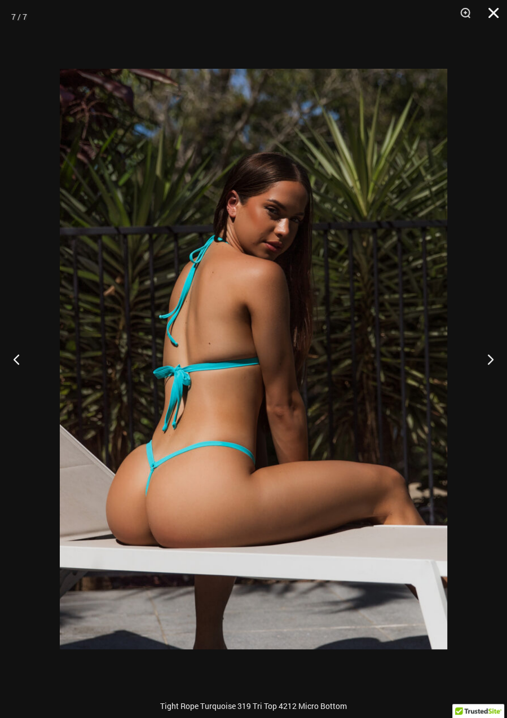
click at [492, 16] on button "Close" at bounding box center [489, 17] width 28 height 34
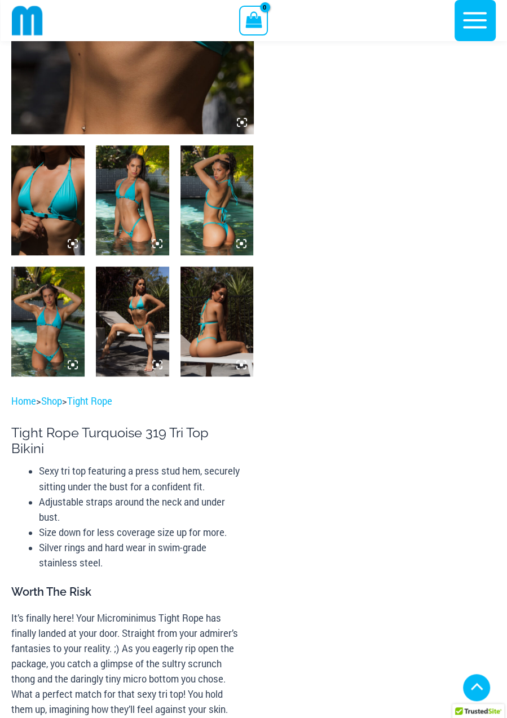
scroll to position [305, 0]
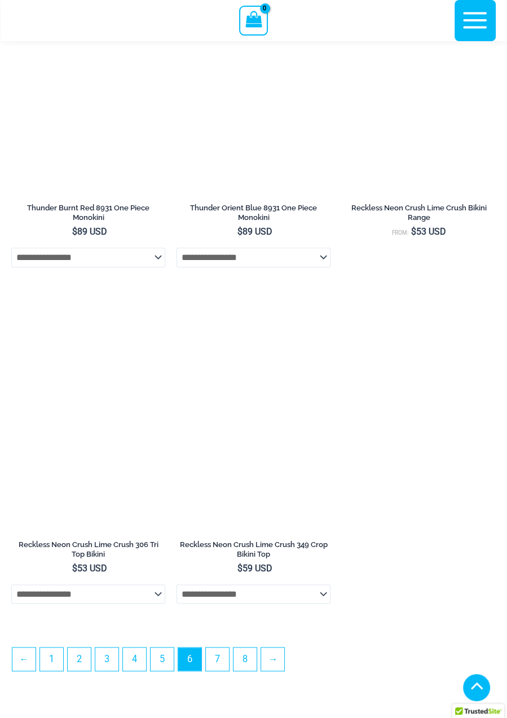
scroll to position [3071, 0]
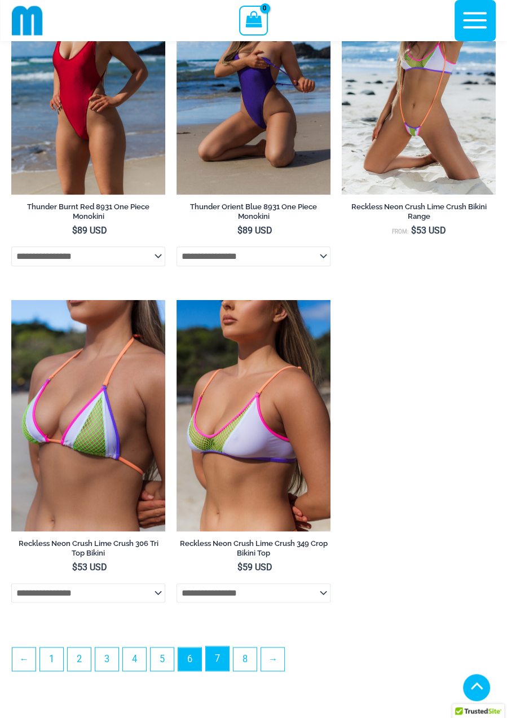
click at [211, 669] on link "7" at bounding box center [217, 658] width 23 height 24
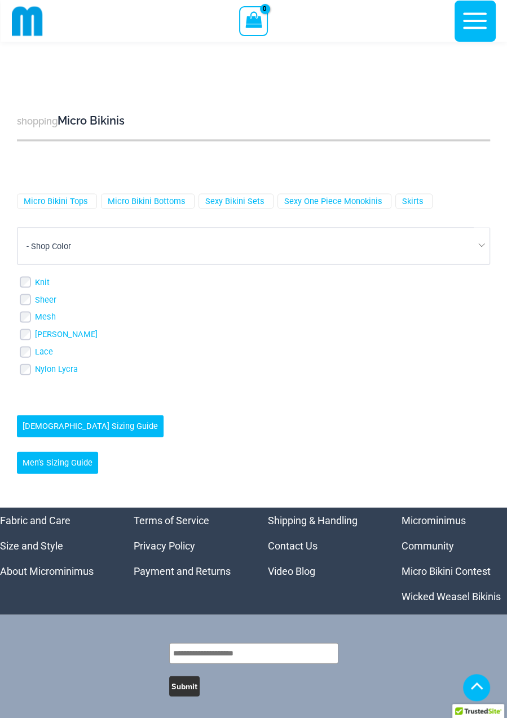
scroll to position [3913, 0]
click at [455, 602] on link "Wicked Weasel Bikinis" at bounding box center [450, 596] width 99 height 12
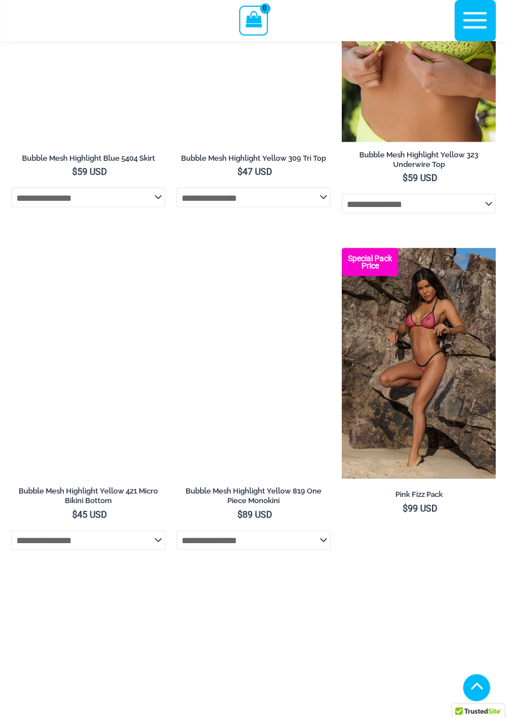
scroll to position [1212, 0]
